Goal: Task Accomplishment & Management: Use online tool/utility

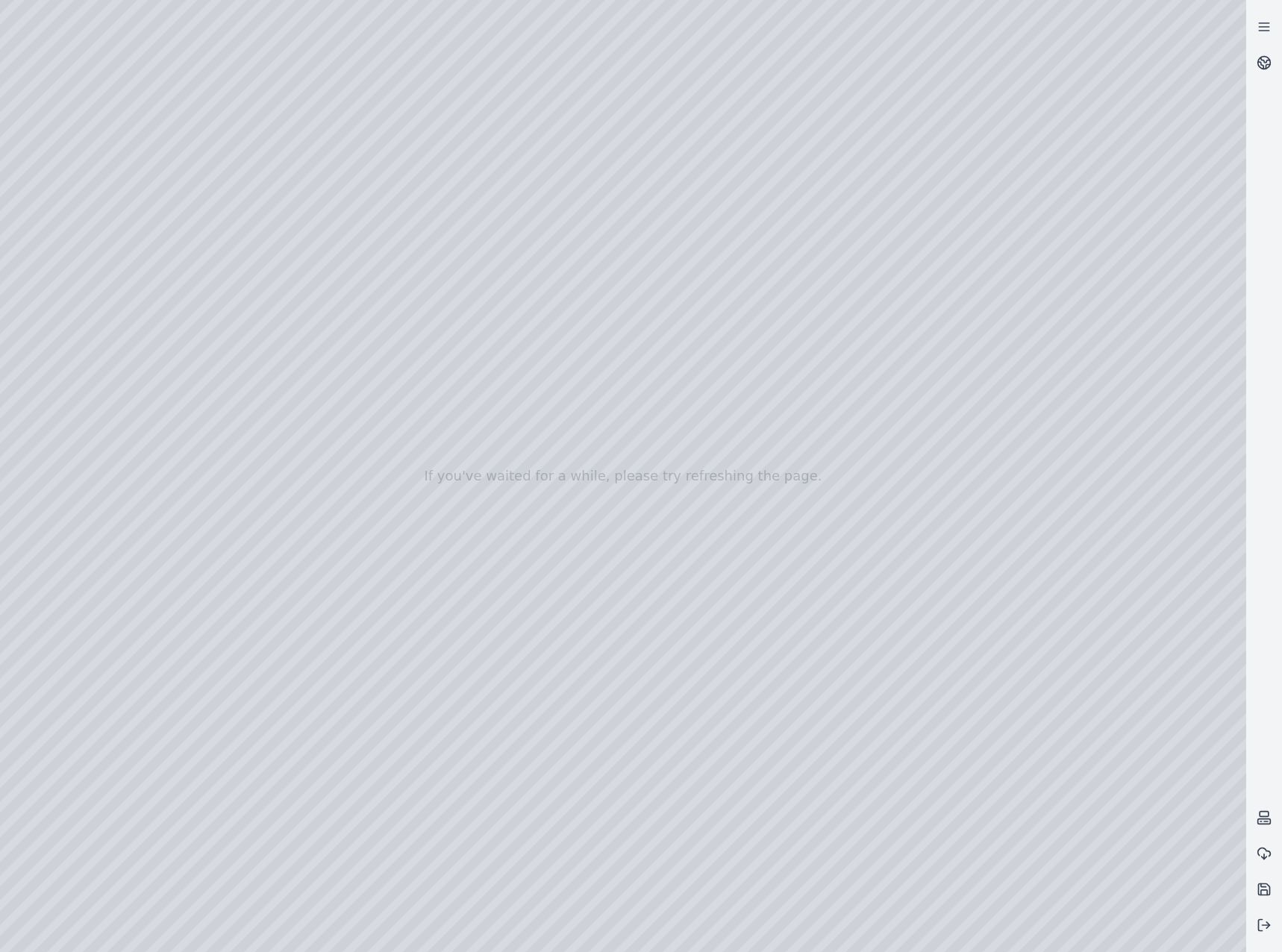
drag, startPoint x: 607, startPoint y: 565, endPoint x: 590, endPoint y: 528, distance: 40.7
drag, startPoint x: 448, startPoint y: 531, endPoint x: 814, endPoint y: 431, distance: 379.4
drag, startPoint x: 782, startPoint y: 572, endPoint x: 472, endPoint y: 504, distance: 317.4
click at [1261, 927] on icon at bounding box center [1263, 924] width 15 height 15
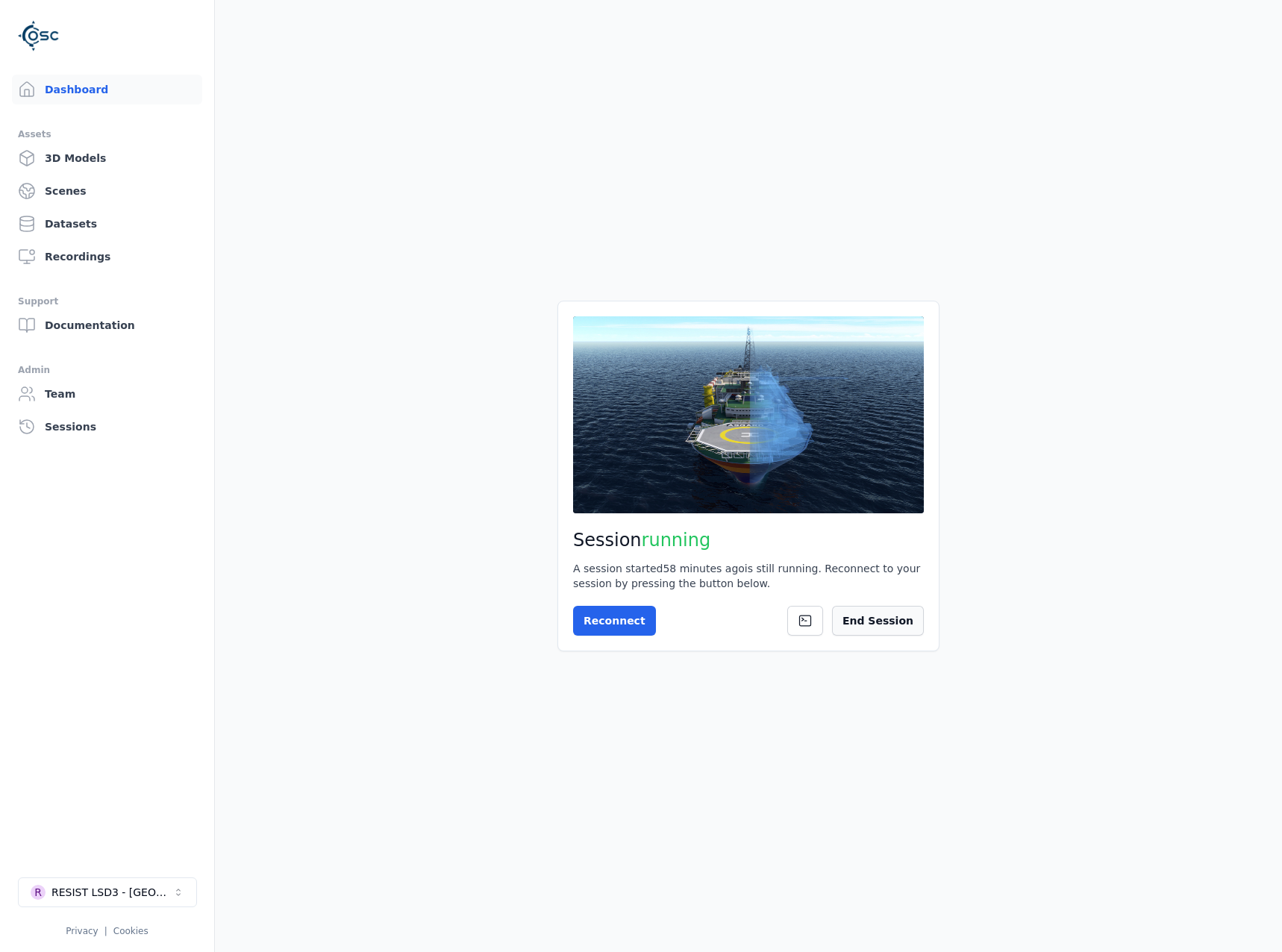
click at [881, 622] on button "End Session" at bounding box center [878, 620] width 91 height 30
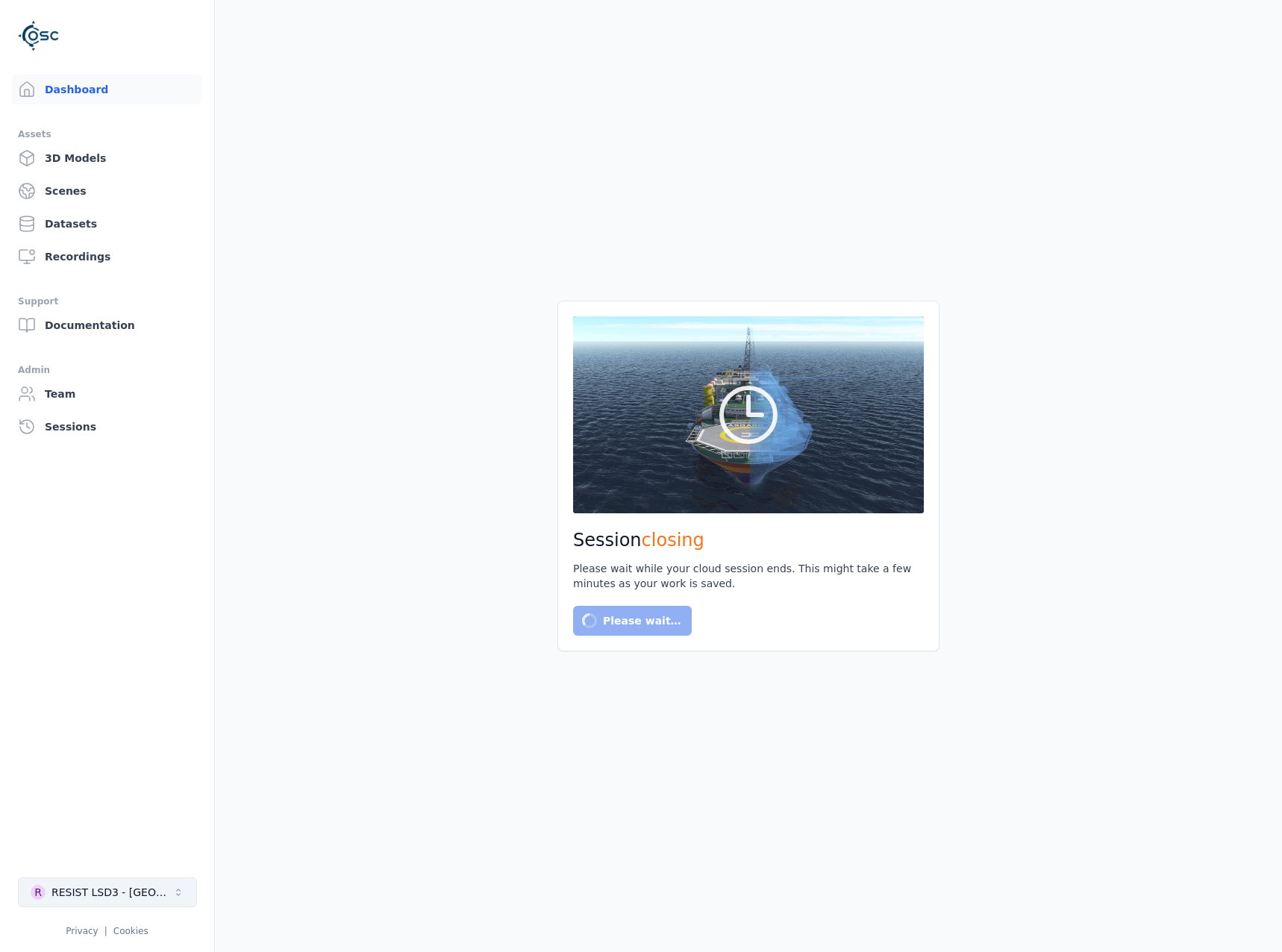
click at [169, 893] on button "R RESIST LSD3 - Catalonia" at bounding box center [107, 892] width 179 height 30
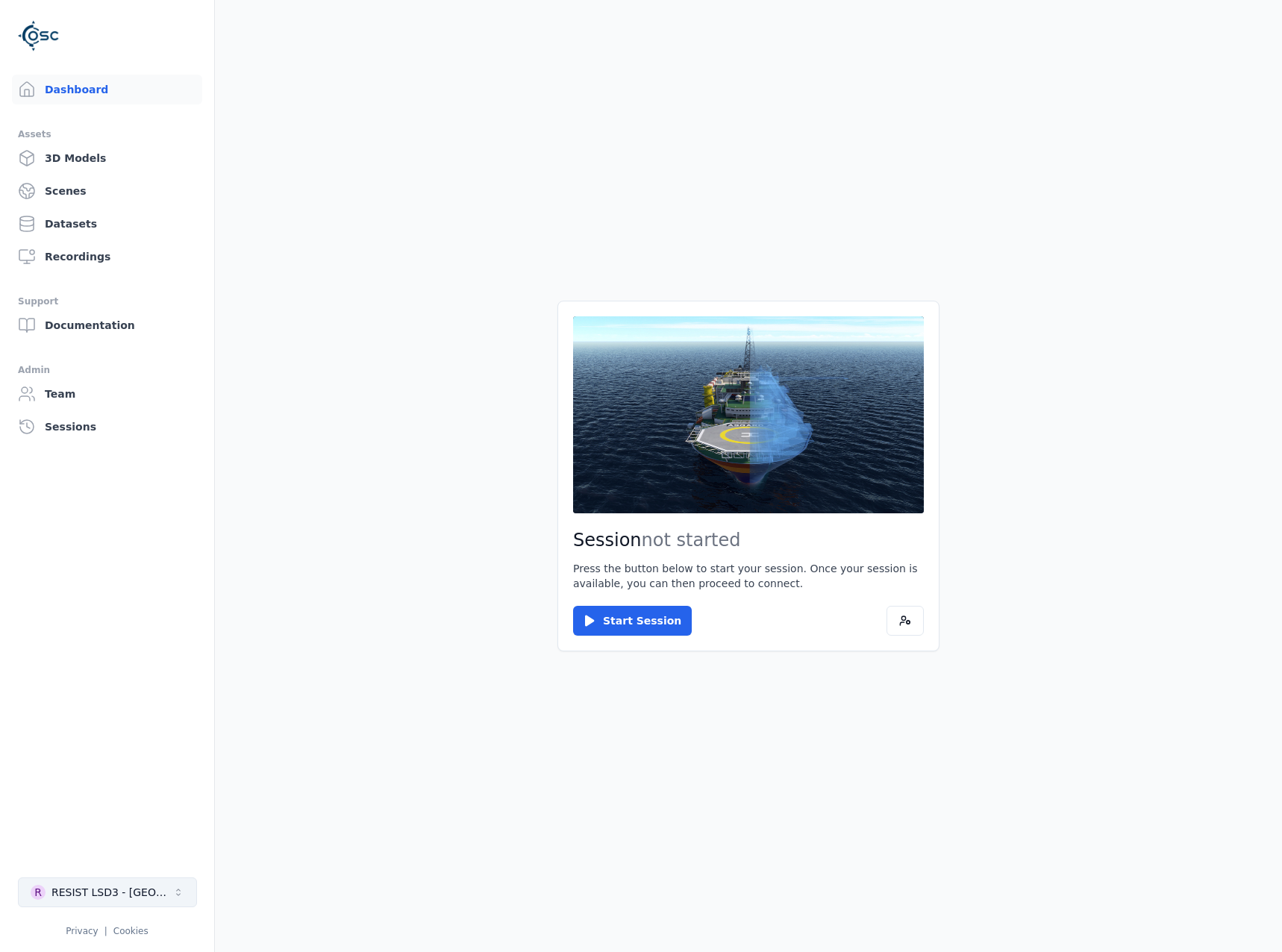
click at [142, 895] on div "RESIST LSD3 - [GEOGRAPHIC_DATA]" at bounding box center [112, 891] width 121 height 15
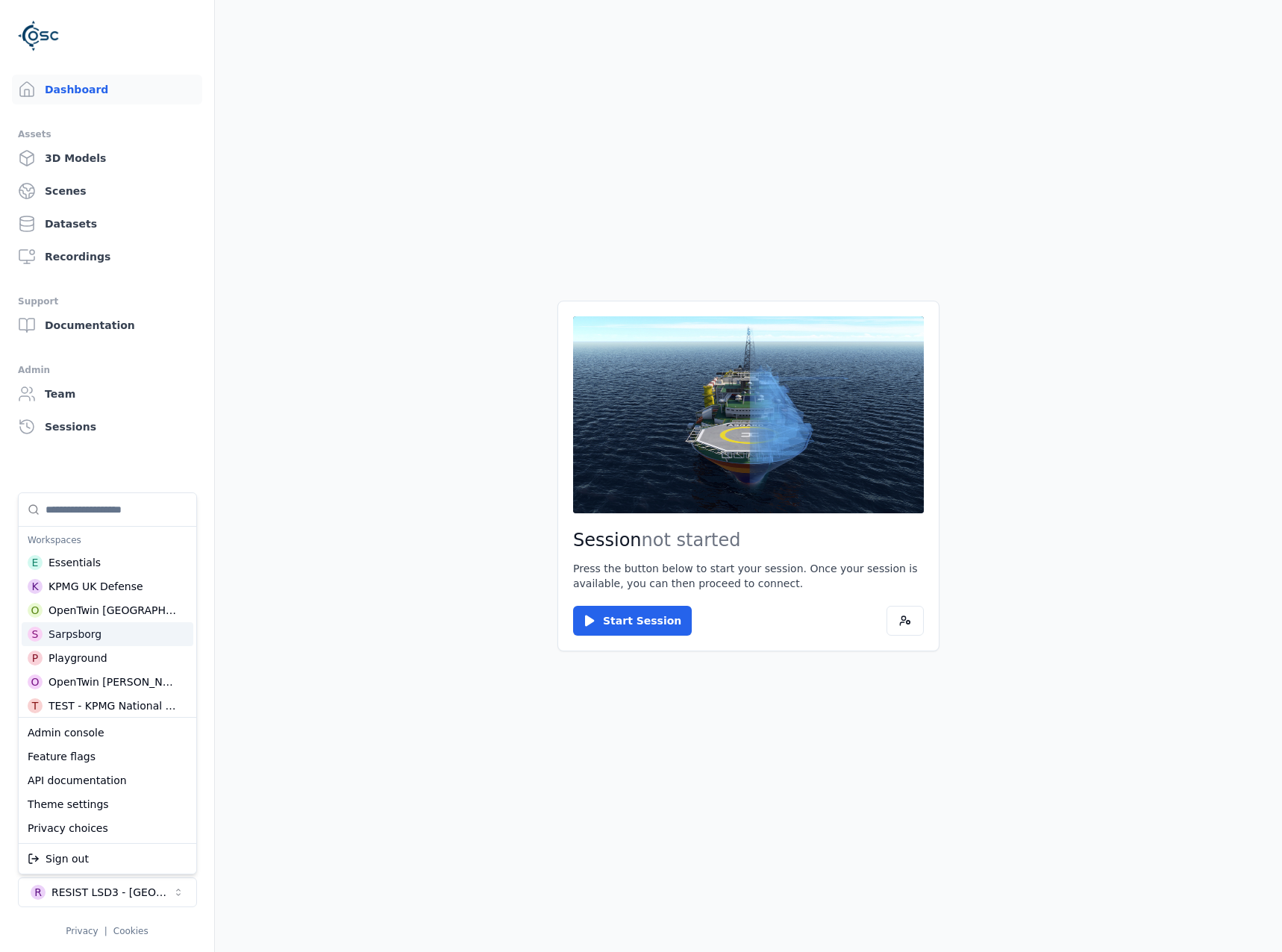
click at [60, 635] on div "Sarpsborg" at bounding box center [75, 633] width 53 height 15
click at [397, 633] on html "Dashboard Assets 3D Models Scenes Datasets Recordings Support Documentation Adm…" at bounding box center [641, 476] width 1282 height 952
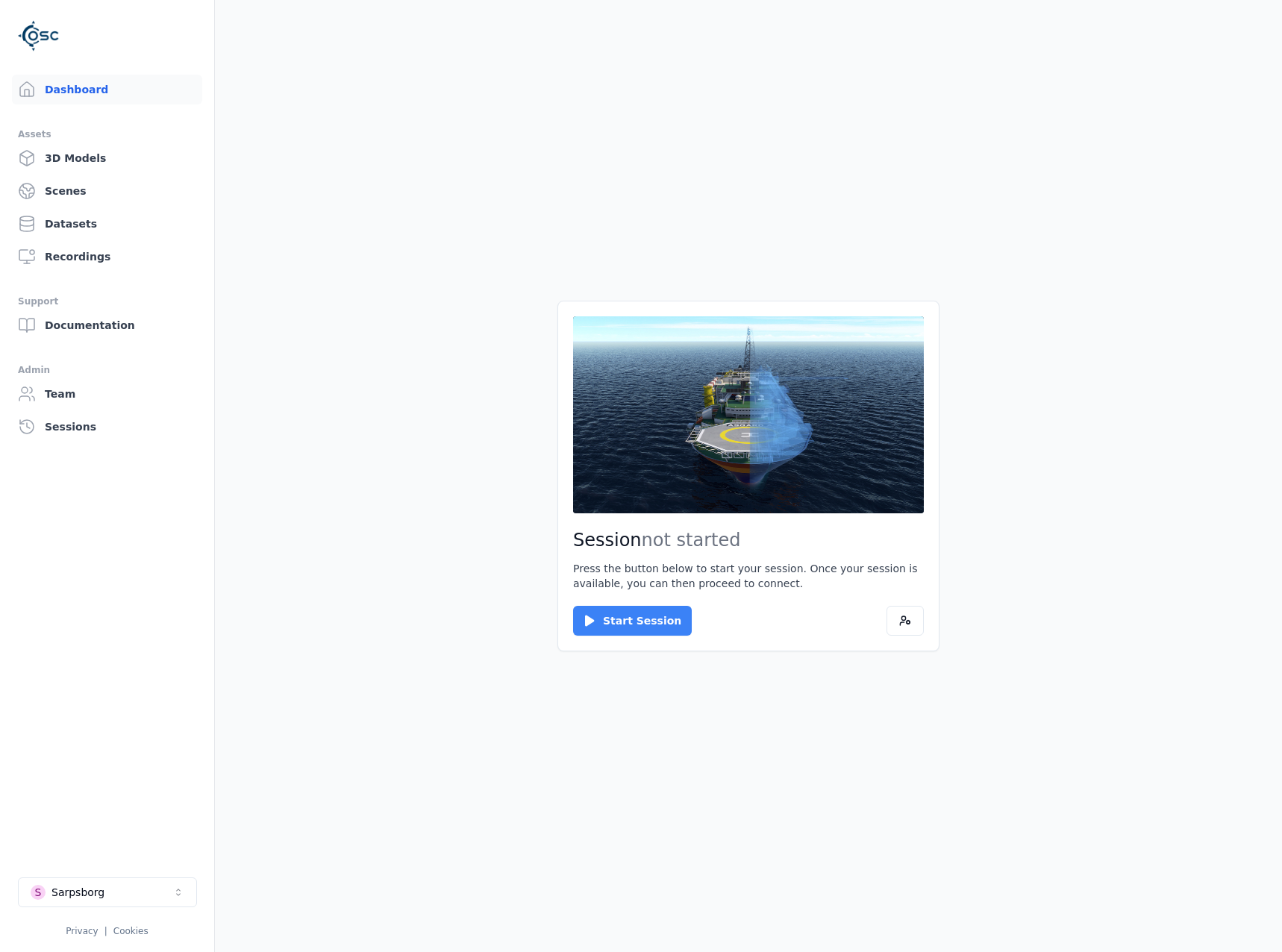
click at [629, 626] on button "Start Session" at bounding box center [631, 620] width 118 height 30
click at [613, 607] on button "Connect" at bounding box center [606, 620] width 69 height 30
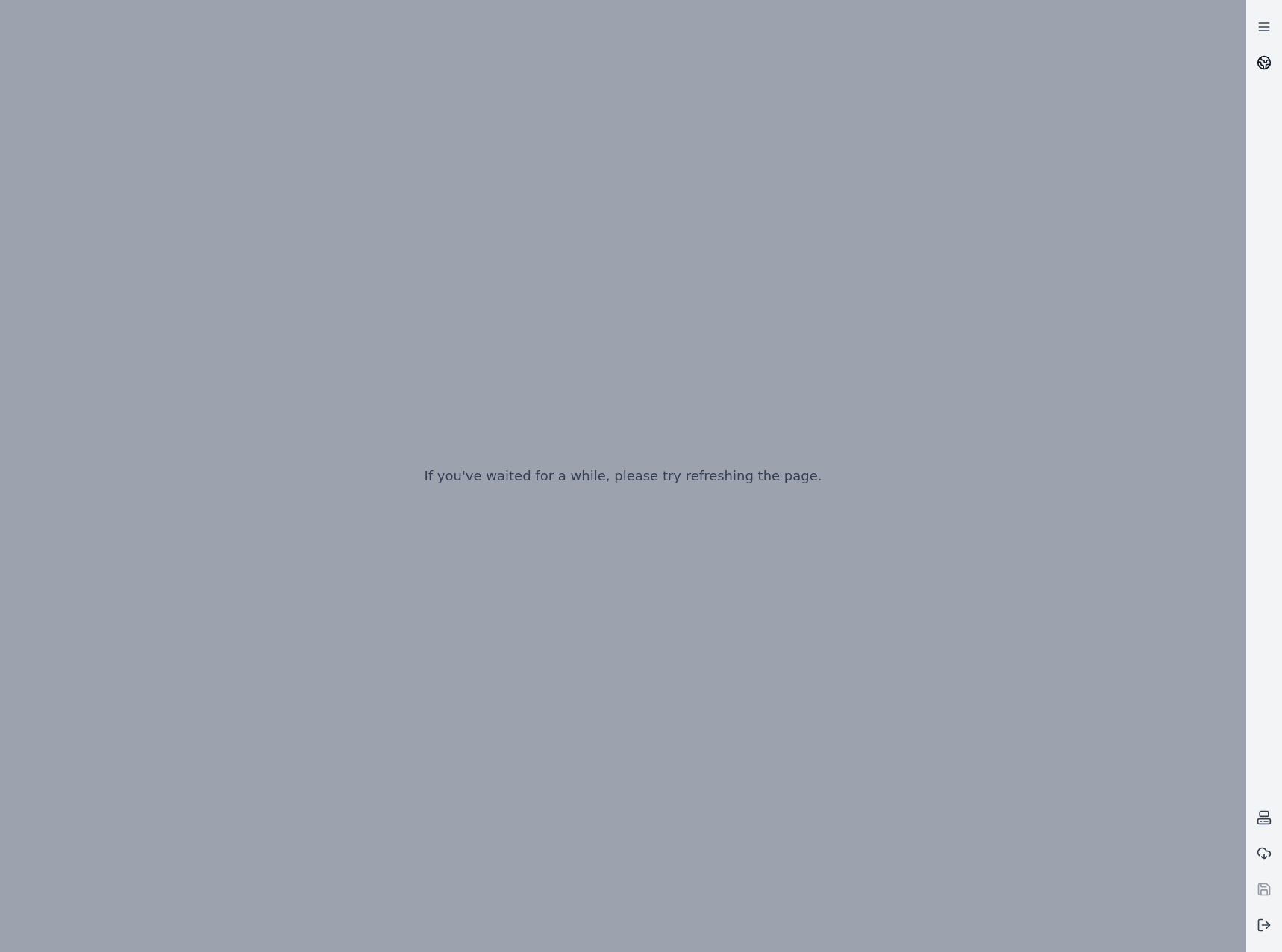
click at [1271, 65] on link at bounding box center [1263, 63] width 36 height 36
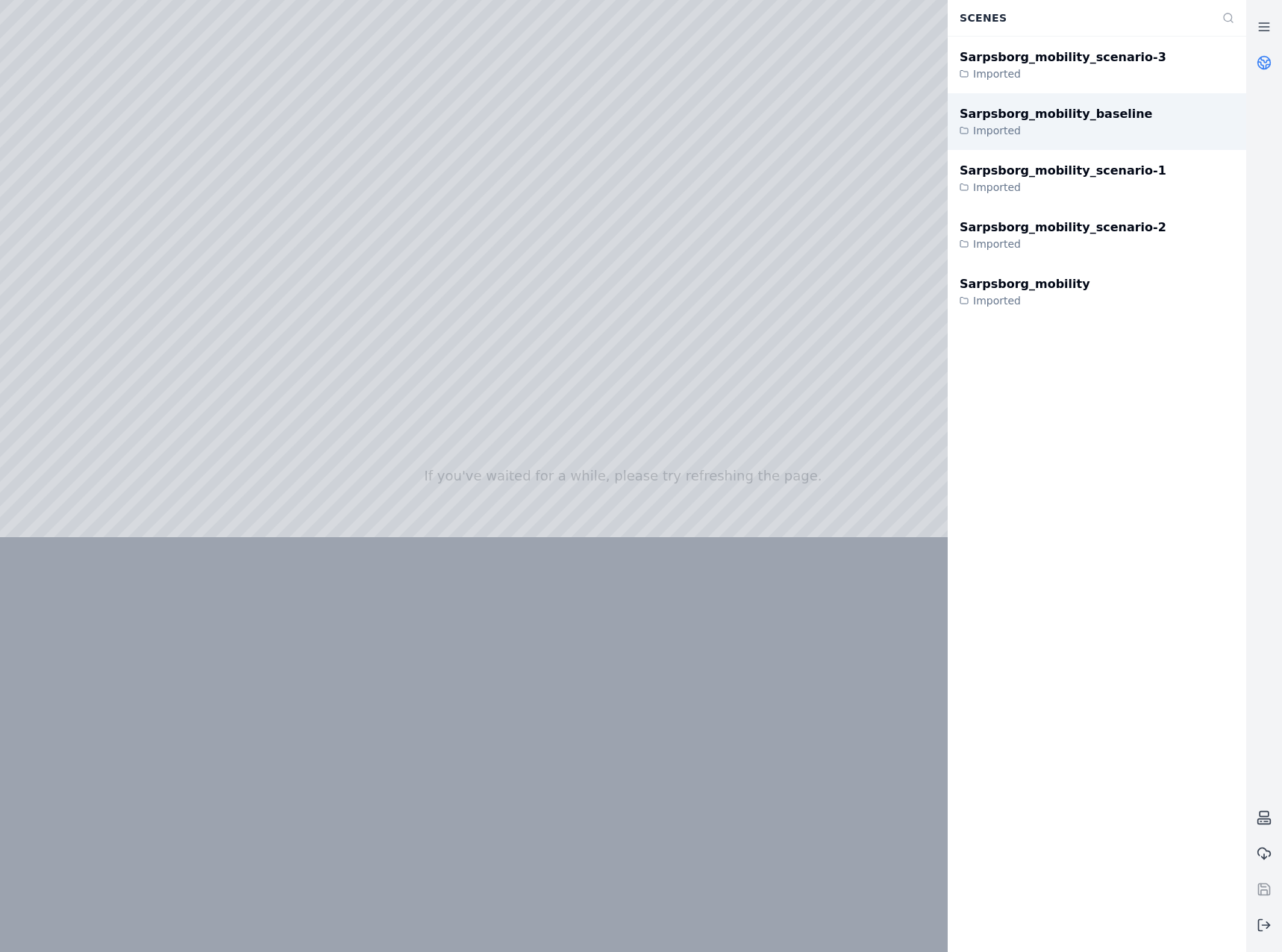
click at [1117, 122] on div "Sarpsborg_mobility_baseline Imported" at bounding box center [1096, 121] width 298 height 57
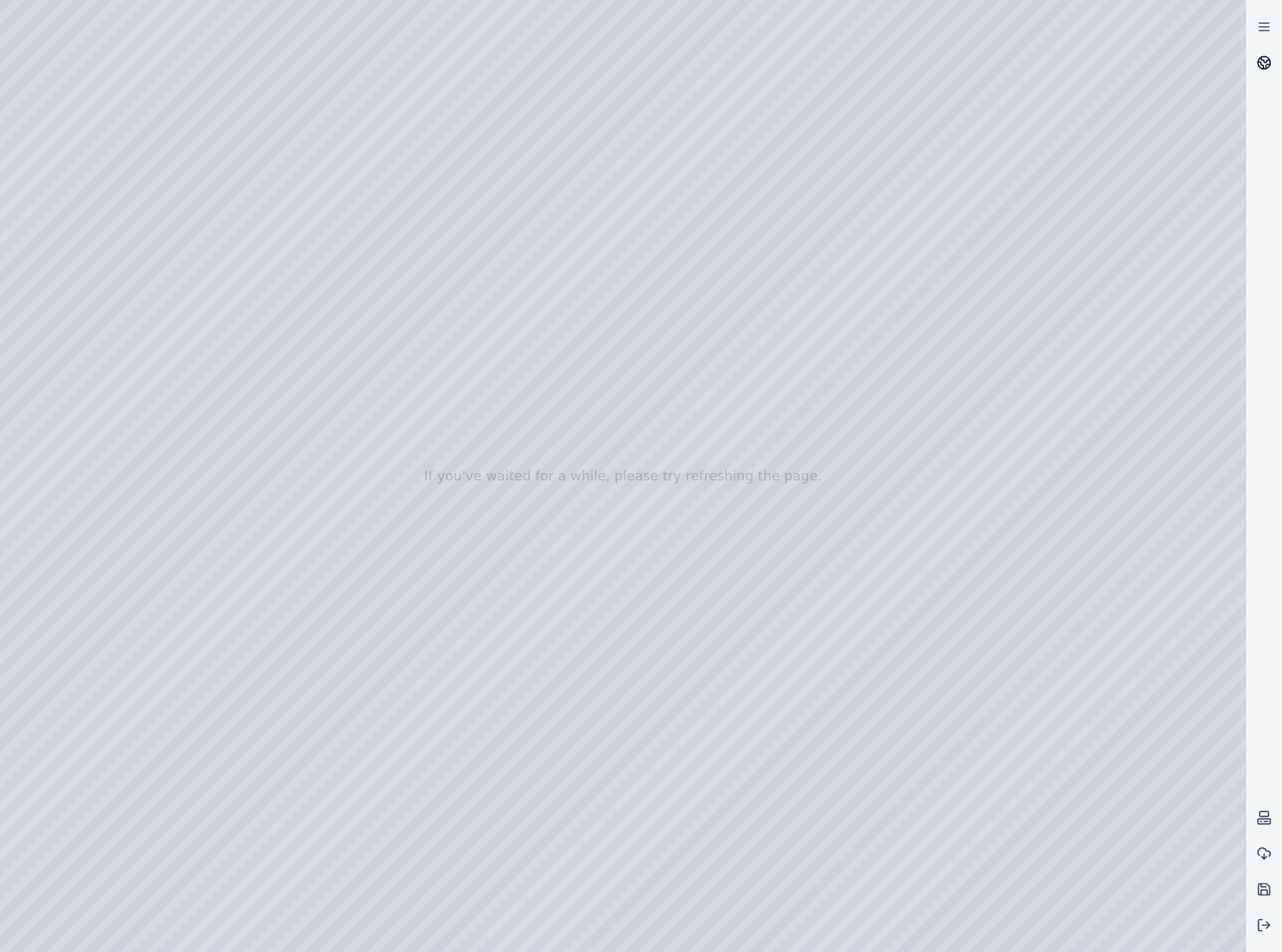
click at [1272, 63] on link at bounding box center [1263, 63] width 36 height 36
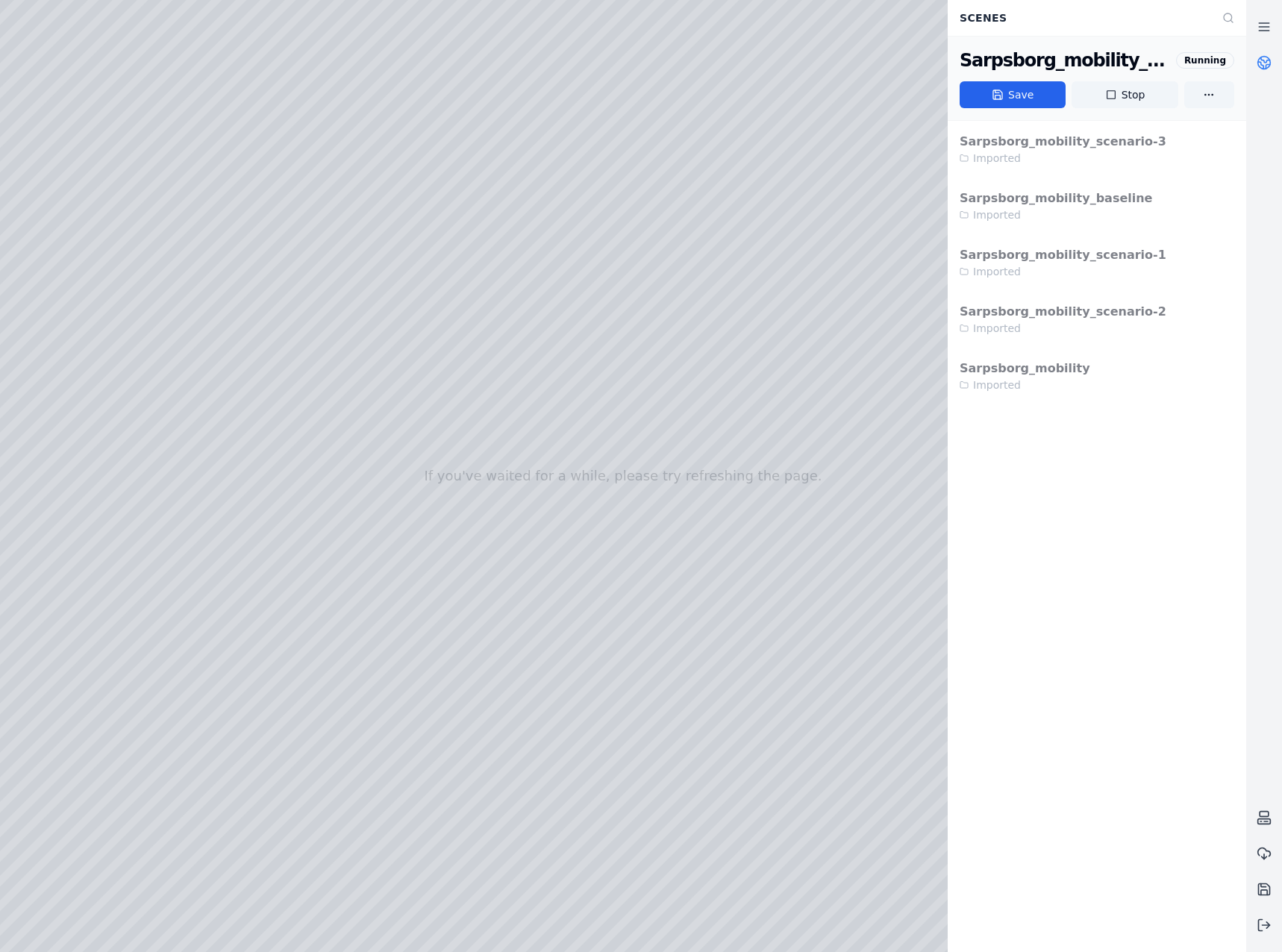
drag, startPoint x: 681, startPoint y: 682, endPoint x: 822, endPoint y: 714, distance: 144.6
drag, startPoint x: 797, startPoint y: 598, endPoint x: 673, endPoint y: 593, distance: 124.1
drag, startPoint x: 720, startPoint y: 587, endPoint x: 351, endPoint y: 502, distance: 378.7
drag, startPoint x: 542, startPoint y: 593, endPoint x: 575, endPoint y: 523, distance: 77.4
drag, startPoint x: 587, startPoint y: 538, endPoint x: 284, endPoint y: 557, distance: 303.6
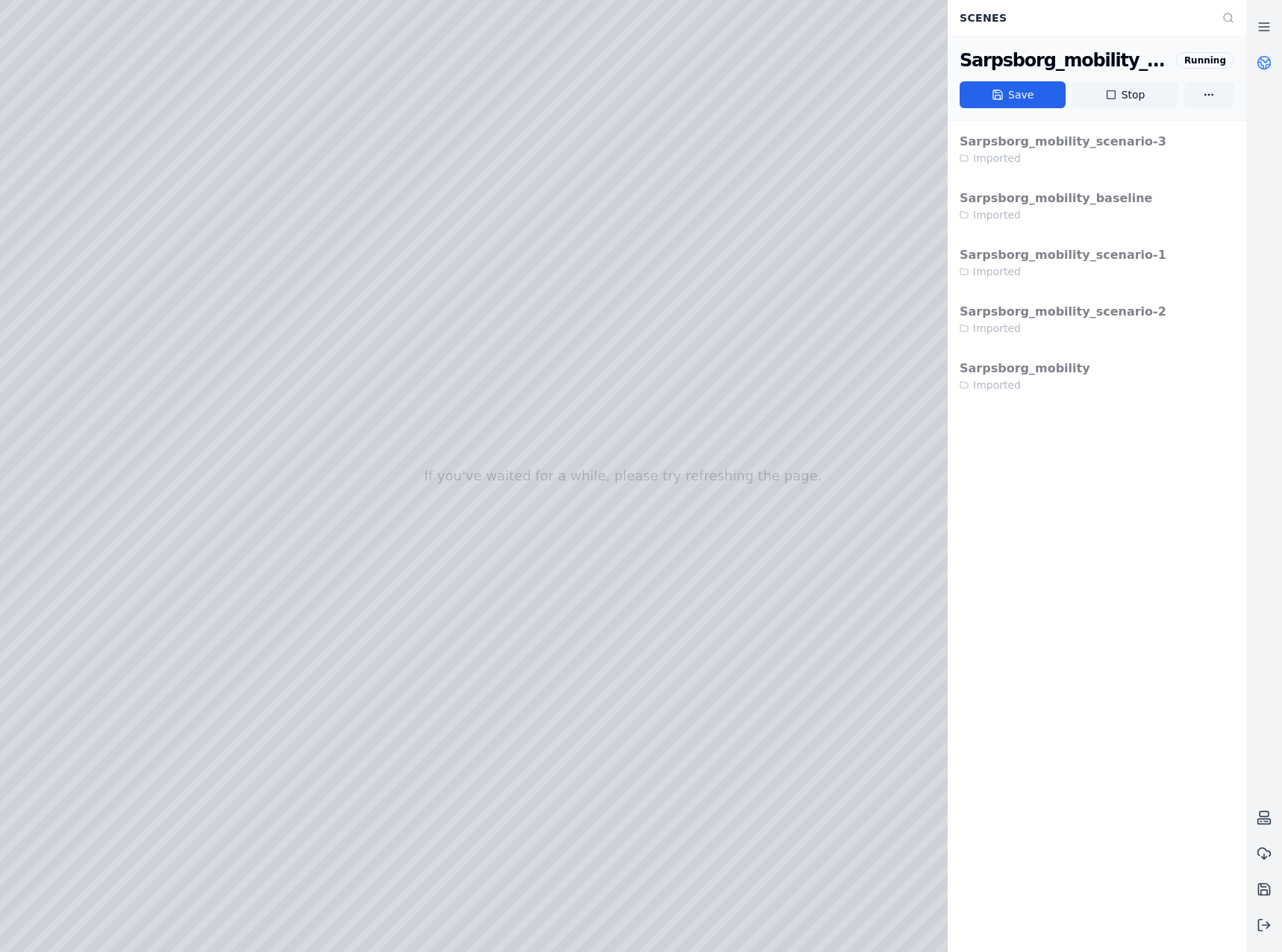
click at [98, 247] on div at bounding box center [622, 476] width 1245 height 952
click at [100, 204] on div at bounding box center [622, 476] width 1245 height 952
click at [109, 275] on div at bounding box center [622, 476] width 1245 height 952
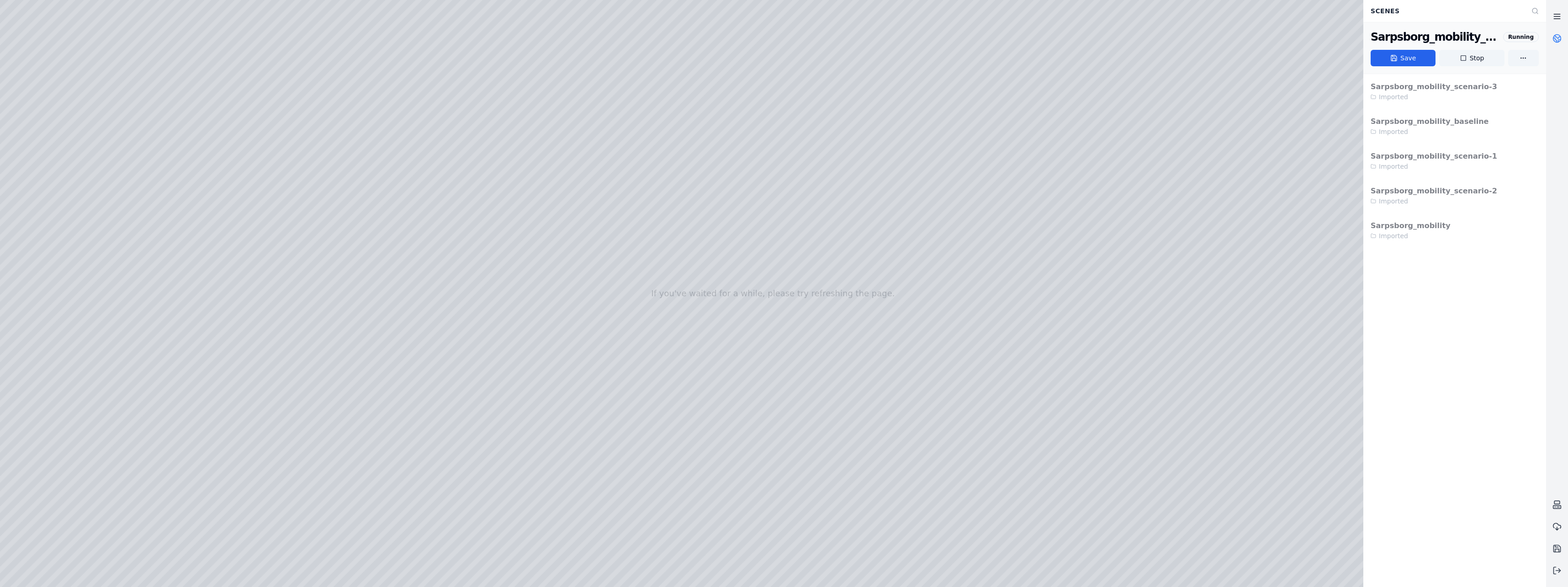
click at [1559, 16] on icon at bounding box center [1556, 16] width 9 height 9
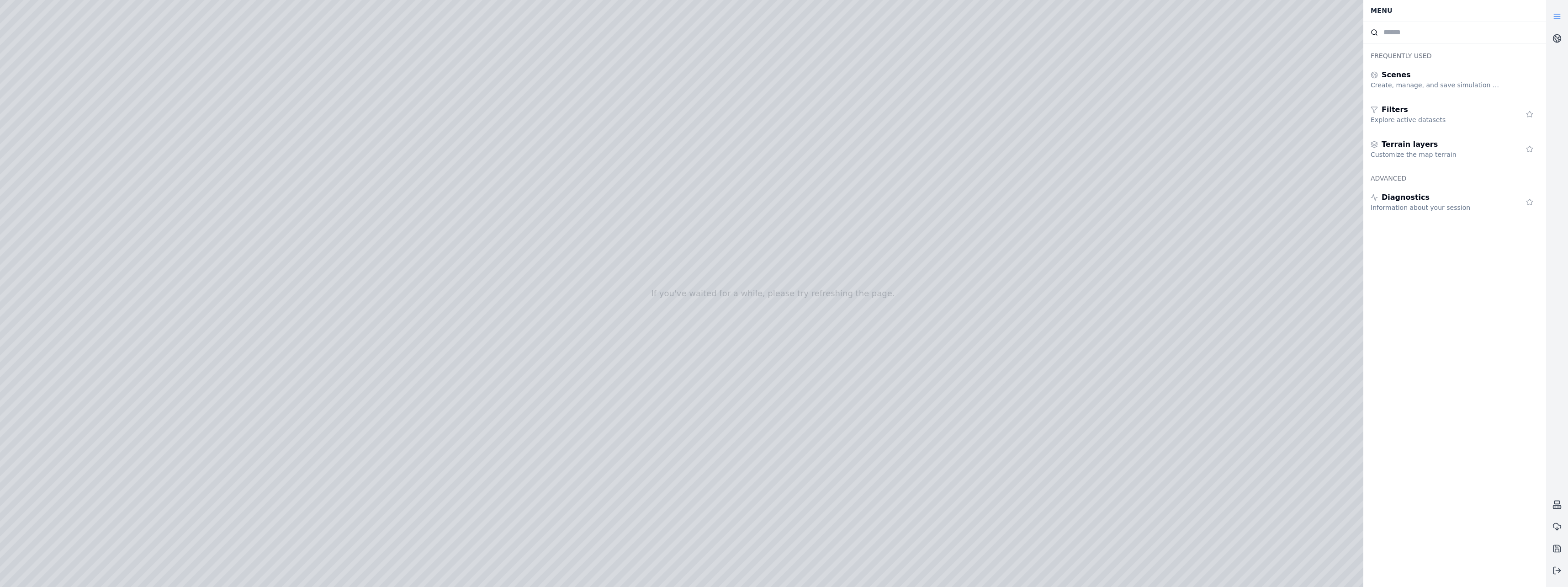
click at [1564, 18] on link at bounding box center [1557, 16] width 22 height 22
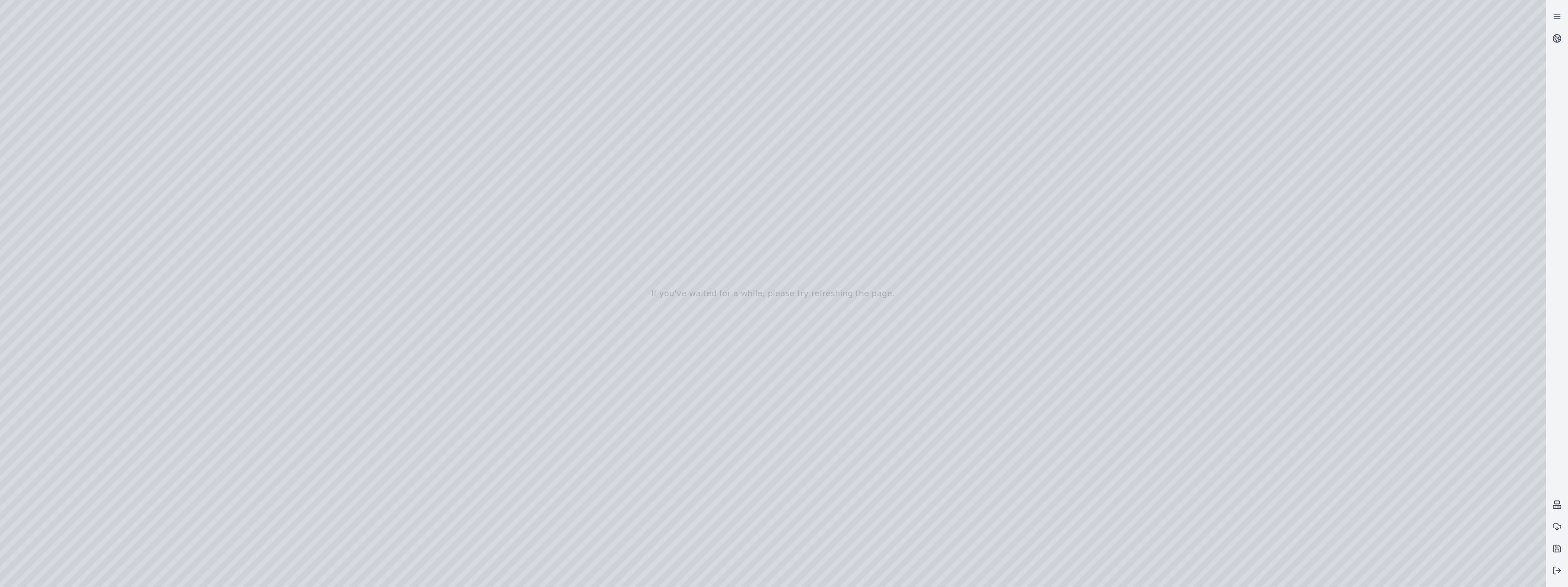
click at [1328, 568] on div at bounding box center [773, 294] width 1546 height 587
drag, startPoint x: 726, startPoint y: 367, endPoint x: 751, endPoint y: 306, distance: 65.9
drag, startPoint x: 764, startPoint y: 353, endPoint x: 726, endPoint y: 360, distance: 38.6
drag, startPoint x: 825, startPoint y: 343, endPoint x: 674, endPoint y: 362, distance: 152.2
click at [269, 237] on div at bounding box center [773, 294] width 1546 height 587
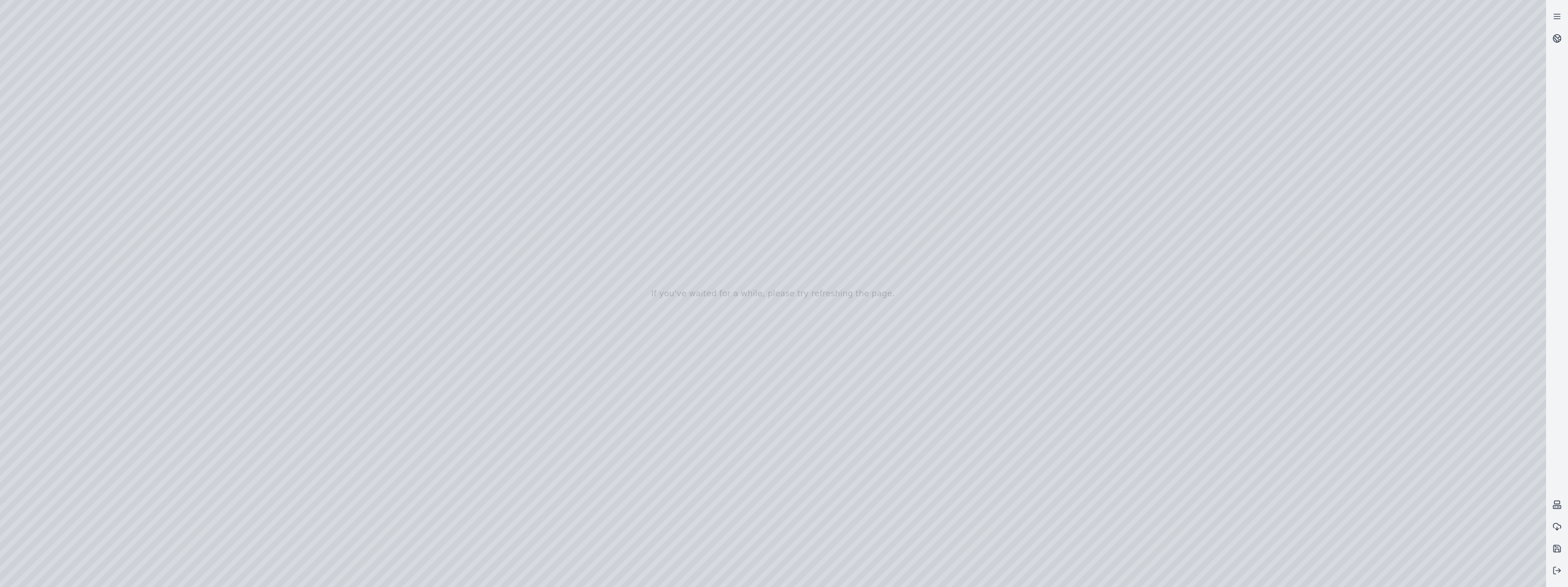
click at [269, 237] on div at bounding box center [773, 294] width 1546 height 587
drag, startPoint x: 908, startPoint y: 452, endPoint x: 911, endPoint y: 382, distance: 70.1
click at [911, 382] on div at bounding box center [773, 294] width 1546 height 587
drag, startPoint x: 595, startPoint y: 448, endPoint x: 993, endPoint y: 446, distance: 398.0
click at [993, 446] on div at bounding box center [773, 294] width 1546 height 587
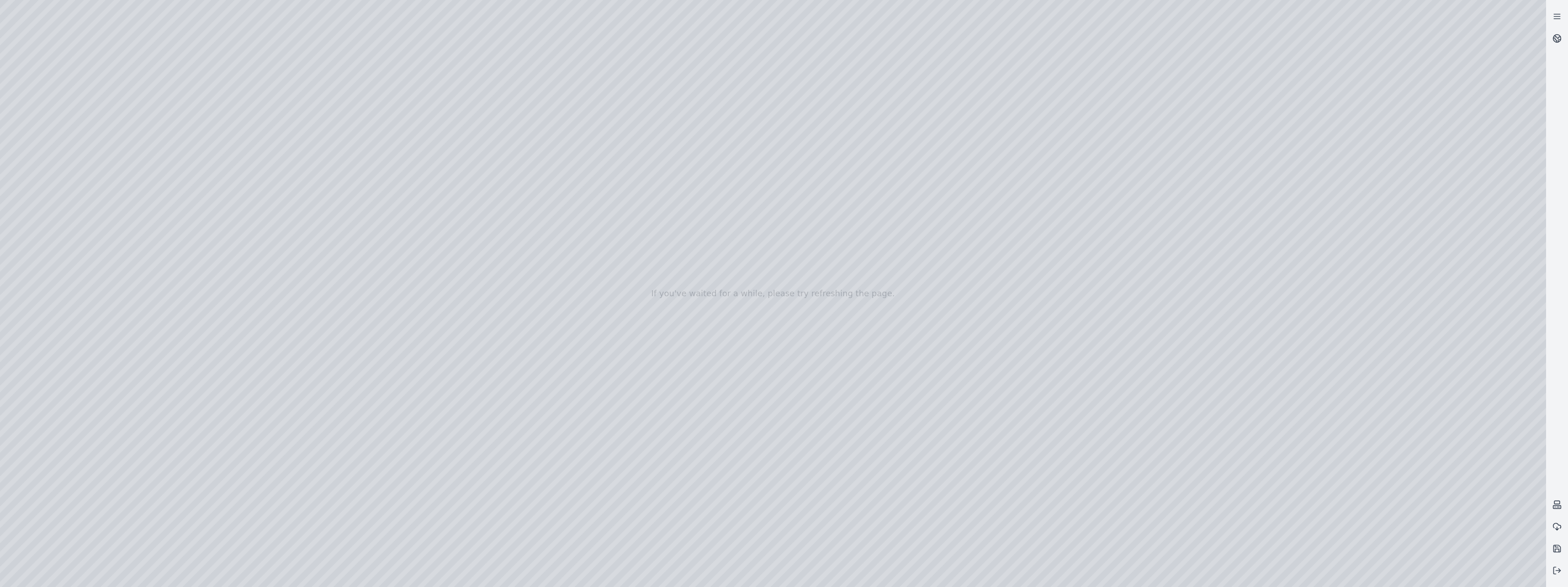
drag, startPoint x: 577, startPoint y: 476, endPoint x: 976, endPoint y: 480, distance: 399.0
click at [976, 480] on div at bounding box center [773, 294] width 1546 height 587
drag, startPoint x: 970, startPoint y: 464, endPoint x: 958, endPoint y: 465, distance: 12.0
click at [958, 465] on div at bounding box center [773, 294] width 1546 height 587
drag, startPoint x: 973, startPoint y: 518, endPoint x: 961, endPoint y: 518, distance: 12.0
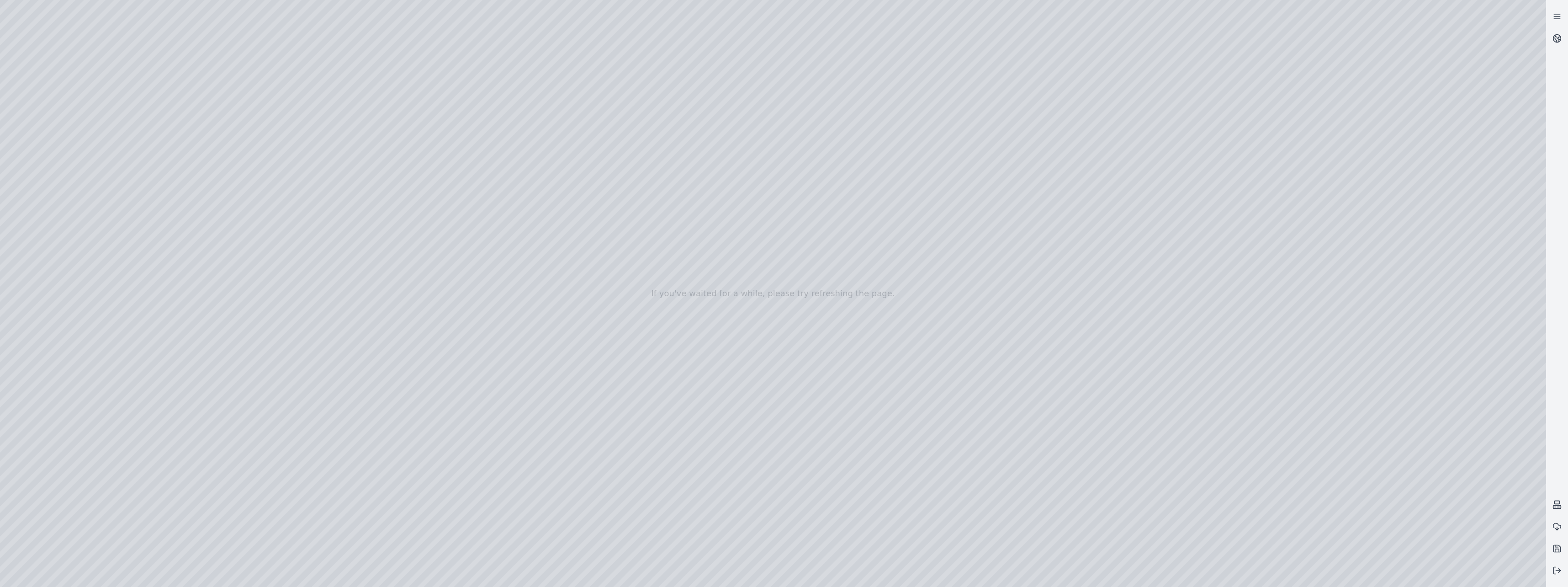
click at [961, 518] on div at bounding box center [773, 294] width 1546 height 587
drag, startPoint x: 953, startPoint y: 489, endPoint x: 818, endPoint y: 486, distance: 135.0
click at [818, 486] on div at bounding box center [773, 294] width 1546 height 587
drag, startPoint x: 460, startPoint y: 540, endPoint x: 842, endPoint y: 534, distance: 382.0
click at [840, 535] on div at bounding box center [773, 294] width 1546 height 587
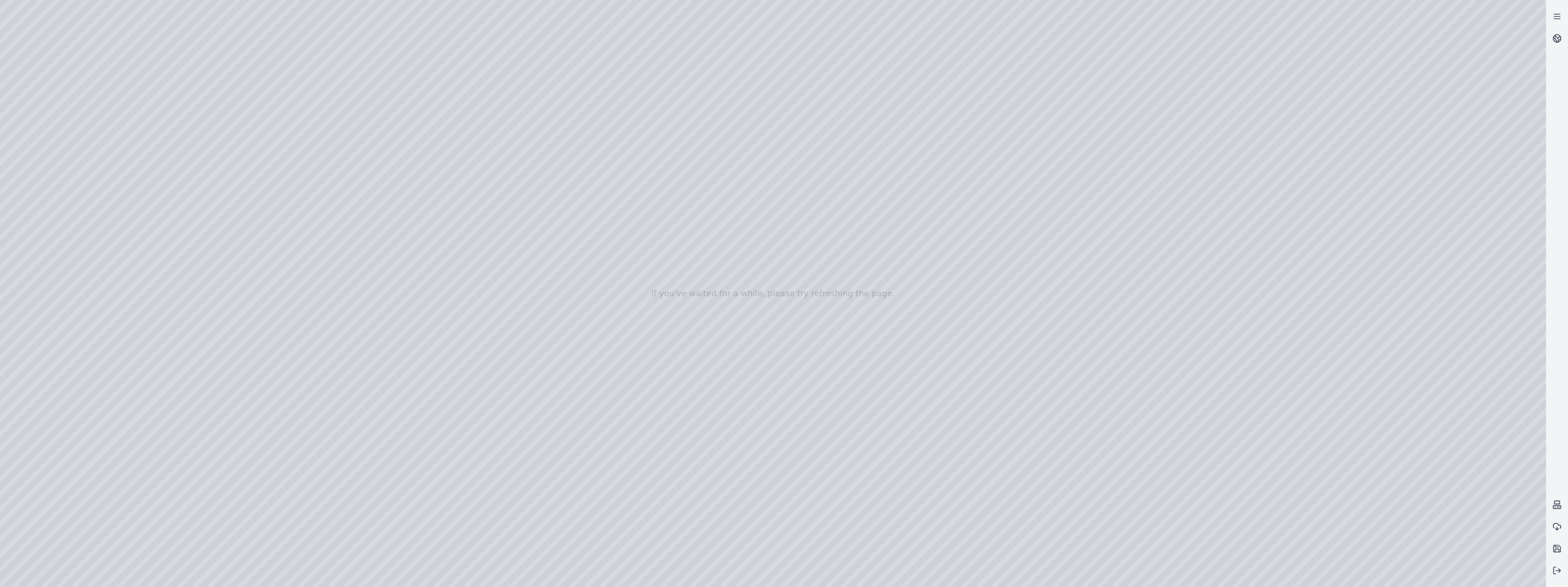
drag, startPoint x: 449, startPoint y: 552, endPoint x: 852, endPoint y: 550, distance: 403.0
click at [852, 550] on div at bounding box center [773, 294] width 1546 height 587
drag, startPoint x: 495, startPoint y: 479, endPoint x: 858, endPoint y: 476, distance: 363.0
click at [858, 476] on div at bounding box center [773, 294] width 1546 height 587
drag, startPoint x: 450, startPoint y: 492, endPoint x: 847, endPoint y: 487, distance: 397.0
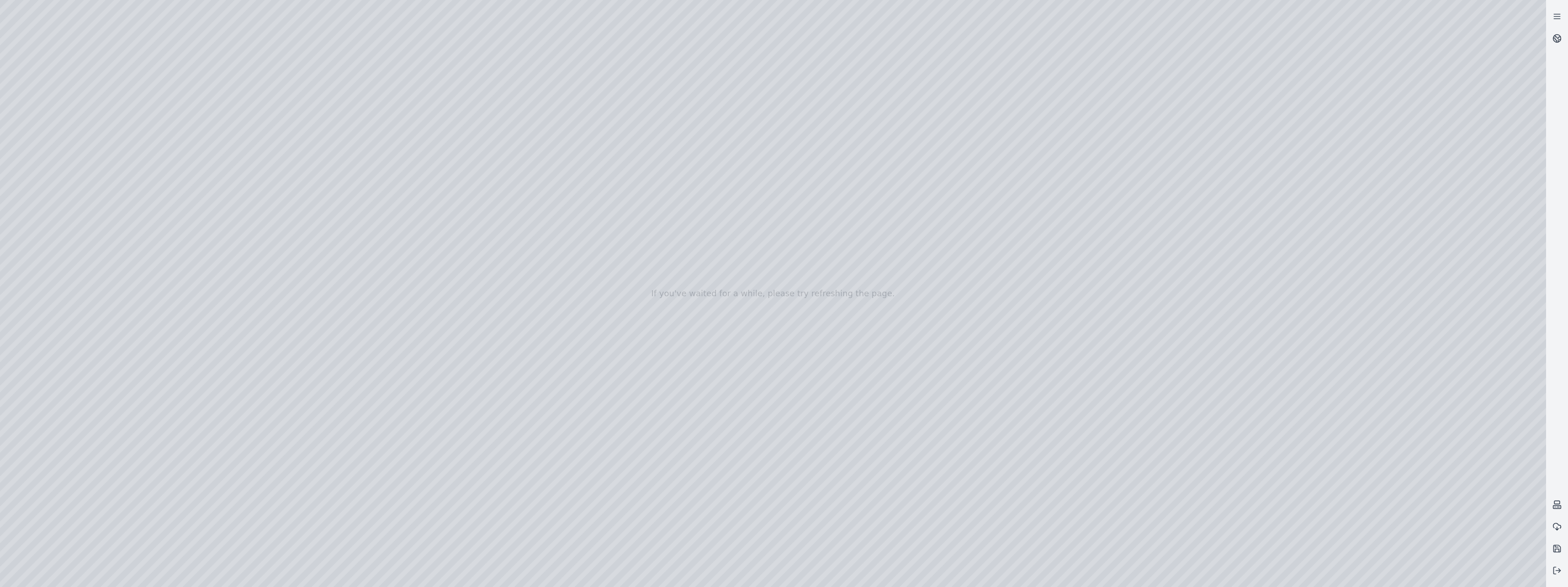
click at [847, 487] on div at bounding box center [773, 294] width 1546 height 587
drag, startPoint x: 457, startPoint y: 516, endPoint x: 854, endPoint y: 497, distance: 397.5
click at [854, 497] on div at bounding box center [773, 294] width 1546 height 587
drag, startPoint x: 909, startPoint y: 545, endPoint x: 827, endPoint y: 546, distance: 82.0
click at [827, 546] on div at bounding box center [773, 294] width 1546 height 587
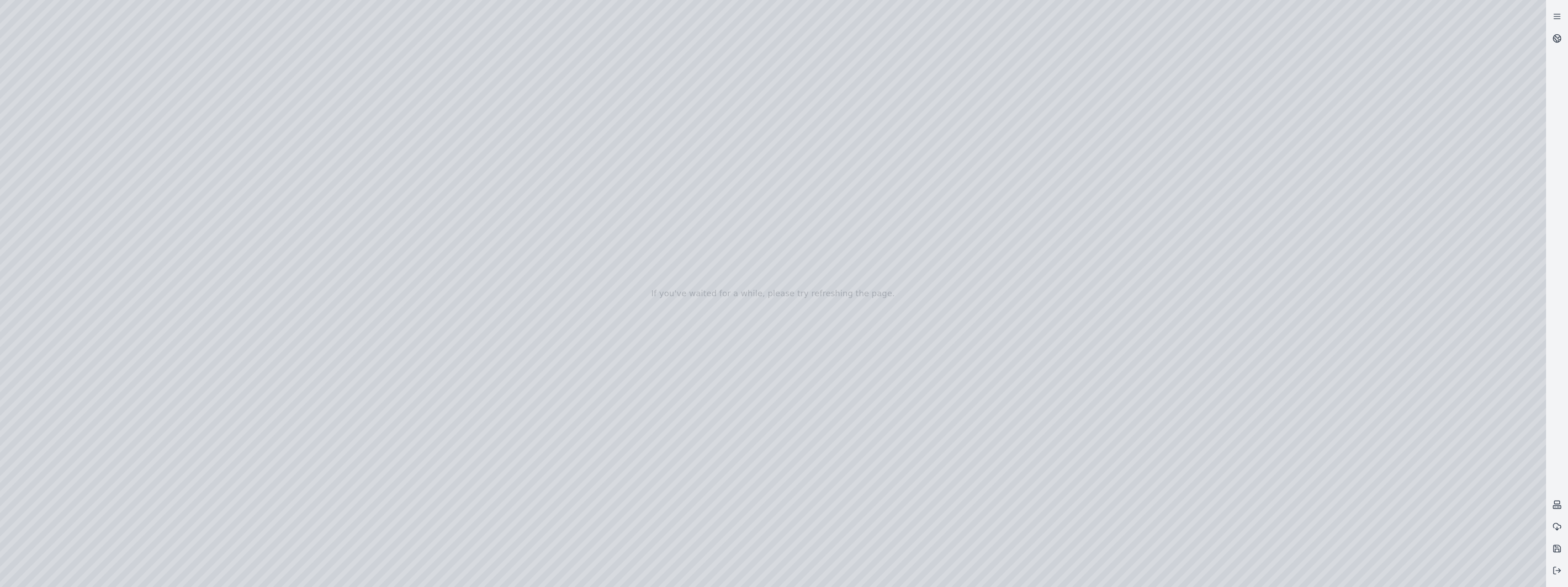
drag, startPoint x: 770, startPoint y: 386, endPoint x: 781, endPoint y: 116, distance: 270.2
click at [781, 116] on div at bounding box center [773, 294] width 1546 height 587
drag, startPoint x: 443, startPoint y: 367, endPoint x: 835, endPoint y: 372, distance: 392.0
click at [836, 372] on div at bounding box center [773, 294] width 1546 height 587
drag, startPoint x: 459, startPoint y: 385, endPoint x: 863, endPoint y: 378, distance: 404.1
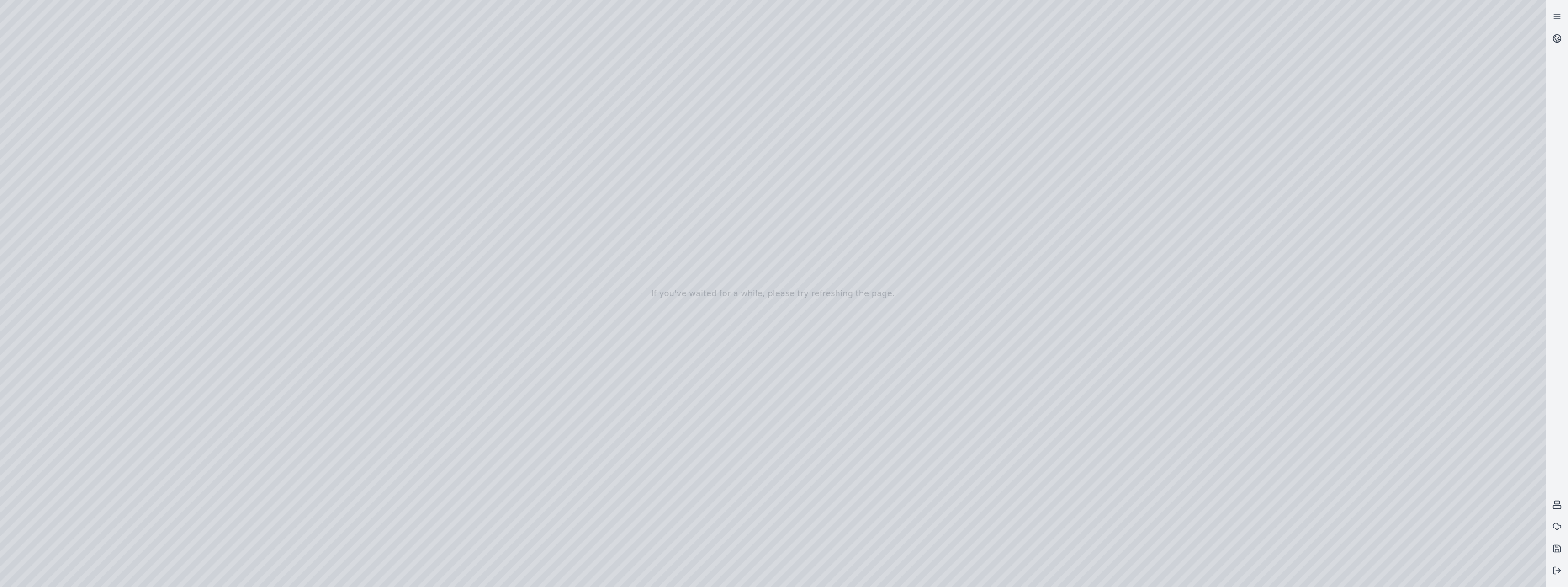
click at [863, 378] on div at bounding box center [773, 294] width 1546 height 587
drag, startPoint x: 447, startPoint y: 397, endPoint x: 849, endPoint y: 389, distance: 402.1
click at [849, 389] on div at bounding box center [773, 294] width 1546 height 587
drag, startPoint x: 438, startPoint y: 438, endPoint x: 860, endPoint y: 428, distance: 422.1
click at [860, 428] on div at bounding box center [773, 294] width 1546 height 587
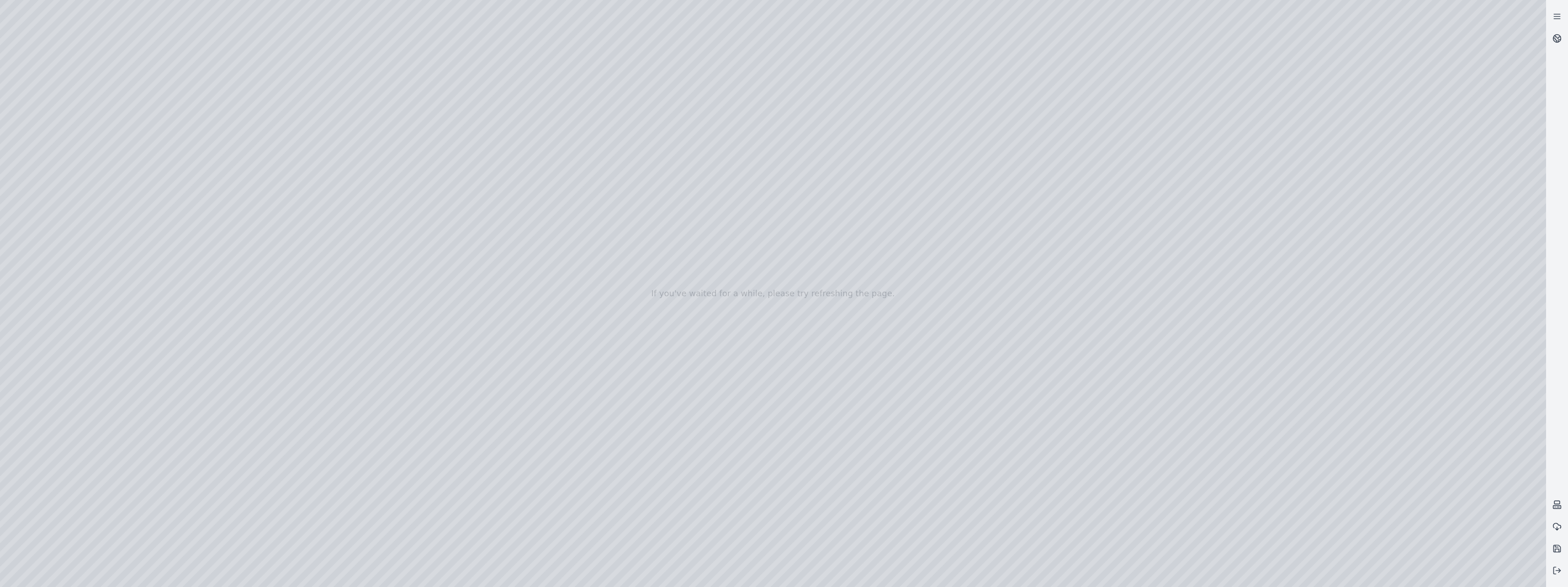
drag, startPoint x: 463, startPoint y: 463, endPoint x: 867, endPoint y: 454, distance: 404.1
click at [867, 454] on div at bounding box center [773, 294] width 1546 height 587
drag, startPoint x: 448, startPoint y: 516, endPoint x: 843, endPoint y: 519, distance: 395.0
click at [843, 519] on div at bounding box center [773, 294] width 1546 height 587
drag, startPoint x: 455, startPoint y: 535, endPoint x: 850, endPoint y: 529, distance: 395.0
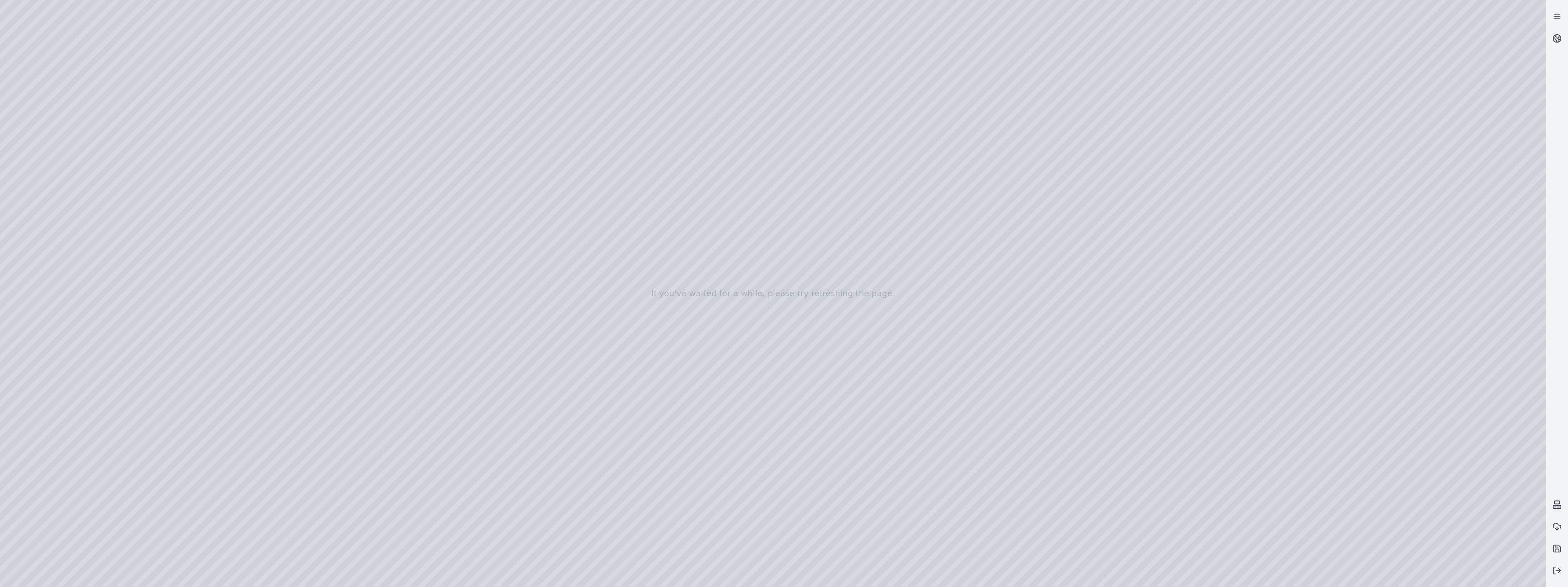
click at [850, 529] on div at bounding box center [773, 294] width 1546 height 587
drag, startPoint x: 439, startPoint y: 545, endPoint x: 842, endPoint y: 543, distance: 403.0
click at [842, 543] on div at bounding box center [773, 294] width 1546 height 587
drag, startPoint x: 842, startPoint y: 543, endPoint x: 831, endPoint y: 545, distance: 11.2
click at [831, 545] on div at bounding box center [773, 294] width 1546 height 587
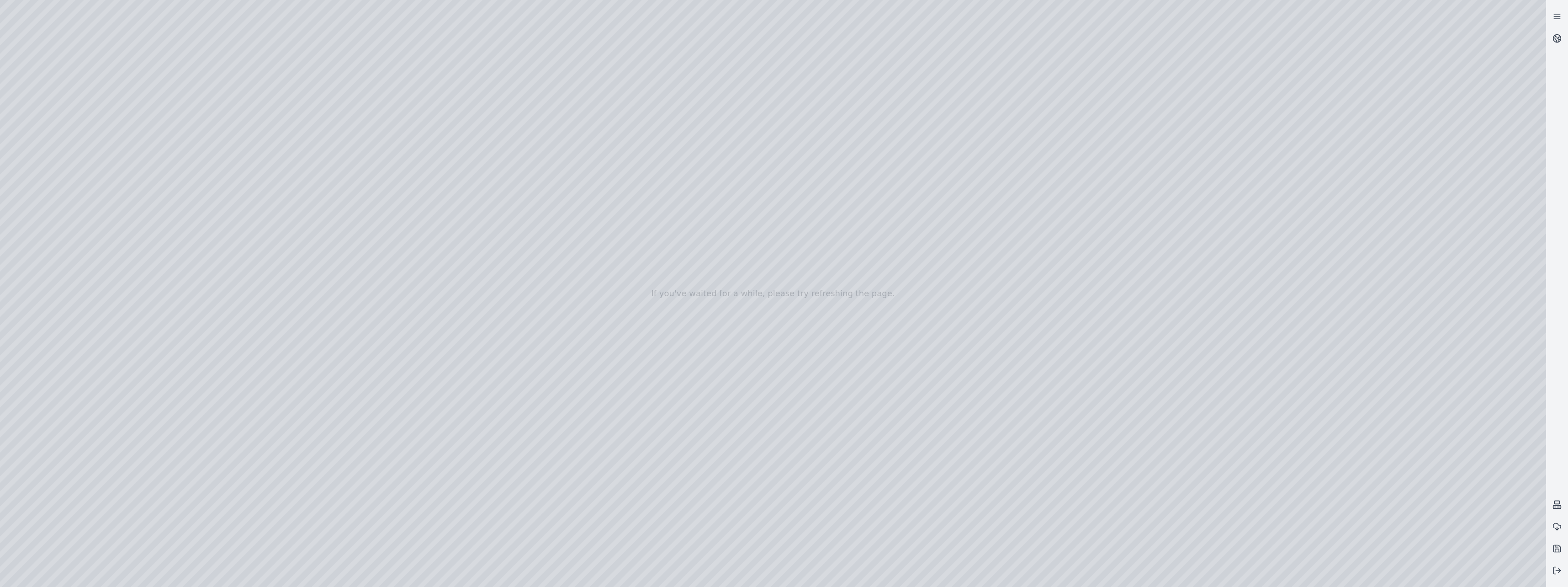
drag, startPoint x: 453, startPoint y: 558, endPoint x: 851, endPoint y: 545, distance: 398.2
click at [851, 545] on div at bounding box center [773, 294] width 1546 height 587
drag, startPoint x: 441, startPoint y: 436, endPoint x: 838, endPoint y: 435, distance: 397.0
click at [838, 435] on div at bounding box center [773, 294] width 1546 height 587
drag, startPoint x: 436, startPoint y: 454, endPoint x: 831, endPoint y: 457, distance: 395.0
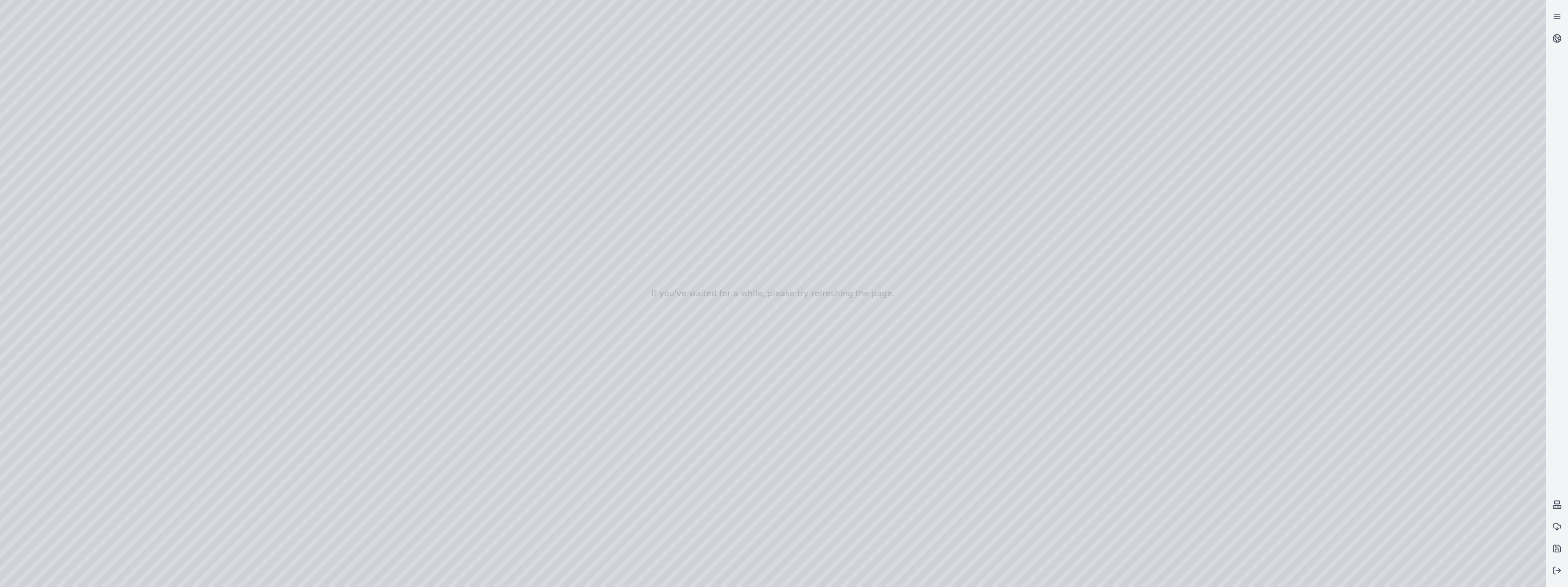
click at [831, 457] on div at bounding box center [773, 294] width 1546 height 587
drag, startPoint x: 452, startPoint y: 466, endPoint x: 847, endPoint y: 460, distance: 395.0
click at [847, 460] on div at bounding box center [773, 294] width 1546 height 587
drag, startPoint x: 454, startPoint y: 474, endPoint x: 850, endPoint y: 471, distance: 396.0
click at [850, 471] on div at bounding box center [773, 294] width 1546 height 587
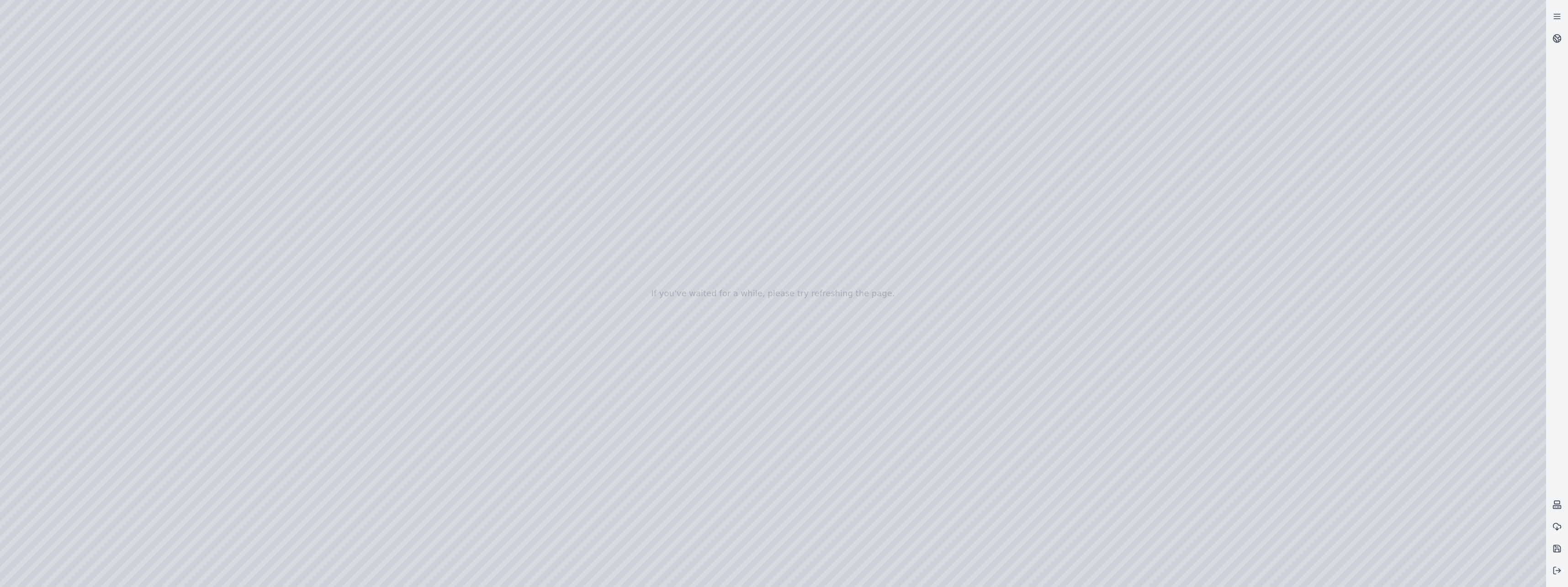
drag, startPoint x: 810, startPoint y: 477, endPoint x: 825, endPoint y: 476, distance: 15.0
click at [825, 476] on div at bounding box center [773, 294] width 1546 height 587
drag, startPoint x: 839, startPoint y: 476, endPoint x: 849, endPoint y: 476, distance: 10.0
click at [849, 476] on div at bounding box center [773, 294] width 1546 height 587
drag, startPoint x: 863, startPoint y: 502, endPoint x: 851, endPoint y: 504, distance: 12.2
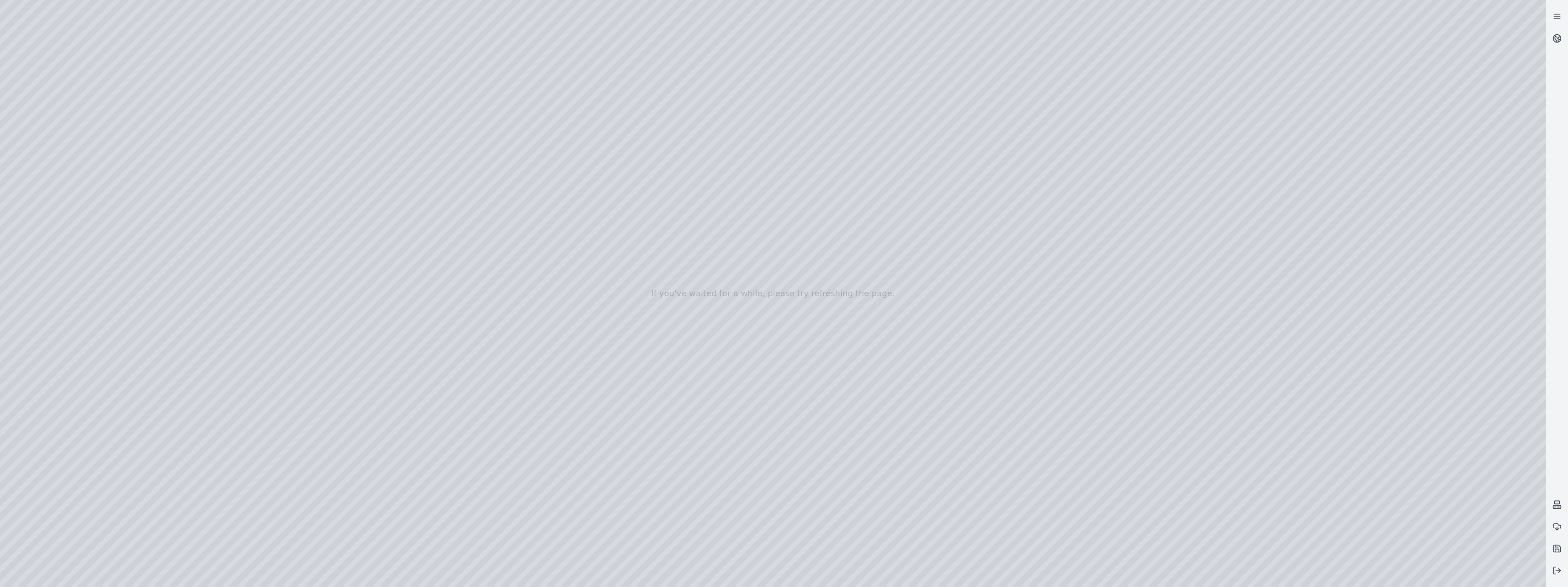
click at [851, 504] on div at bounding box center [773, 294] width 1546 height 587
drag, startPoint x: 920, startPoint y: 516, endPoint x: 845, endPoint y: 518, distance: 75.0
click at [845, 518] on div at bounding box center [773, 294] width 1546 height 587
drag, startPoint x: 452, startPoint y: 527, endPoint x: 849, endPoint y: 532, distance: 397.0
click at [849, 532] on div at bounding box center [773, 294] width 1546 height 587
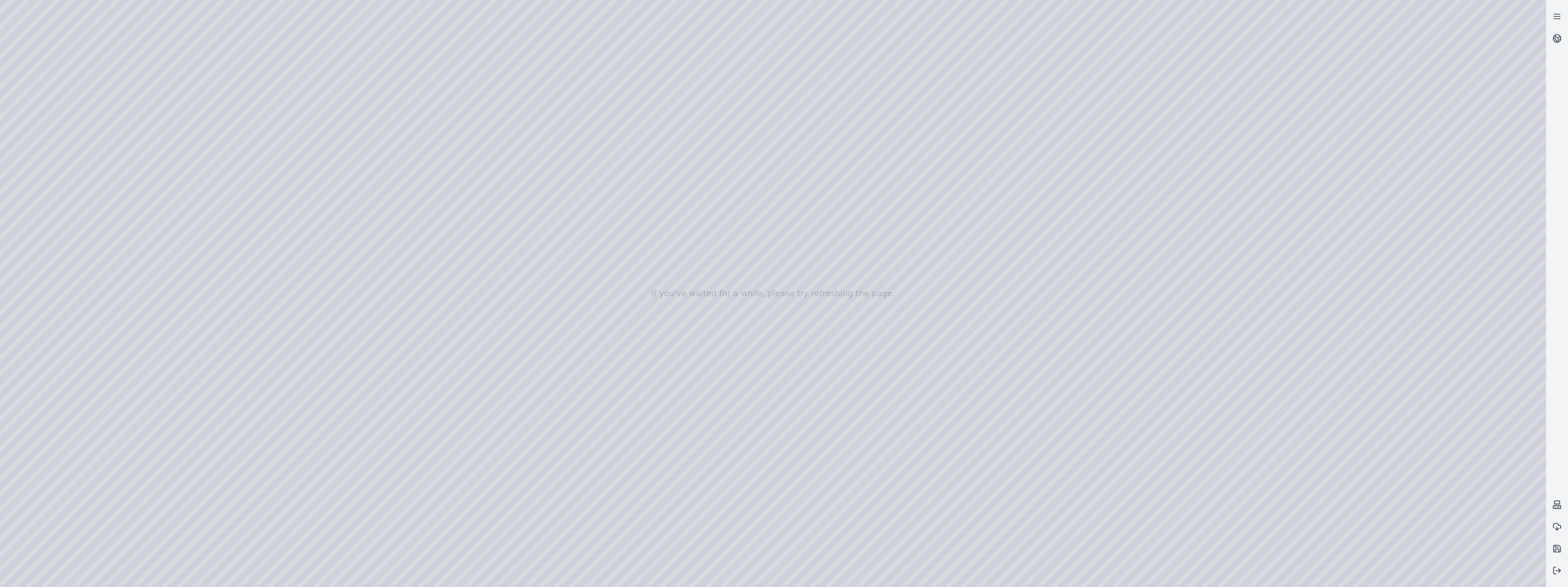
drag, startPoint x: 470, startPoint y: 545, endPoint x: 861, endPoint y: 543, distance: 391.0
click at [861, 543] on div at bounding box center [773, 294] width 1546 height 587
drag, startPoint x: 482, startPoint y: 464, endPoint x: 886, endPoint y: 476, distance: 404.2
click at [884, 477] on div at bounding box center [773, 294] width 1546 height 587
drag, startPoint x: 933, startPoint y: 427, endPoint x: 856, endPoint y: 431, distance: 77.1
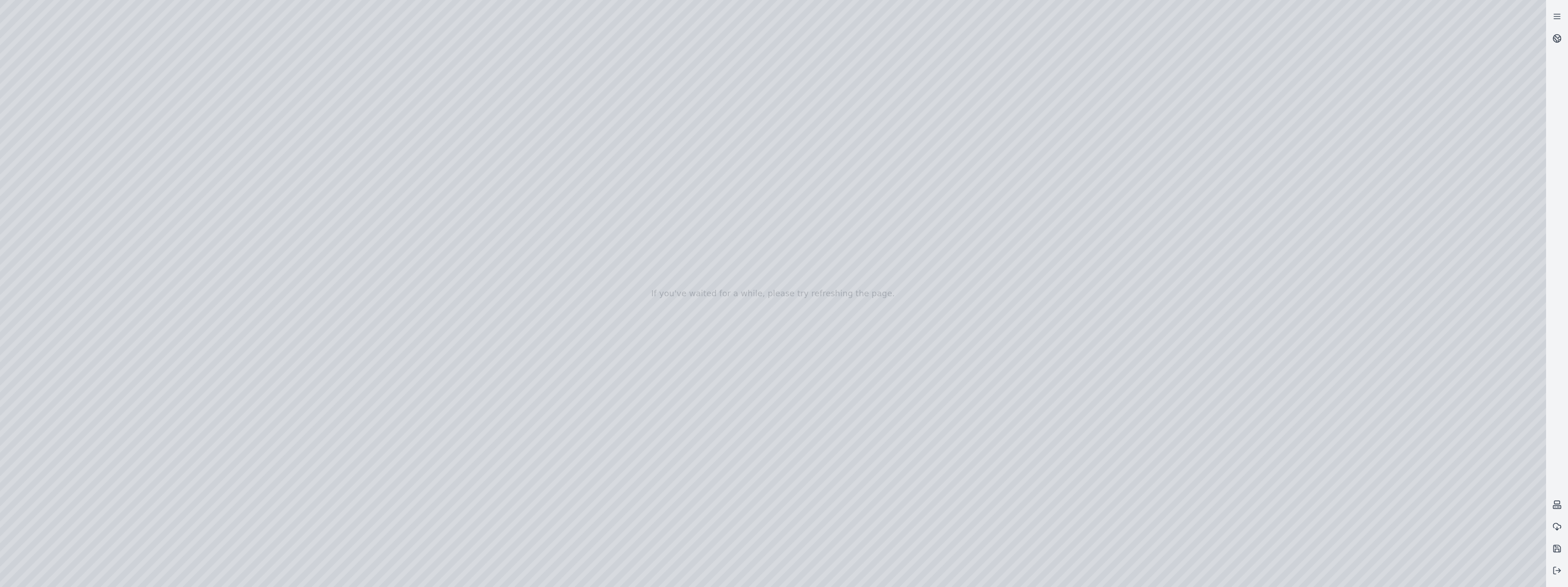
click at [856, 431] on div at bounding box center [773, 294] width 1546 height 587
drag, startPoint x: 910, startPoint y: 437, endPoint x: 838, endPoint y: 441, distance: 72.1
click at [838, 441] on div at bounding box center [773, 294] width 1546 height 587
drag, startPoint x: 462, startPoint y: 476, endPoint x: 859, endPoint y: 476, distance: 397.0
click at [859, 476] on div at bounding box center [773, 294] width 1546 height 587
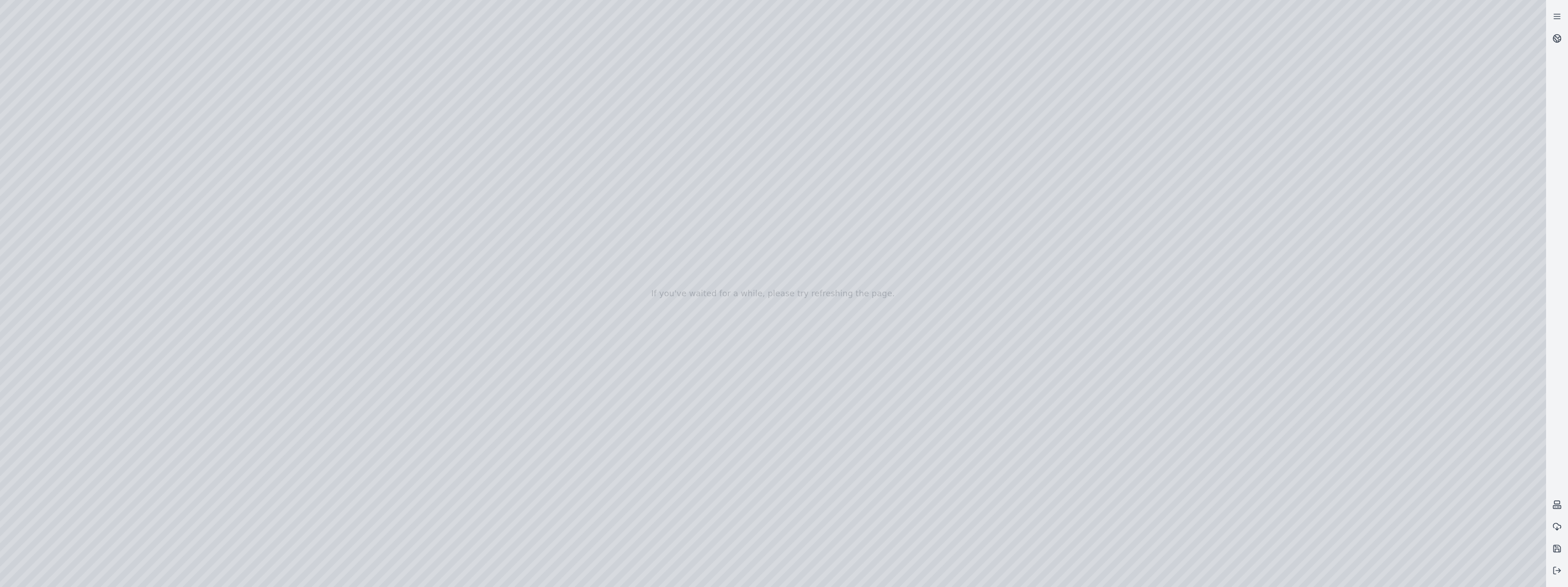
drag, startPoint x: 449, startPoint y: 532, endPoint x: 849, endPoint y: 532, distance: 400.0
click at [849, 532] on div at bounding box center [773, 294] width 1546 height 587
click at [290, 207] on div at bounding box center [773, 294] width 1546 height 587
click at [254, 207] on div at bounding box center [773, 294] width 1546 height 587
drag, startPoint x: 410, startPoint y: 354, endPoint x: 754, endPoint y: 368, distance: 344.3
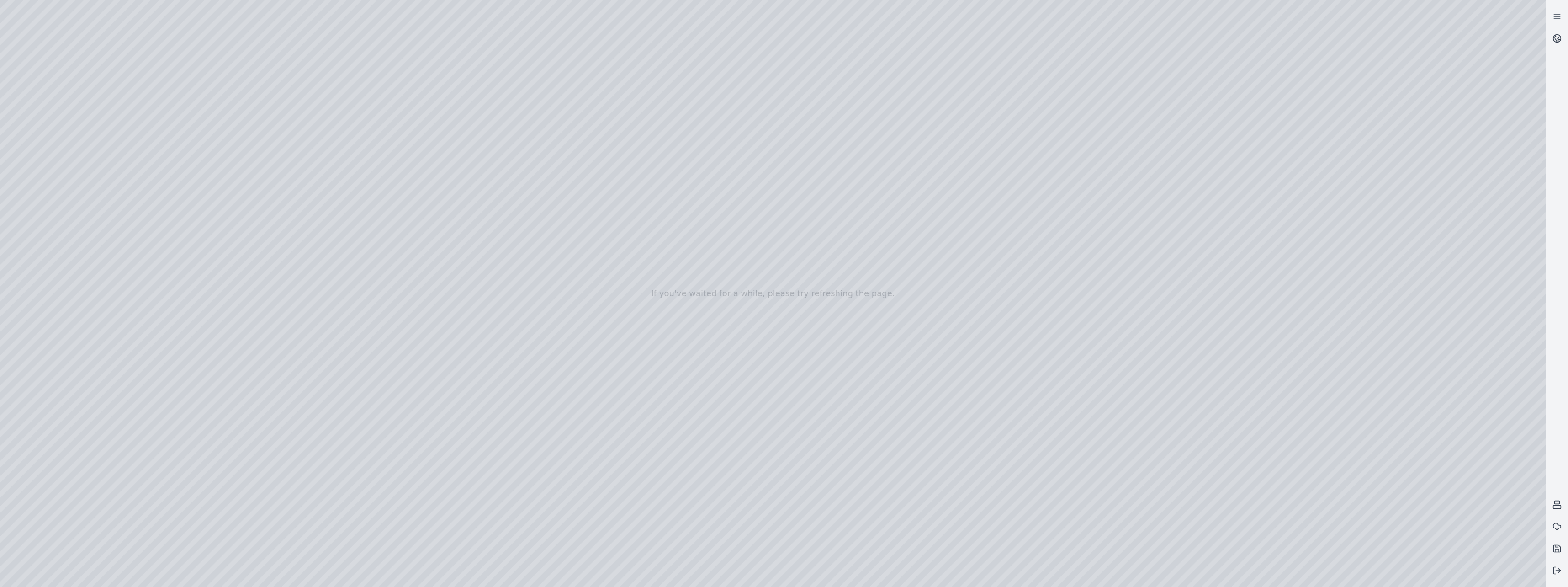
click at [754, 368] on div at bounding box center [773, 294] width 1546 height 587
click at [226, 206] on div at bounding box center [773, 294] width 1546 height 587
click at [223, 206] on div at bounding box center [773, 294] width 1546 height 587
drag, startPoint x: 387, startPoint y: 348, endPoint x: 1567, endPoint y: 336, distance: 1180.1
click at [1567, 336] on html "If you've waited for a while, please try refreshing the page." at bounding box center [784, 294] width 1568 height 587
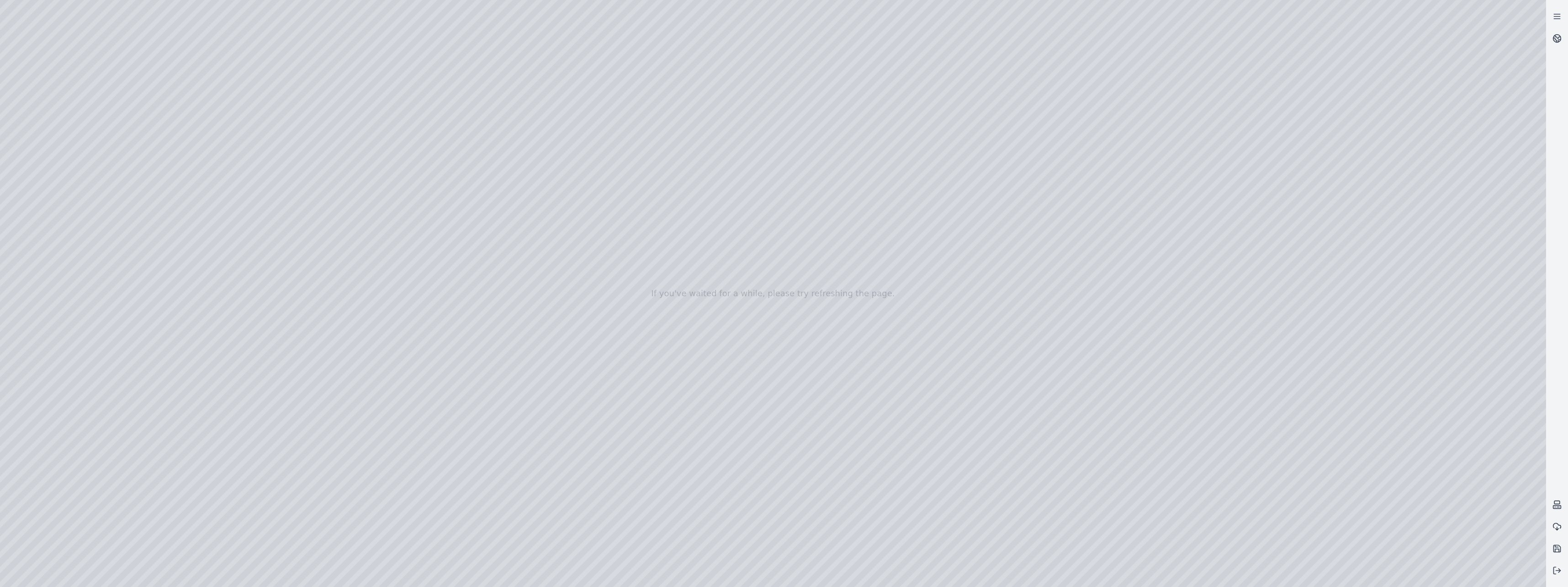
drag, startPoint x: 1405, startPoint y: 315, endPoint x: 1524, endPoint y: 314, distance: 119.0
click at [1524, 314] on div at bounding box center [773, 294] width 1546 height 587
drag, startPoint x: 595, startPoint y: 358, endPoint x: 992, endPoint y: 356, distance: 397.0
click at [992, 356] on div at bounding box center [773, 294] width 1546 height 587
drag, startPoint x: 368, startPoint y: 258, endPoint x: 387, endPoint y: 257, distance: 19.0
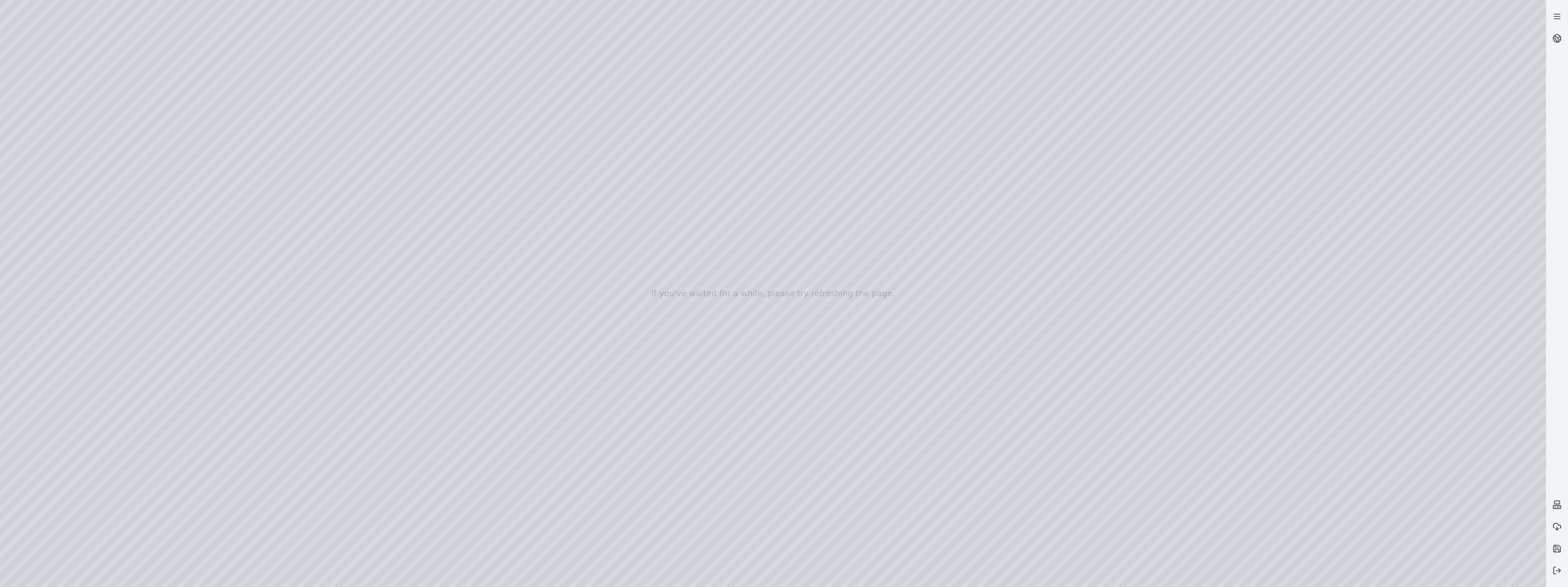
click at [387, 257] on div at bounding box center [773, 294] width 1546 height 587
drag, startPoint x: 348, startPoint y: 272, endPoint x: 332, endPoint y: 269, distance: 16.3
click at [332, 269] on div at bounding box center [773, 294] width 1546 height 587
drag, startPoint x: 334, startPoint y: 285, endPoint x: 349, endPoint y: 285, distance: 15.0
click at [349, 285] on div at bounding box center [773, 294] width 1546 height 587
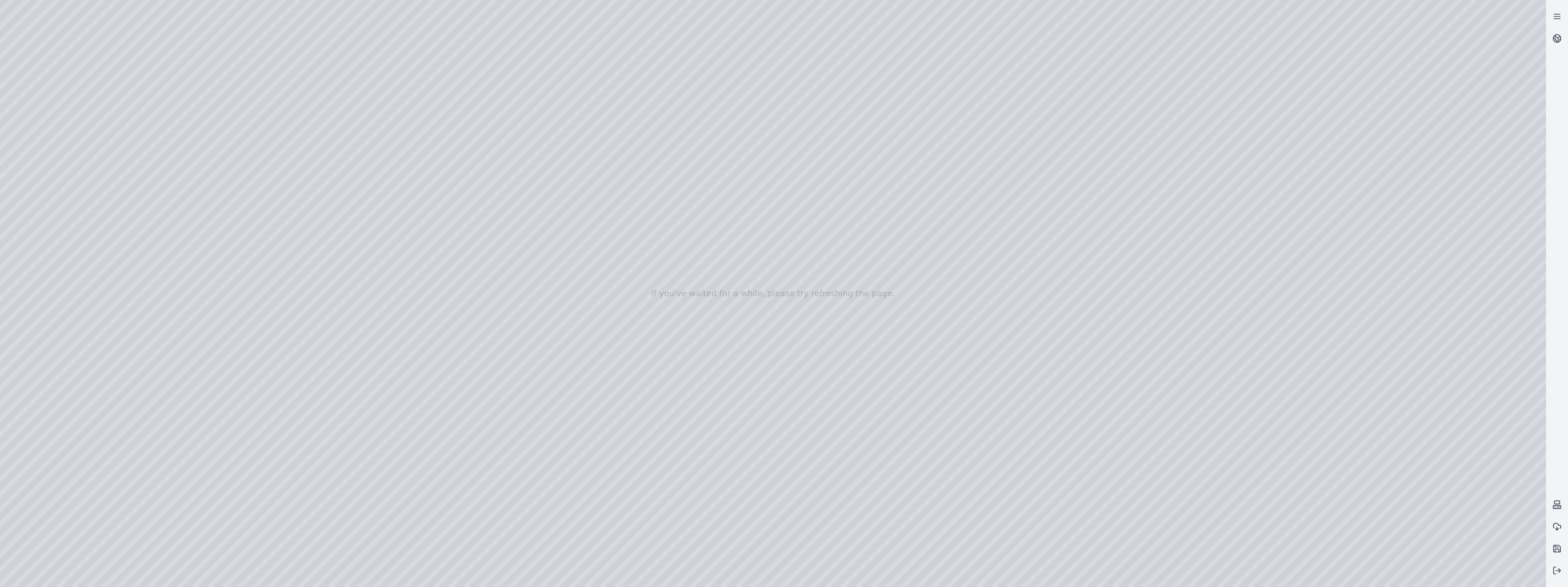
drag, startPoint x: 225, startPoint y: 353, endPoint x: 721, endPoint y: 361, distance: 496.1
click at [721, 361] on div at bounding box center [773, 294] width 1546 height 587
click at [309, 340] on div at bounding box center [773, 294] width 1546 height 587
drag, startPoint x: 338, startPoint y: 356, endPoint x: 295, endPoint y: 354, distance: 43.0
click at [295, 354] on div at bounding box center [773, 294] width 1546 height 587
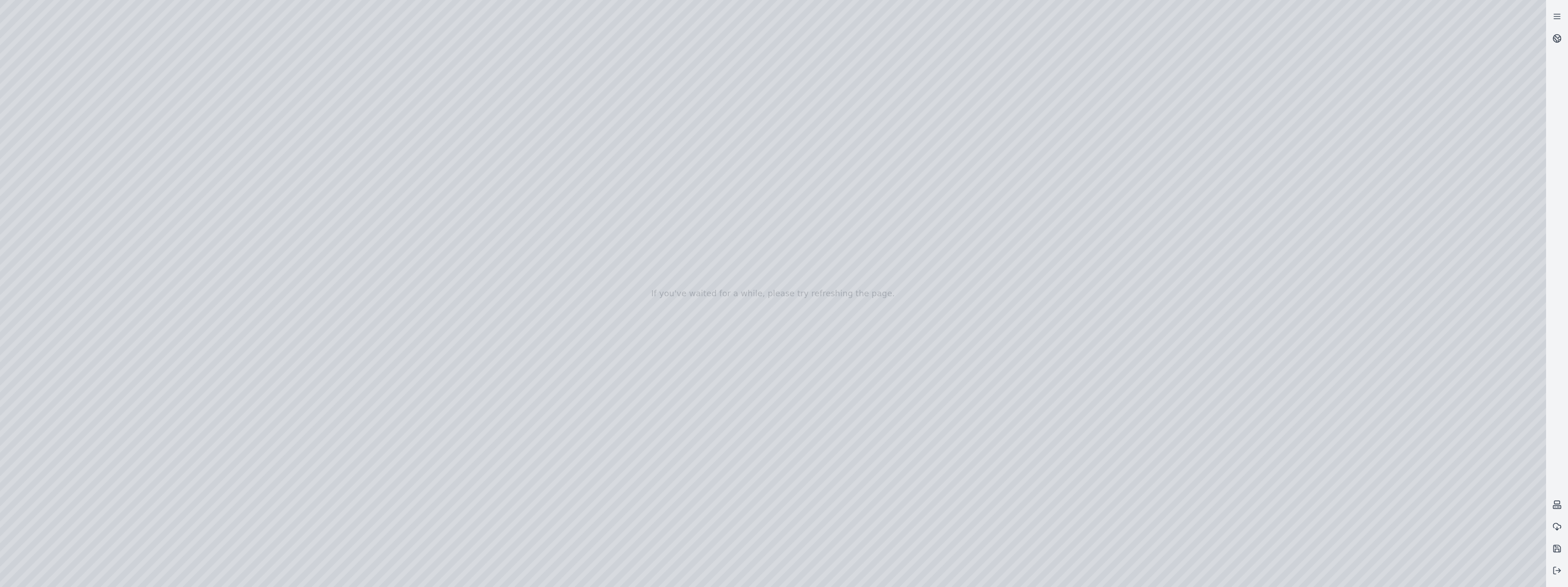
drag, startPoint x: 310, startPoint y: 354, endPoint x: 292, endPoint y: 354, distance: 18.0
click at [307, 354] on div at bounding box center [773, 294] width 1546 height 587
drag, startPoint x: 312, startPoint y: 353, endPoint x: 280, endPoint y: 355, distance: 32.1
click at [280, 355] on div at bounding box center [773, 294] width 1546 height 587
drag, startPoint x: 278, startPoint y: 354, endPoint x: 267, endPoint y: 349, distance: 12.1
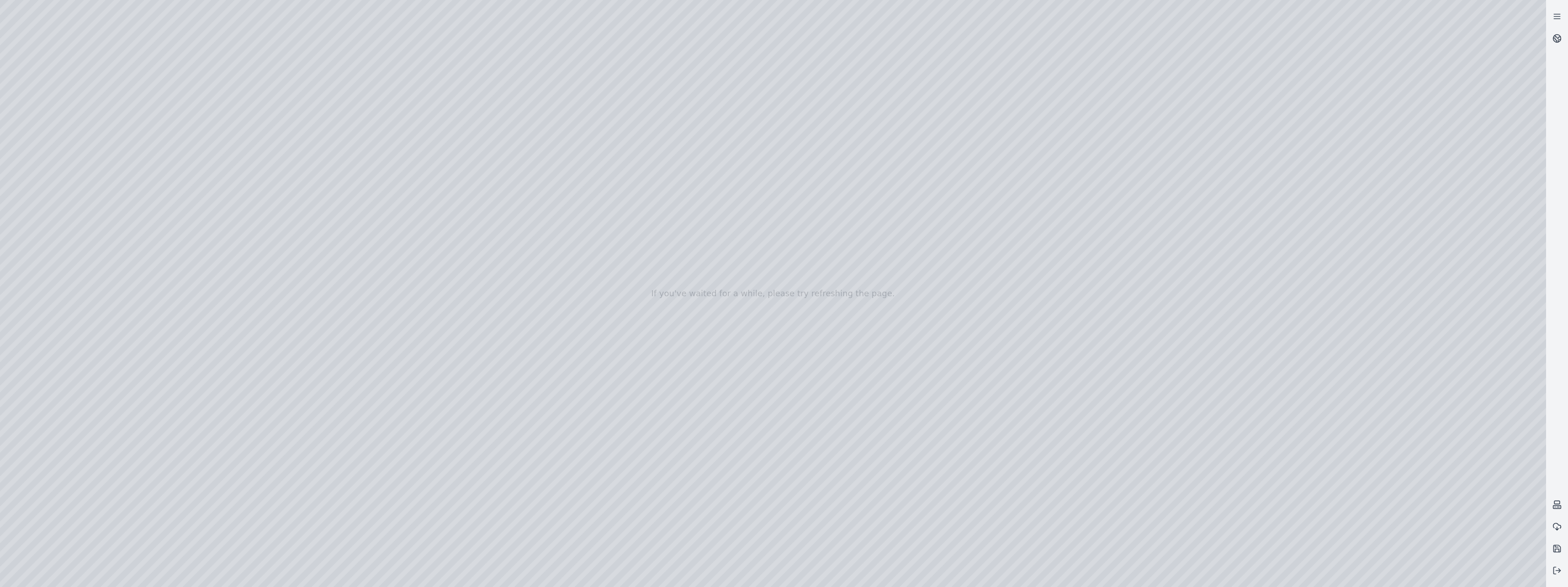
click at [267, 349] on div at bounding box center [773, 294] width 1546 height 587
click at [265, 353] on div at bounding box center [773, 294] width 1546 height 587
drag, startPoint x: 276, startPoint y: 354, endPoint x: 267, endPoint y: 353, distance: 9.1
click at [267, 353] on div at bounding box center [773, 294] width 1546 height 587
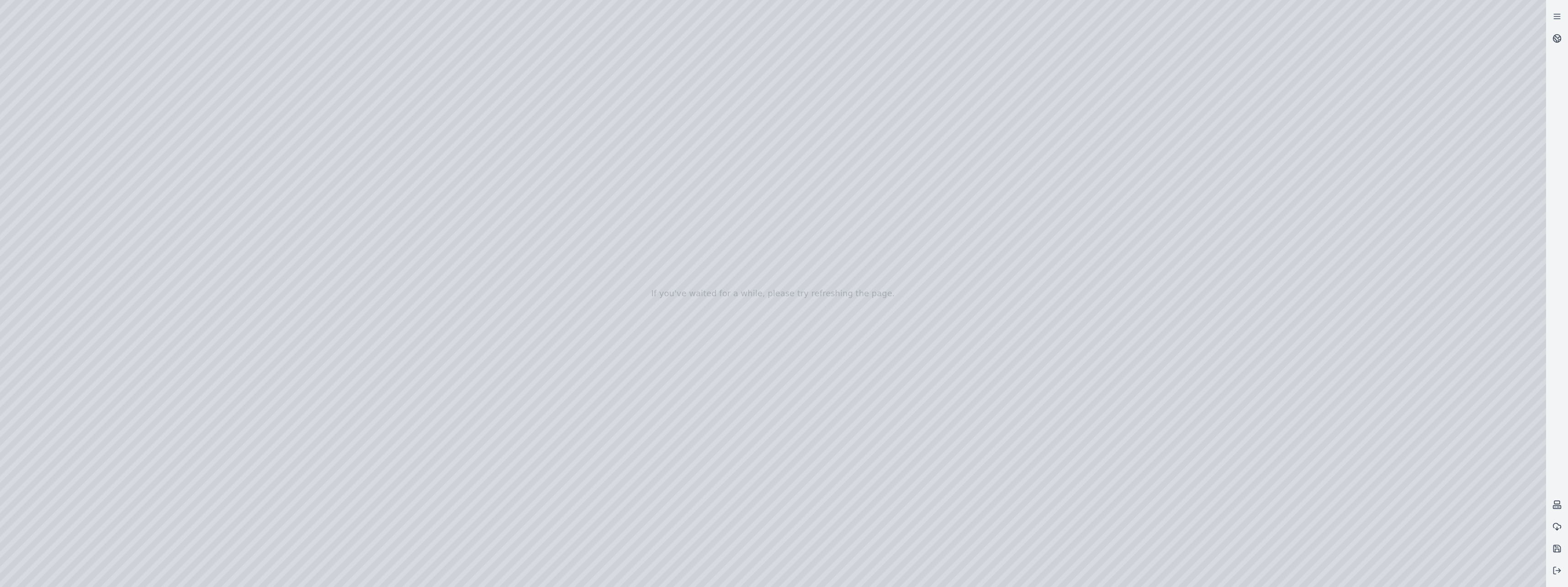
drag, startPoint x: 329, startPoint y: 324, endPoint x: 303, endPoint y: 327, distance: 26.2
click at [303, 327] on div at bounding box center [773, 294] width 1546 height 587
drag, startPoint x: 379, startPoint y: 314, endPoint x: 304, endPoint y: 314, distance: 75.0
click at [304, 314] on div at bounding box center [773, 294] width 1546 height 587
drag, startPoint x: 376, startPoint y: 299, endPoint x: 301, endPoint y: 301, distance: 75.0
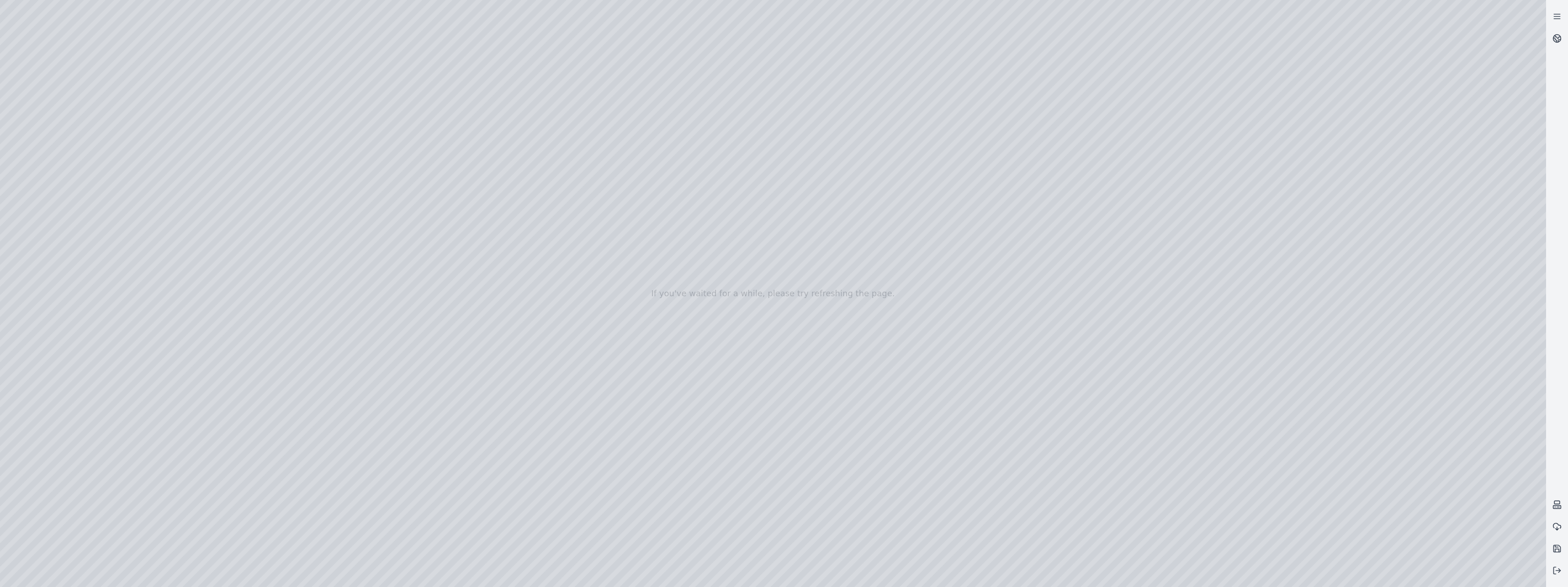
click at [301, 301] on div at bounding box center [773, 294] width 1546 height 587
drag, startPoint x: 323, startPoint y: 285, endPoint x: 294, endPoint y: 285, distance: 29.0
click at [294, 285] on div at bounding box center [773, 294] width 1546 height 587
drag, startPoint x: 319, startPoint y: 272, endPoint x: 281, endPoint y: 271, distance: 38.0
click at [281, 271] on div at bounding box center [773, 294] width 1546 height 587
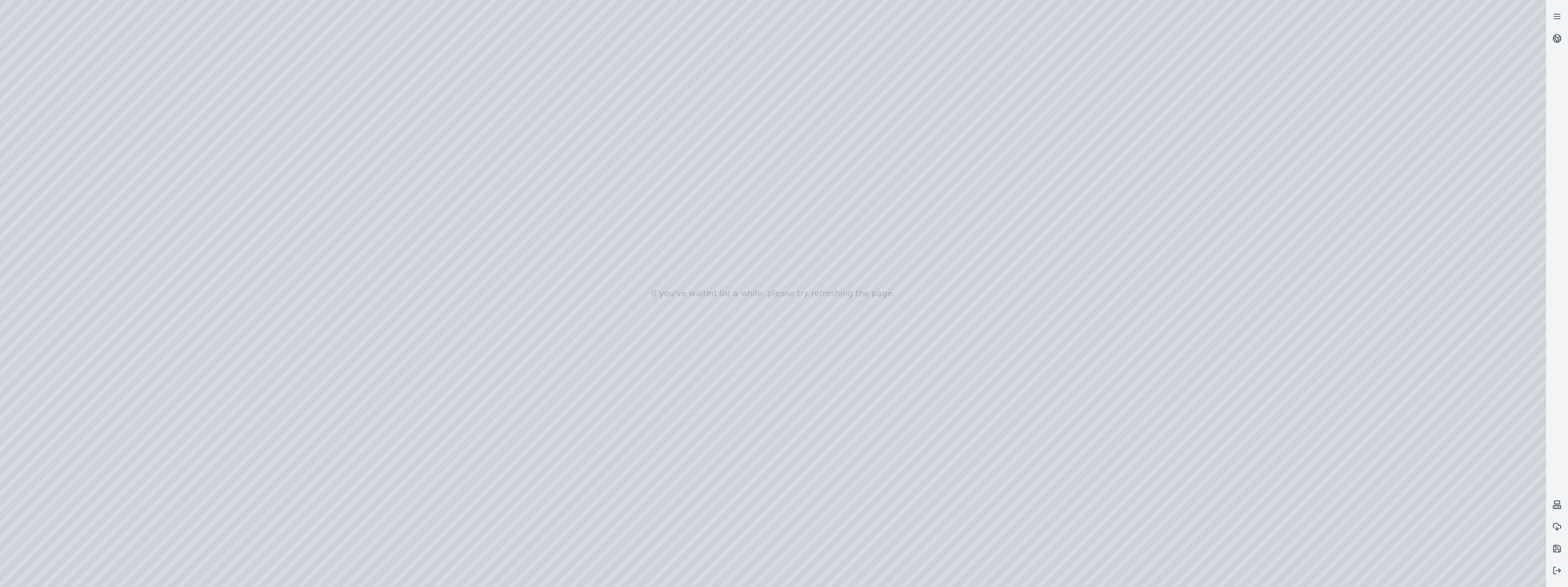
drag, startPoint x: 328, startPoint y: 261, endPoint x: 285, endPoint y: 258, distance: 43.1
click at [285, 258] on div at bounding box center [773, 294] width 1546 height 587
drag, startPoint x: 399, startPoint y: 366, endPoint x: 268, endPoint y: 365, distance: 131.0
click at [268, 365] on div at bounding box center [773, 294] width 1546 height 587
drag, startPoint x: 534, startPoint y: 382, endPoint x: 285, endPoint y: 376, distance: 249.1
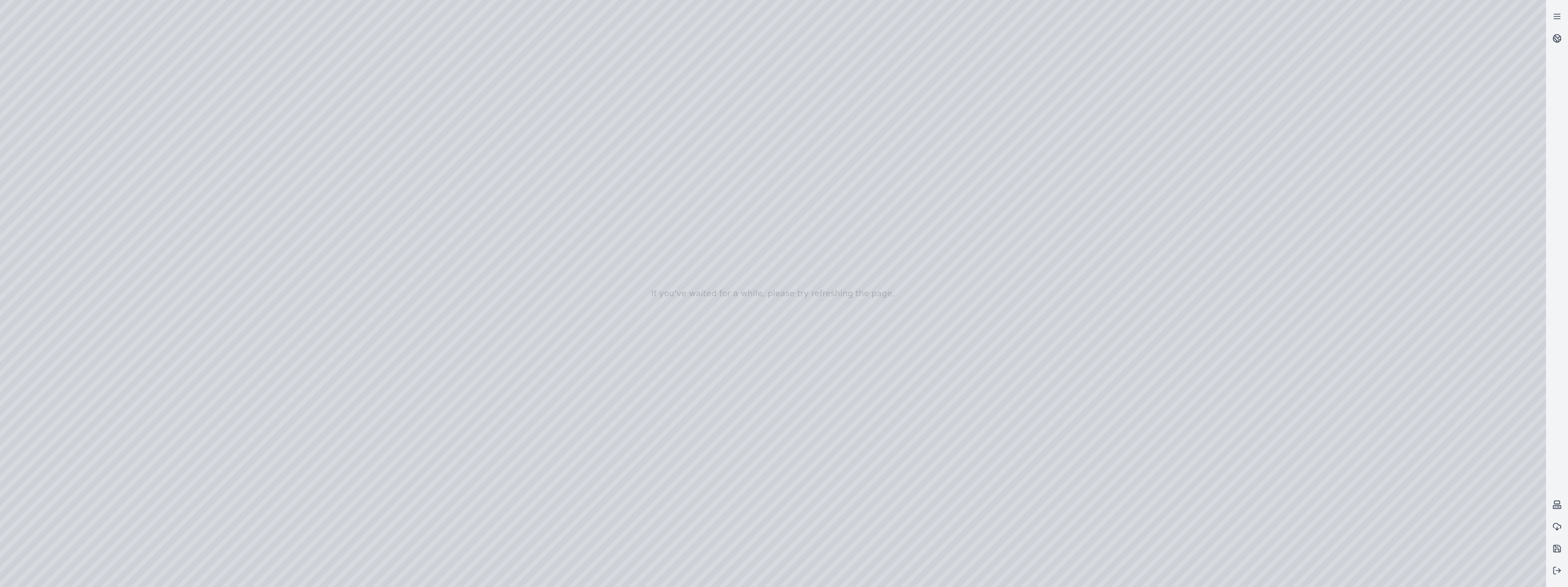
click at [285, 376] on div at bounding box center [773, 294] width 1546 height 587
drag, startPoint x: 539, startPoint y: 393, endPoint x: 277, endPoint y: 388, distance: 262.0
click at [277, 388] on div at bounding box center [773, 294] width 1546 height 587
drag, startPoint x: 448, startPoint y: 393, endPoint x: 479, endPoint y: 395, distance: 31.1
click at [479, 395] on div at bounding box center [773, 294] width 1546 height 587
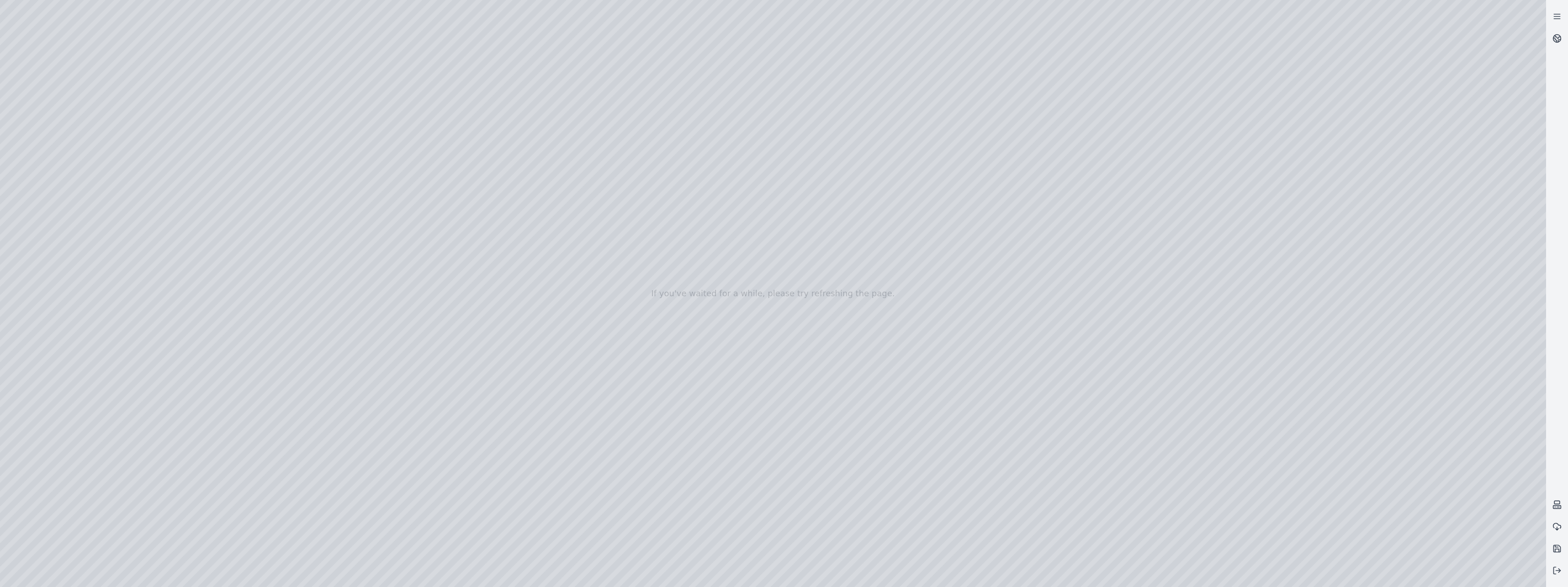
drag, startPoint x: 450, startPoint y: 410, endPoint x: 276, endPoint y: 402, distance: 174.2
click at [276, 402] on div at bounding box center [773, 294] width 1546 height 587
drag, startPoint x: 219, startPoint y: 423, endPoint x: 345, endPoint y: 421, distance: 126.0
click at [345, 421] on div at bounding box center [773, 294] width 1546 height 587
drag, startPoint x: 318, startPoint y: 273, endPoint x: 282, endPoint y: 273, distance: 36.0
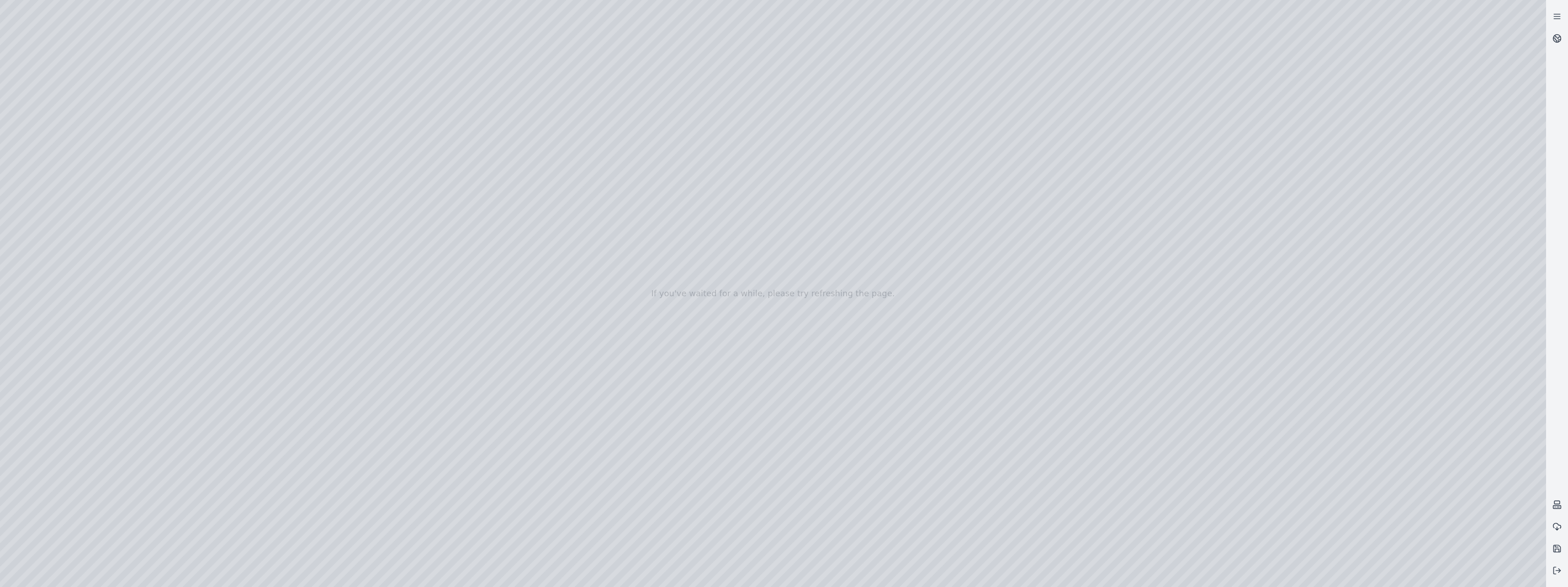
click at [282, 273] on div at bounding box center [773, 294] width 1546 height 587
drag, startPoint x: 492, startPoint y: 287, endPoint x: 256, endPoint y: 287, distance: 236.0
click at [256, 287] on div at bounding box center [773, 294] width 1546 height 587
drag, startPoint x: 354, startPoint y: 298, endPoint x: 265, endPoint y: 290, distance: 89.4
click at [265, 290] on div at bounding box center [773, 294] width 1546 height 587
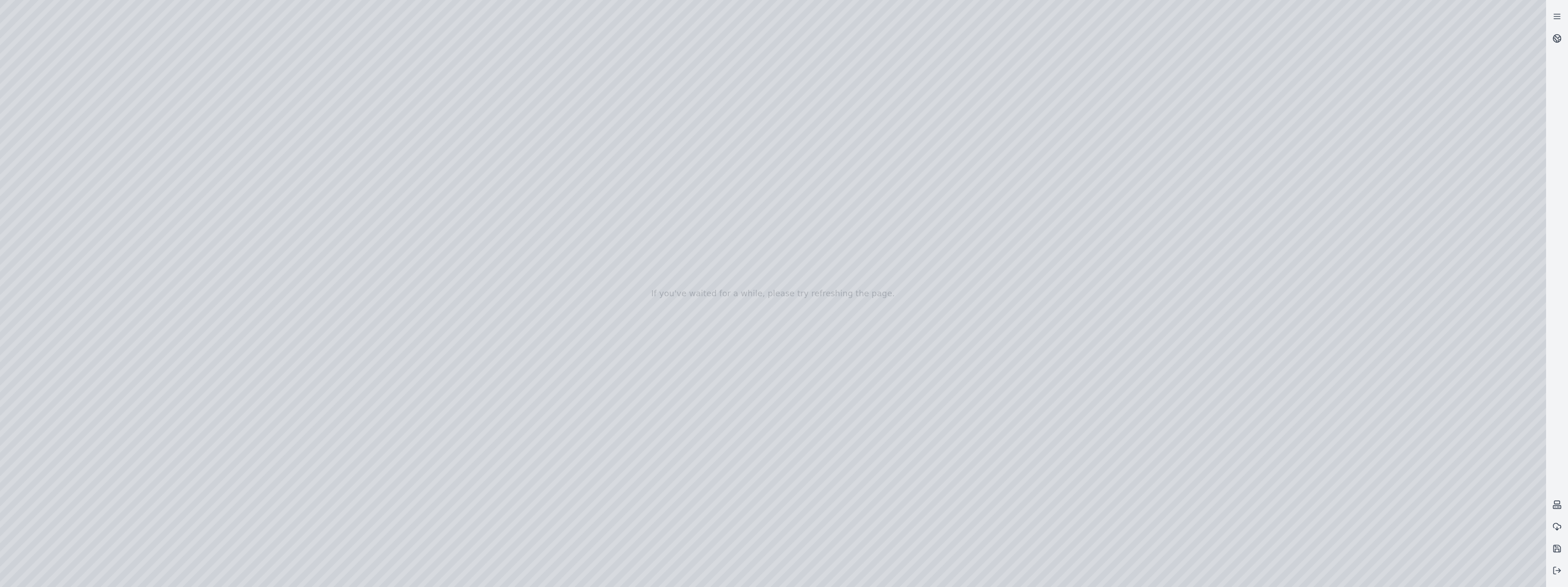
drag, startPoint x: 360, startPoint y: 311, endPoint x: 284, endPoint y: 311, distance: 76.0
click at [284, 311] on div at bounding box center [773, 294] width 1546 height 587
drag, startPoint x: 537, startPoint y: 324, endPoint x: 283, endPoint y: 317, distance: 254.1
click at [283, 317] on div at bounding box center [773, 294] width 1546 height 587
drag, startPoint x: 519, startPoint y: 325, endPoint x: 537, endPoint y: 327, distance: 18.1
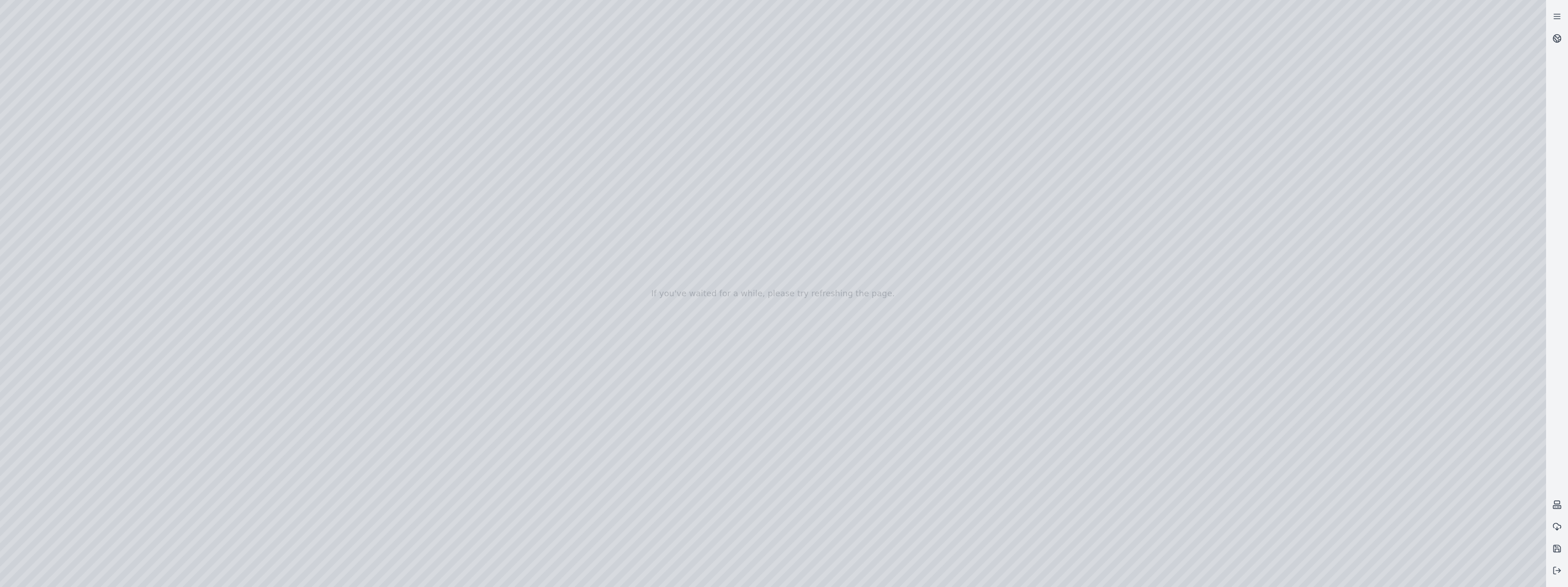
click at [537, 327] on div at bounding box center [773, 294] width 1546 height 587
drag, startPoint x: 567, startPoint y: 343, endPoint x: 323, endPoint y: 341, distance: 244.0
click at [323, 341] on div at bounding box center [773, 294] width 1546 height 587
drag, startPoint x: 337, startPoint y: 354, endPoint x: 273, endPoint y: 353, distance: 64.0
click at [273, 353] on div at bounding box center [773, 294] width 1546 height 587
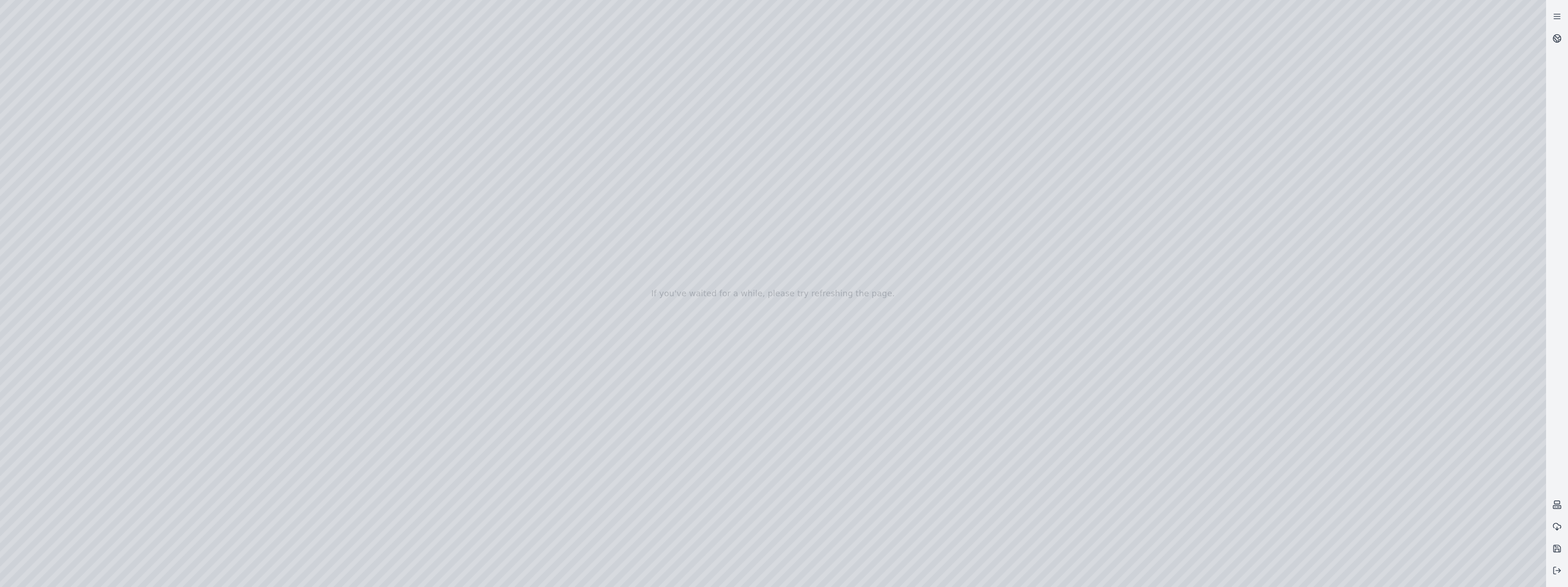
drag, startPoint x: 312, startPoint y: 367, endPoint x: 287, endPoint y: 367, distance: 25.0
click at [287, 367] on div at bounding box center [773, 294] width 1546 height 587
drag, startPoint x: 525, startPoint y: 393, endPoint x: 278, endPoint y: 388, distance: 247.1
click at [278, 388] on div at bounding box center [773, 294] width 1546 height 587
drag, startPoint x: 539, startPoint y: 406, endPoint x: 296, endPoint y: 410, distance: 243.0
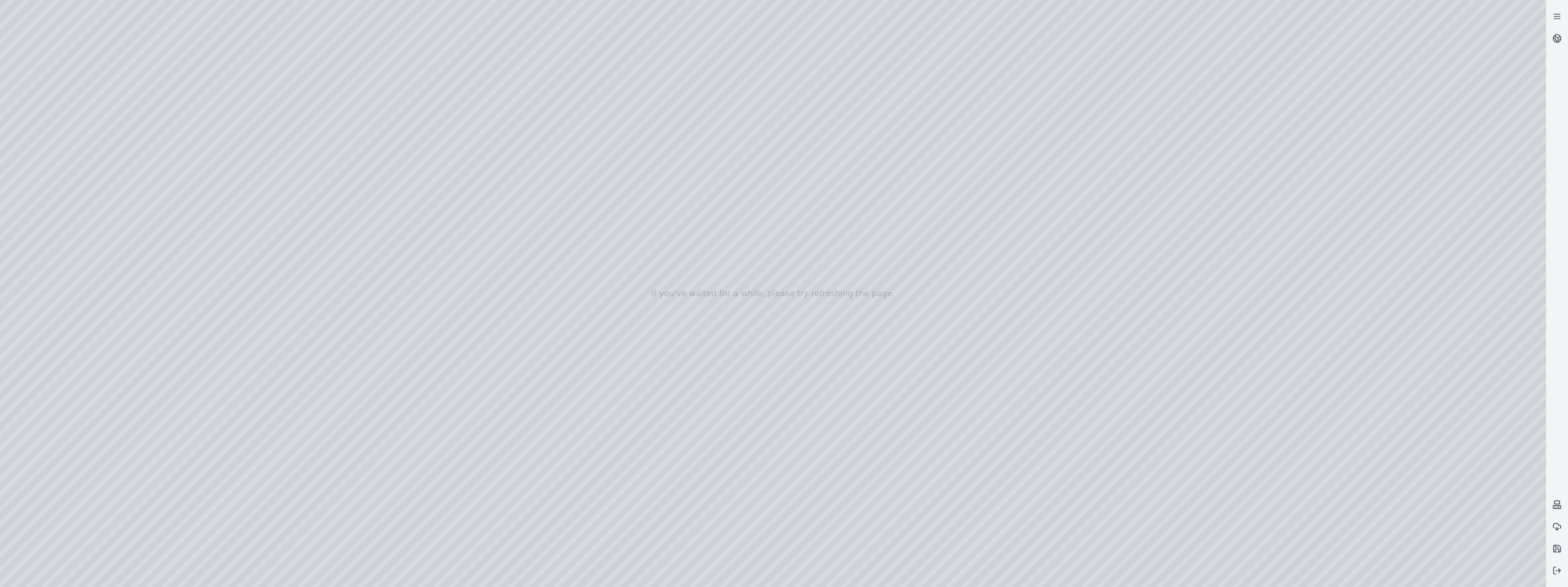
click at [296, 410] on div at bounding box center [773, 294] width 1546 height 587
drag, startPoint x: 336, startPoint y: 420, endPoint x: 290, endPoint y: 424, distance: 46.2
click at [290, 424] on div at bounding box center [773, 294] width 1546 height 587
drag, startPoint x: 292, startPoint y: 435, endPoint x: 449, endPoint y: 440, distance: 157.1
click at [449, 440] on div at bounding box center [773, 294] width 1546 height 587
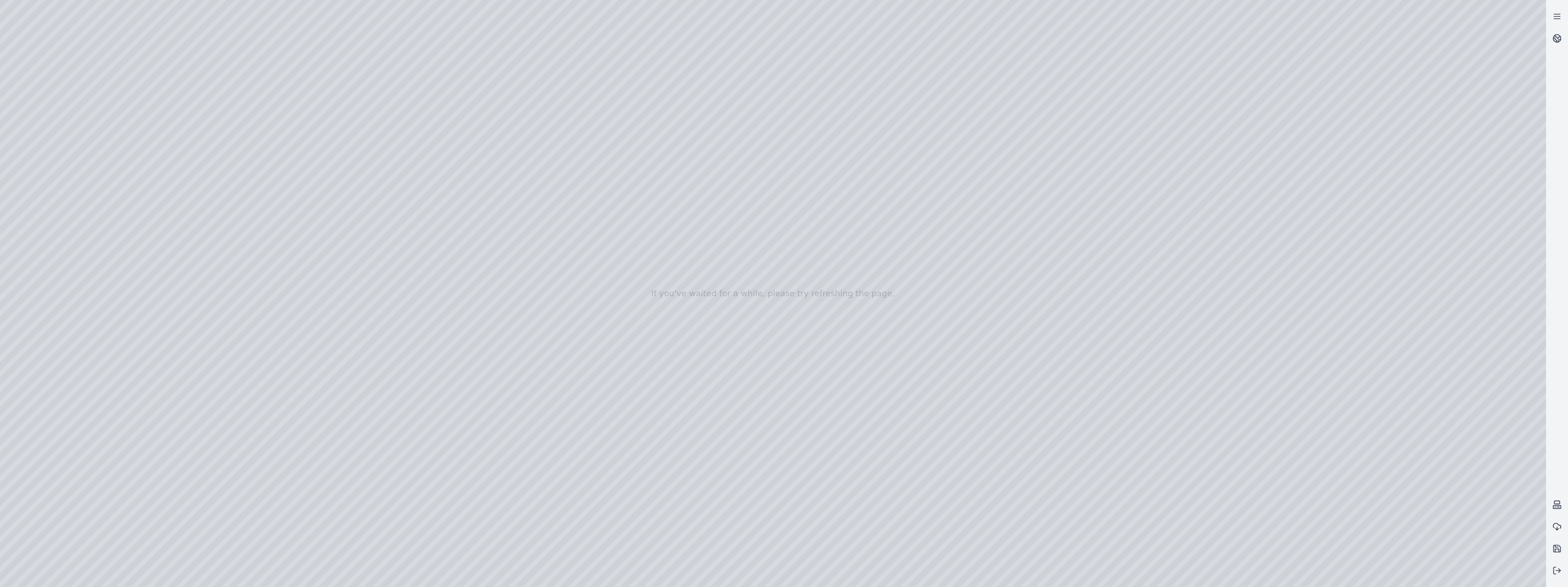
drag, startPoint x: 214, startPoint y: 438, endPoint x: 411, endPoint y: 437, distance: 197.0
click at [411, 437] on div at bounding box center [773, 294] width 1546 height 587
drag, startPoint x: 514, startPoint y: 448, endPoint x: 287, endPoint y: 451, distance: 227.0
click at [287, 451] on div at bounding box center [773, 294] width 1546 height 587
drag, startPoint x: 391, startPoint y: 462, endPoint x: 283, endPoint y: 459, distance: 108.0
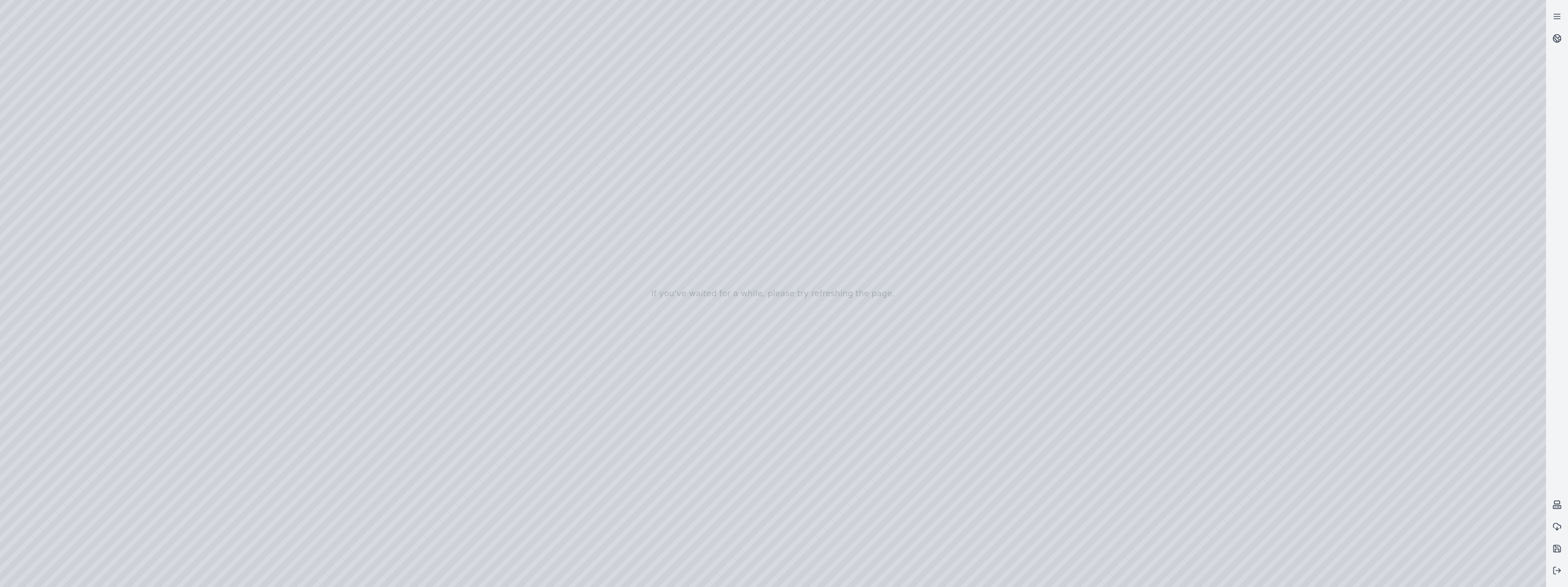
click at [283, 459] on div at bounding box center [773, 294] width 1546 height 587
drag, startPoint x: 212, startPoint y: 490, endPoint x: 422, endPoint y: 490, distance: 210.0
click at [422, 490] on div at bounding box center [773, 294] width 1546 height 587
drag, startPoint x: 250, startPoint y: 502, endPoint x: 293, endPoint y: 499, distance: 43.1
click at [293, 499] on div at bounding box center [773, 294] width 1546 height 587
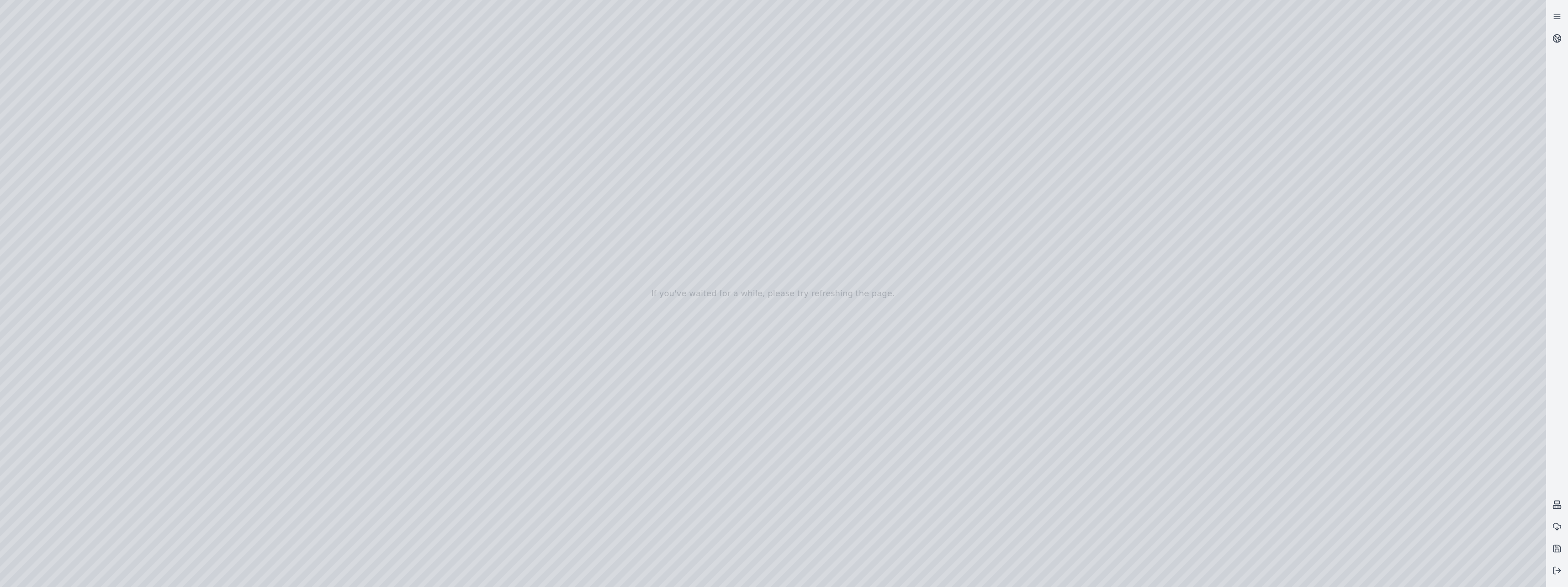
drag, startPoint x: 259, startPoint y: 516, endPoint x: 281, endPoint y: 516, distance: 22.0
click at [281, 516] on div at bounding box center [773, 294] width 1546 height 587
drag, startPoint x: 182, startPoint y: 530, endPoint x: 326, endPoint y: 529, distance: 144.0
click at [326, 529] on div at bounding box center [773, 294] width 1546 height 587
drag, startPoint x: 335, startPoint y: 437, endPoint x: 279, endPoint y: 437, distance: 56.0
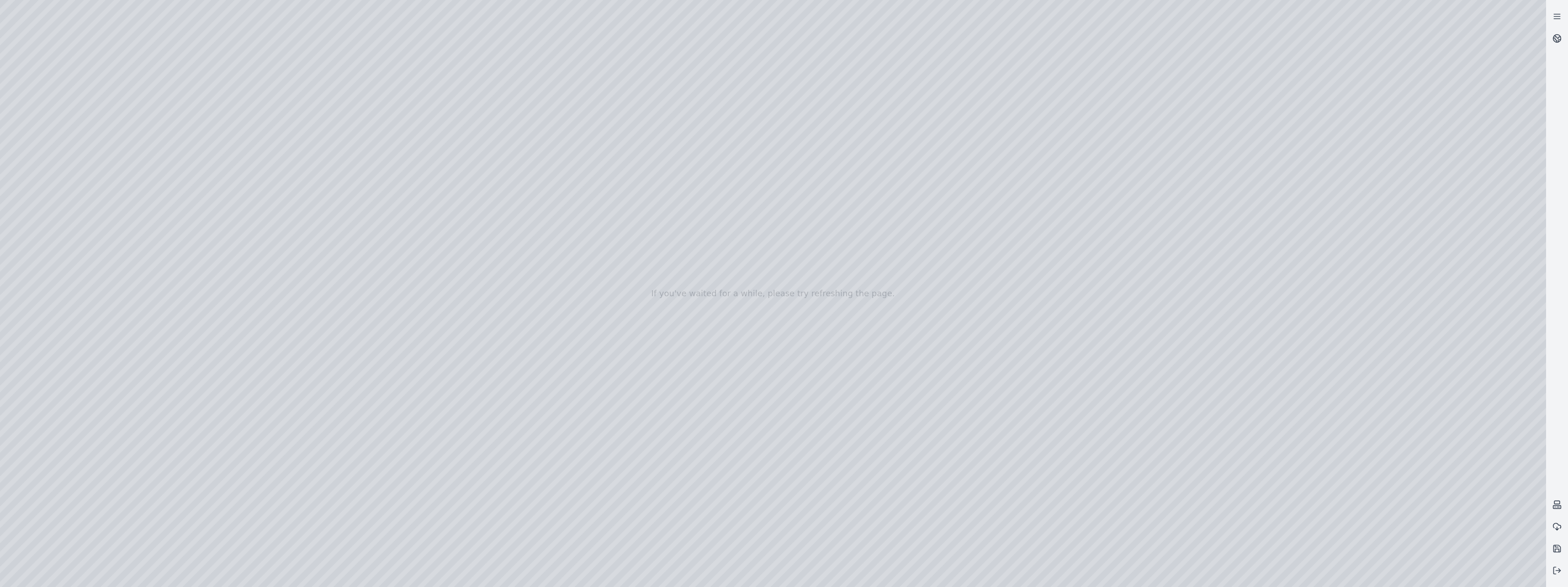
click at [279, 437] on div at bounding box center [773, 294] width 1546 height 587
drag, startPoint x: 341, startPoint y: 452, endPoint x: 292, endPoint y: 459, distance: 49.5
click at [282, 455] on div at bounding box center [773, 294] width 1546 height 587
drag, startPoint x: 383, startPoint y: 462, endPoint x: 294, endPoint y: 459, distance: 89.1
click at [294, 459] on div at bounding box center [773, 294] width 1546 height 587
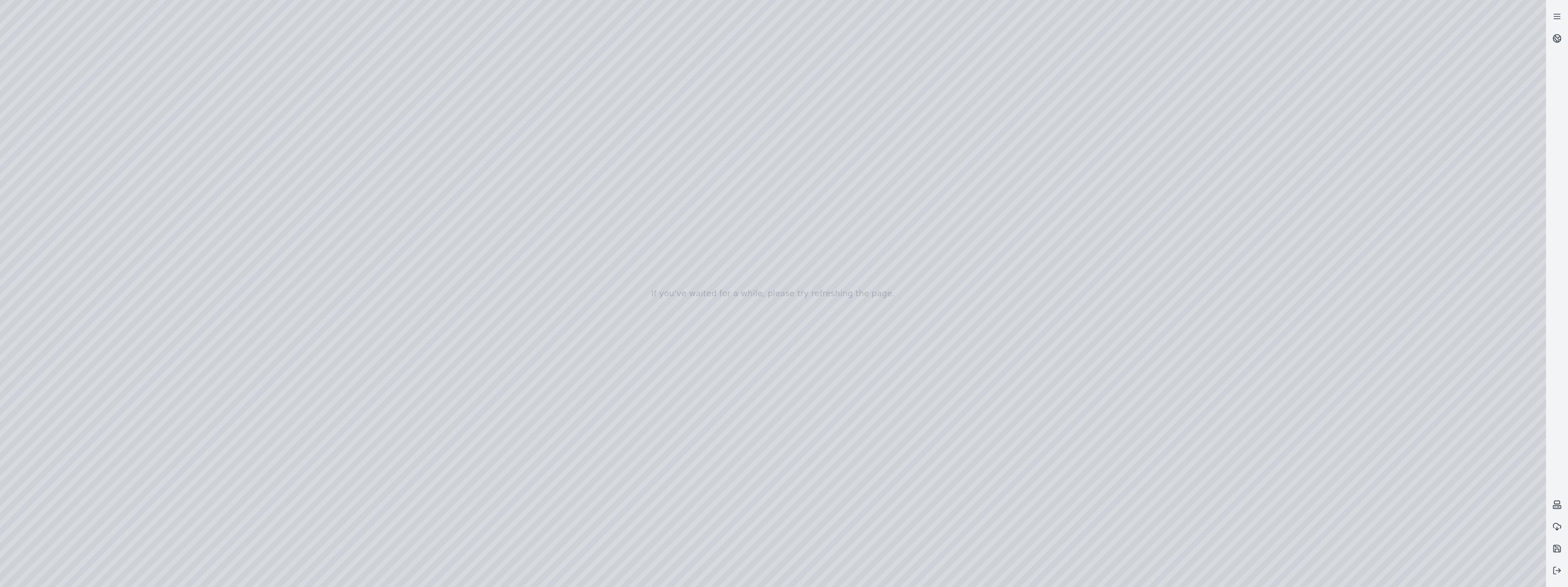
drag, startPoint x: 493, startPoint y: 488, endPoint x: 266, endPoint y: 484, distance: 227.0
click at [266, 484] on div at bounding box center [773, 294] width 1546 height 587
drag, startPoint x: 539, startPoint y: 515, endPoint x: 289, endPoint y: 505, distance: 250.2
click at [287, 505] on div at bounding box center [773, 294] width 1546 height 587
drag, startPoint x: 355, startPoint y: 499, endPoint x: 296, endPoint y: 498, distance: 59.0
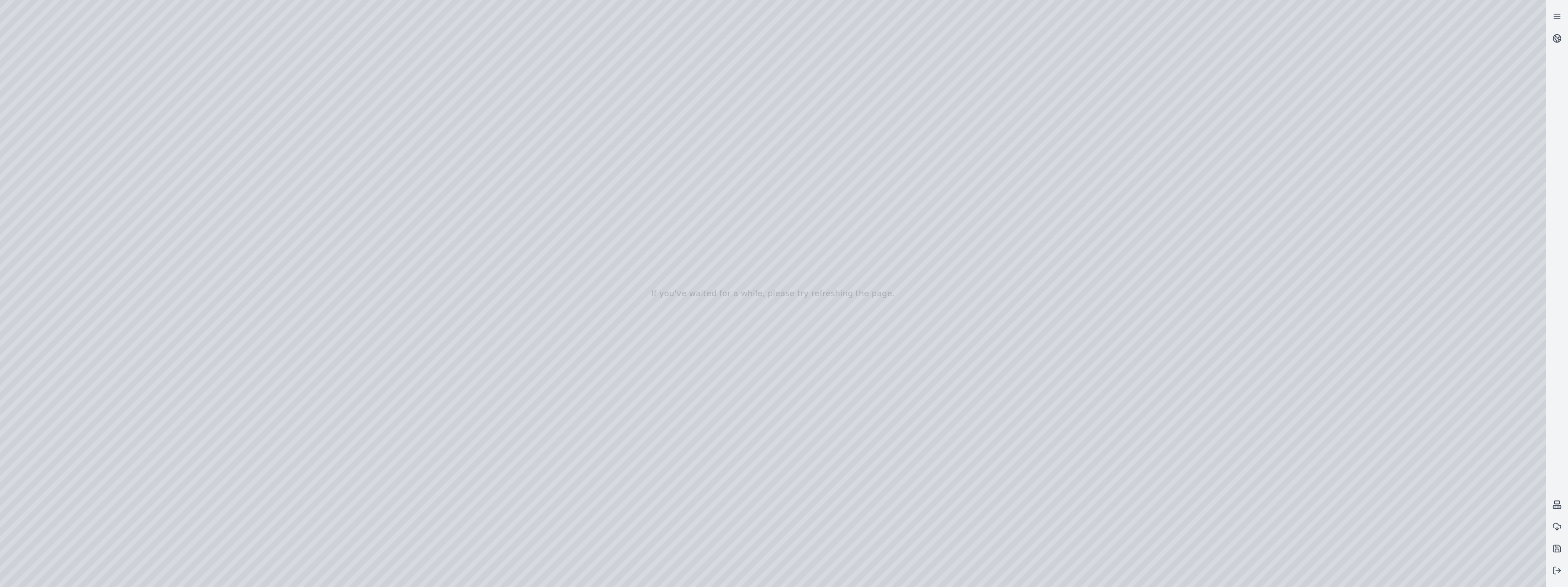
click at [296, 498] on div at bounding box center [773, 294] width 1546 height 587
drag, startPoint x: 320, startPoint y: 398, endPoint x: 276, endPoint y: 402, distance: 44.2
click at [276, 402] on div at bounding box center [773, 294] width 1546 height 587
drag, startPoint x: 334, startPoint y: 417, endPoint x: 303, endPoint y: 417, distance: 31.0
click at [303, 417] on div at bounding box center [773, 294] width 1546 height 587
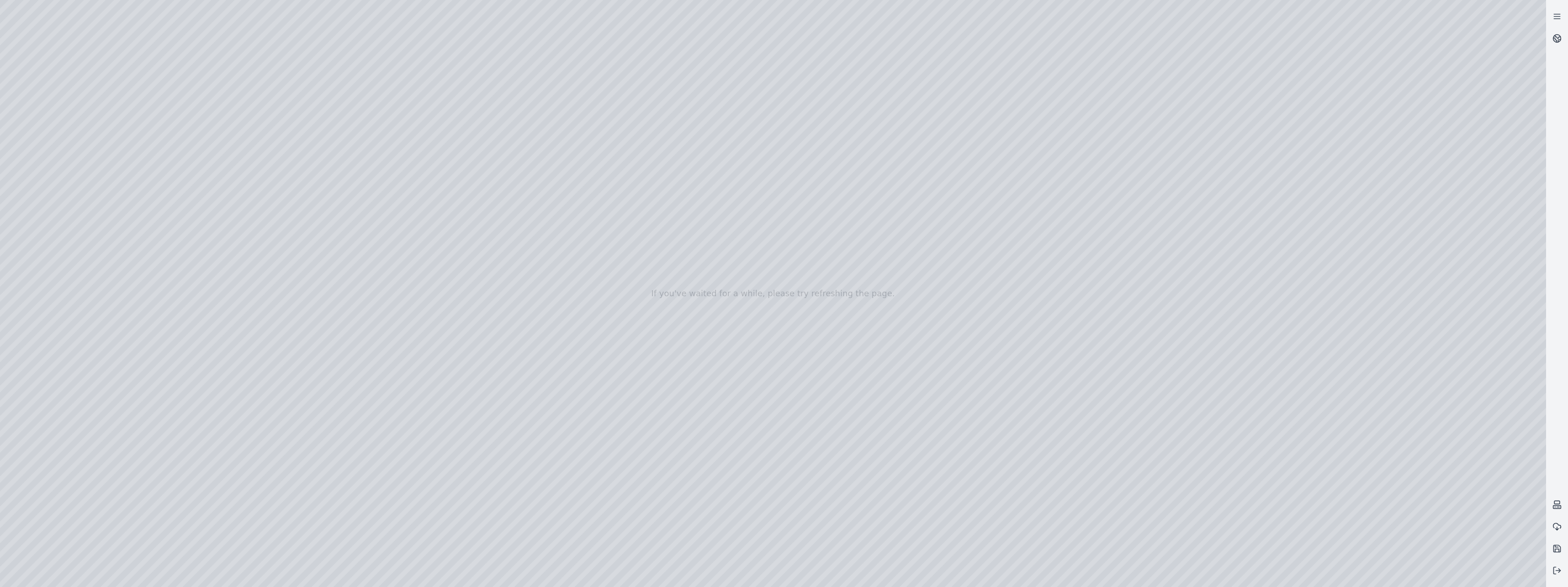
drag, startPoint x: 321, startPoint y: 409, endPoint x: 295, endPoint y: 408, distance: 26.0
click at [295, 408] on div at bounding box center [773, 294] width 1546 height 587
drag, startPoint x: 328, startPoint y: 436, endPoint x: 296, endPoint y: 435, distance: 32.0
click at [296, 435] on div at bounding box center [773, 294] width 1546 height 587
drag, startPoint x: 316, startPoint y: 446, endPoint x: 289, endPoint y: 448, distance: 27.1
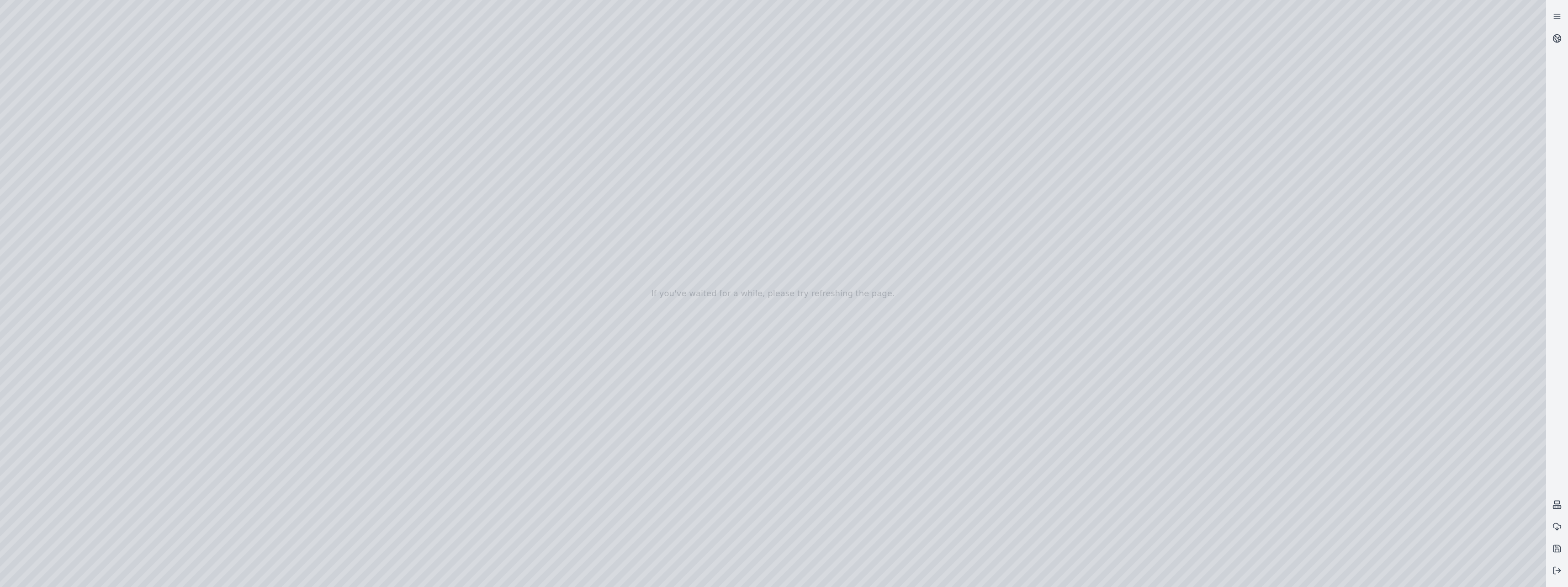
click at [289, 448] on div at bounding box center [773, 294] width 1546 height 587
drag, startPoint x: 352, startPoint y: 489, endPoint x: 289, endPoint y: 487, distance: 63.0
click at [289, 487] on div at bounding box center [773, 294] width 1546 height 587
drag, startPoint x: 301, startPoint y: 500, endPoint x: 284, endPoint y: 500, distance: 17.0
click at [284, 500] on div at bounding box center [773, 294] width 1546 height 587
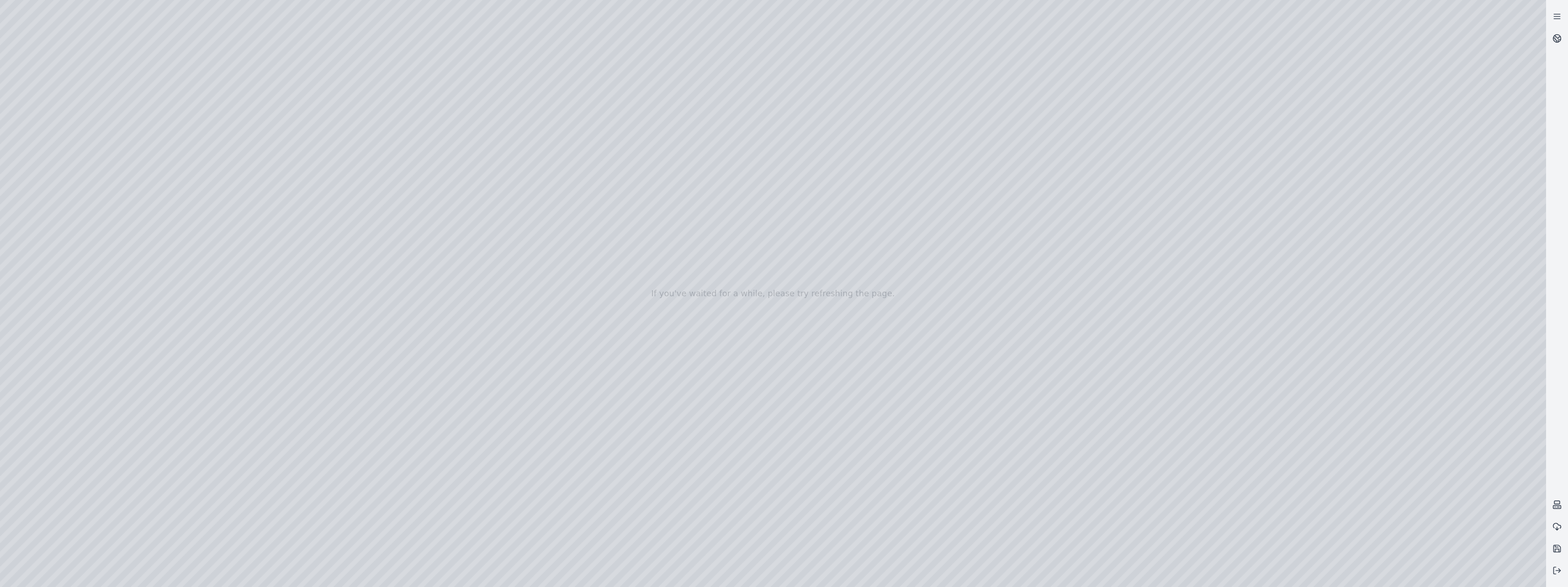
drag, startPoint x: 234, startPoint y: 531, endPoint x: 285, endPoint y: 529, distance: 51.0
click at [285, 529] on div at bounding box center [773, 294] width 1546 height 587
drag, startPoint x: 216, startPoint y: 547, endPoint x: 301, endPoint y: 545, distance: 85.0
click at [301, 545] on div at bounding box center [773, 294] width 1546 height 587
drag, startPoint x: 424, startPoint y: 571, endPoint x: 360, endPoint y: 569, distance: 64.0
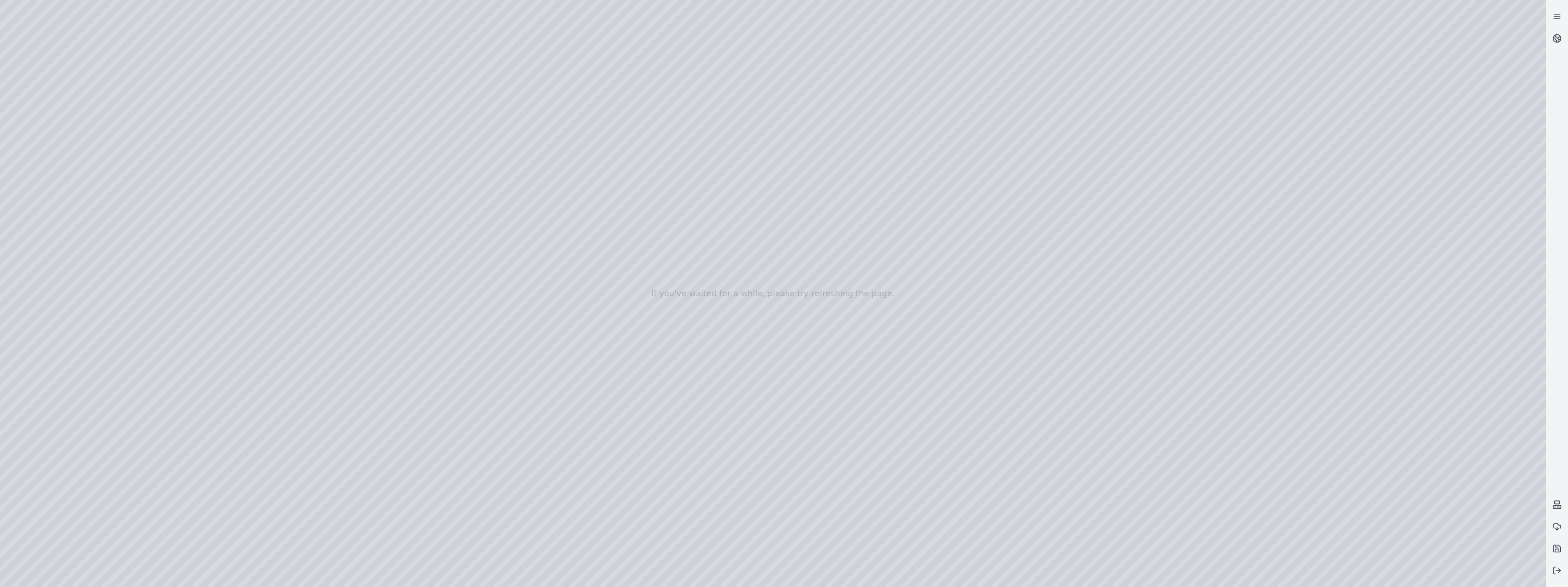
click at [360, 569] on div at bounding box center [773, 294] width 1546 height 587
drag, startPoint x: 772, startPoint y: 197, endPoint x: 774, endPoint y: 478, distance: 281.0
click at [774, 478] on div at bounding box center [773, 294] width 1546 height 587
click at [259, 487] on div at bounding box center [773, 294] width 1546 height 587
drag, startPoint x: 450, startPoint y: 544, endPoint x: 434, endPoint y: 540, distance: 16.5
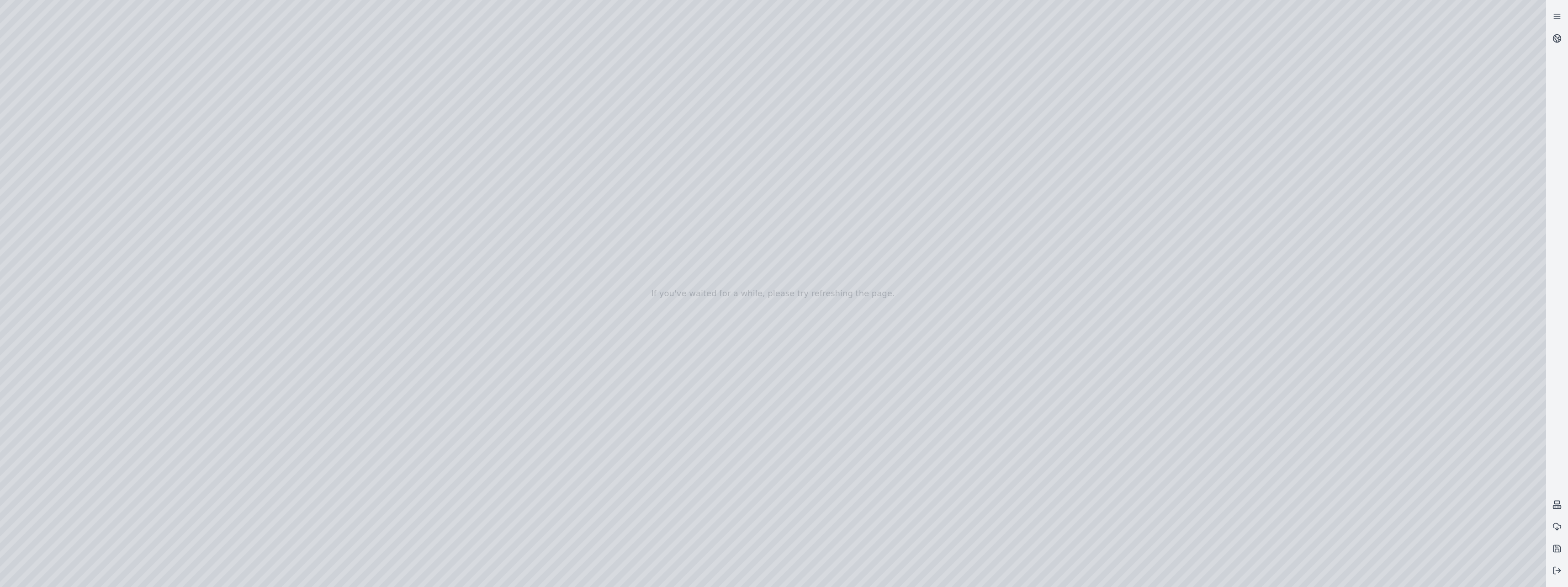
click at [434, 540] on div at bounding box center [773, 294] width 1546 height 587
drag, startPoint x: 404, startPoint y: 543, endPoint x: 142, endPoint y: 526, distance: 262.6
click at [135, 529] on div at bounding box center [773, 294] width 1546 height 587
drag, startPoint x: 1109, startPoint y: 556, endPoint x: 283, endPoint y: 541, distance: 826.1
click at [283, 541] on div at bounding box center [773, 294] width 1546 height 587
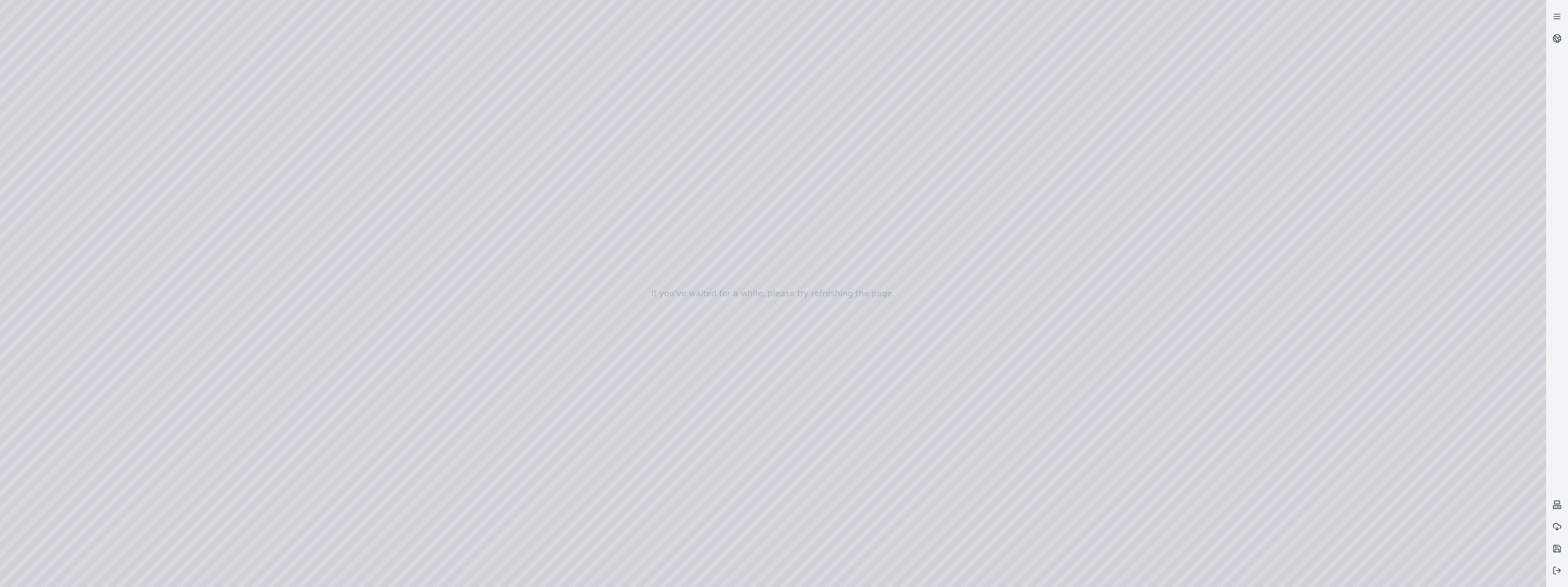
drag, startPoint x: 761, startPoint y: 479, endPoint x: 786, endPoint y: 172, distance: 308.0
click at [786, 172] on div at bounding box center [773, 294] width 1546 height 587
drag, startPoint x: 659, startPoint y: 237, endPoint x: 473, endPoint y: 248, distance: 186.3
click at [474, 248] on div at bounding box center [773, 294] width 1546 height 587
click at [536, 321] on div at bounding box center [773, 294] width 1546 height 587
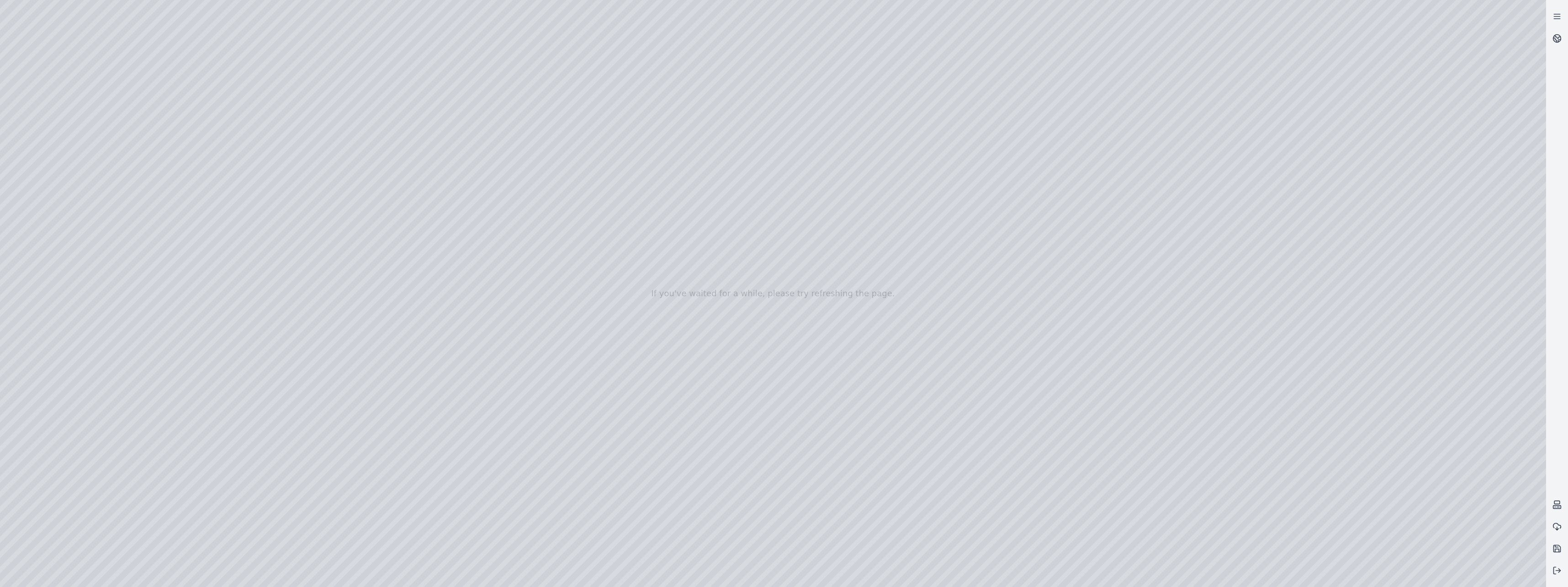
click at [370, 209] on div at bounding box center [773, 294] width 1546 height 587
click at [375, 206] on div at bounding box center [773, 294] width 1546 height 587
click at [378, 213] on div at bounding box center [773, 294] width 1546 height 587
click at [377, 211] on div at bounding box center [773, 294] width 1546 height 587
click at [376, 208] on div at bounding box center [773, 294] width 1546 height 587
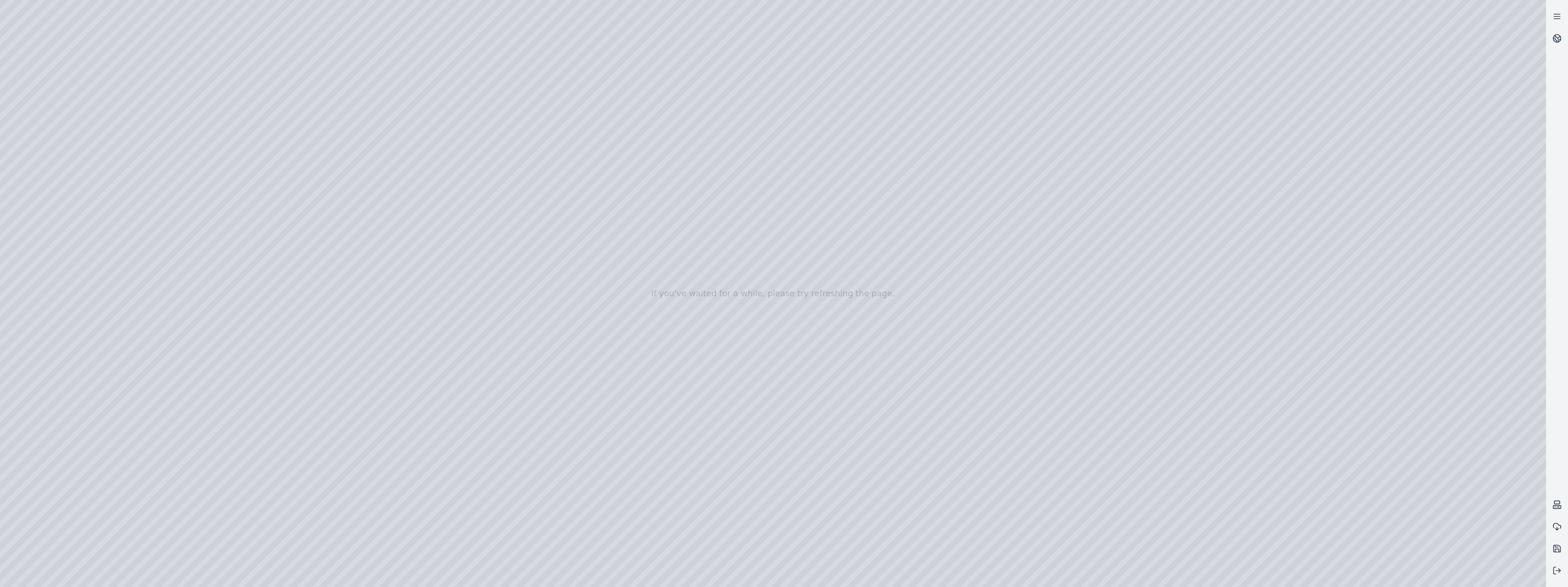
drag, startPoint x: 714, startPoint y: 195, endPoint x: 726, endPoint y: 518, distance: 323.2
click at [726, 518] on div at bounding box center [773, 294] width 1546 height 587
click at [265, 234] on div at bounding box center [773, 294] width 1546 height 587
click at [268, 239] on div at bounding box center [773, 294] width 1546 height 587
click at [237, 237] on div at bounding box center [773, 294] width 1546 height 587
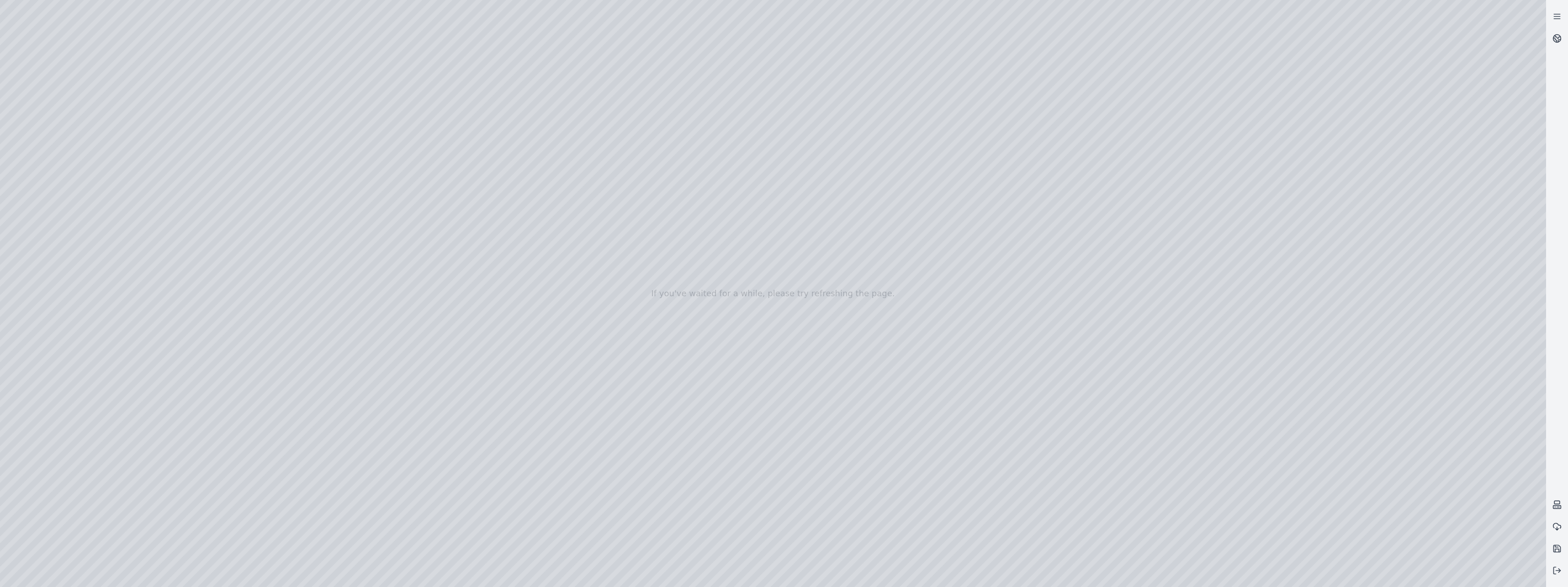
click at [232, 251] on div at bounding box center [773, 294] width 1546 height 587
click at [383, 244] on div at bounding box center [773, 294] width 1546 height 587
click at [404, 270] on div at bounding box center [773, 294] width 1546 height 587
drag, startPoint x: 476, startPoint y: 530, endPoint x: 531, endPoint y: 530, distance: 55.0
click at [531, 530] on div at bounding box center [773, 294] width 1546 height 587
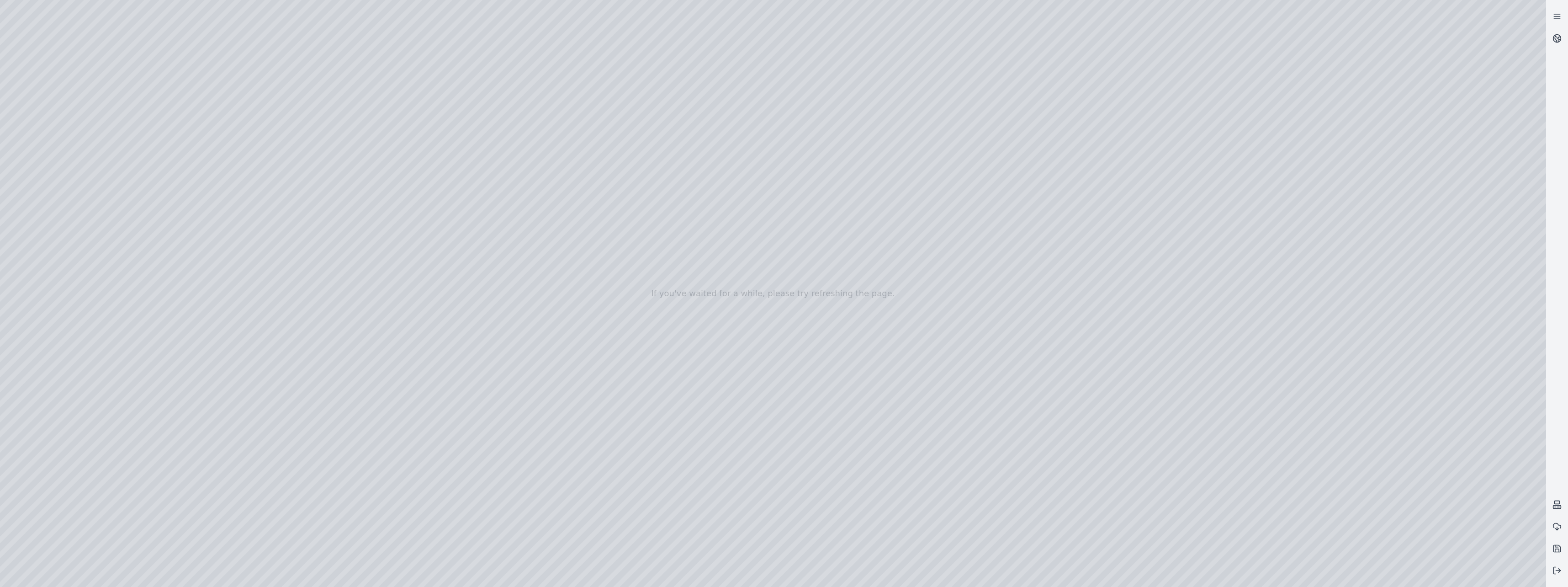
click at [386, 242] on div at bounding box center [773, 294] width 1546 height 587
click at [419, 278] on div at bounding box center [773, 294] width 1546 height 587
click at [477, 144] on div at bounding box center [773, 294] width 1546 height 587
click at [232, 259] on div at bounding box center [773, 294] width 1546 height 587
click at [219, 278] on div at bounding box center [773, 294] width 1546 height 587
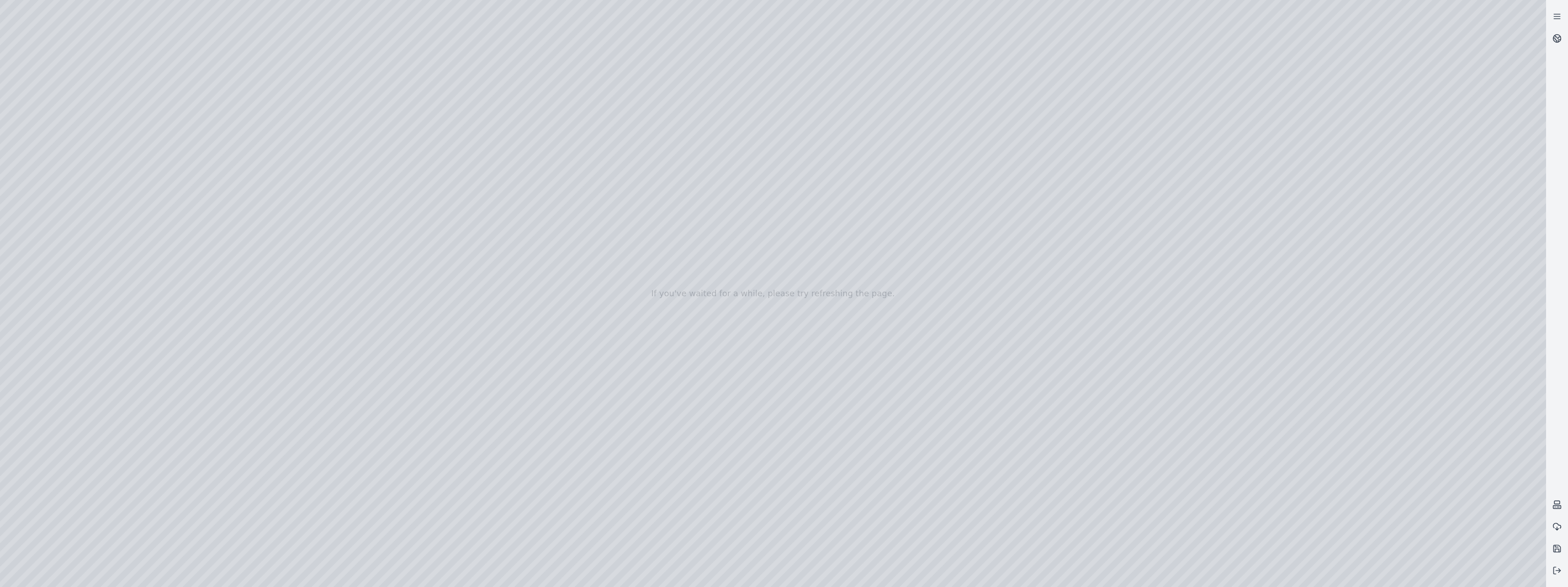
click at [240, 236] on div at bounding box center [773, 294] width 1546 height 587
click at [232, 255] on div at bounding box center [773, 294] width 1546 height 587
click at [378, 238] on div at bounding box center [773, 294] width 1546 height 587
click at [390, 276] on div at bounding box center [773, 294] width 1546 height 587
click at [243, 258] on div at bounding box center [773, 294] width 1546 height 587
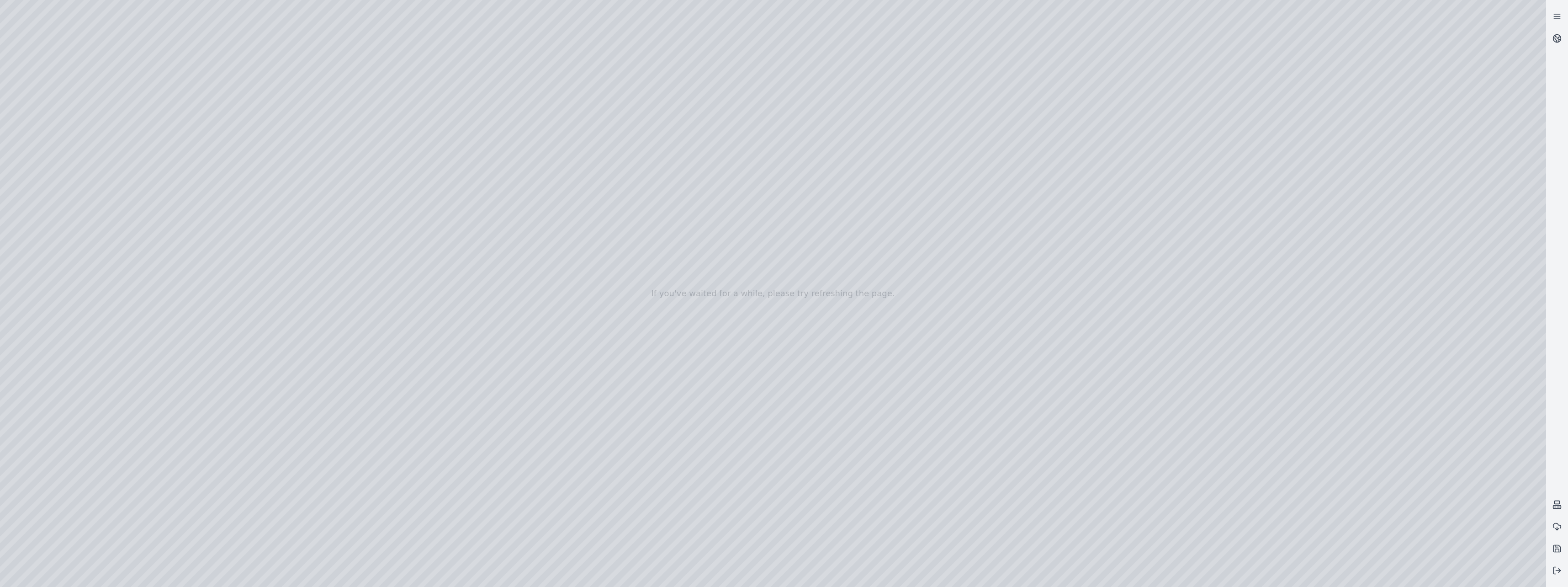
click at [236, 277] on div at bounding box center [773, 294] width 1546 height 587
click at [243, 279] on div at bounding box center [773, 294] width 1546 height 587
click at [235, 292] on div at bounding box center [773, 294] width 1546 height 587
click at [245, 301] on div at bounding box center [773, 294] width 1546 height 587
click at [227, 314] on div at bounding box center [773, 294] width 1546 height 587
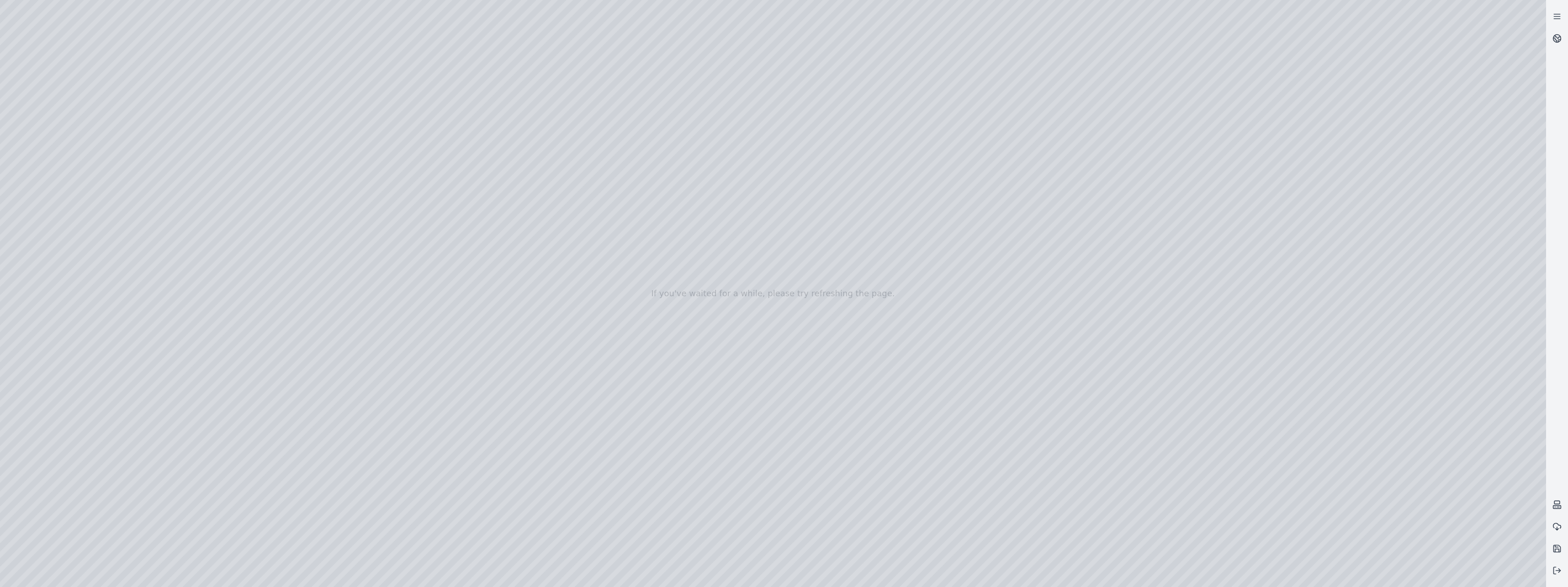
click at [241, 239] on div at bounding box center [773, 294] width 1546 height 587
click at [229, 253] on div at bounding box center [773, 294] width 1546 height 587
click at [479, 142] on div at bounding box center [773, 294] width 1546 height 587
drag, startPoint x: 874, startPoint y: 303, endPoint x: 876, endPoint y: 315, distance: 12.2
drag, startPoint x: 894, startPoint y: 206, endPoint x: 684, endPoint y: 415, distance: 296.3
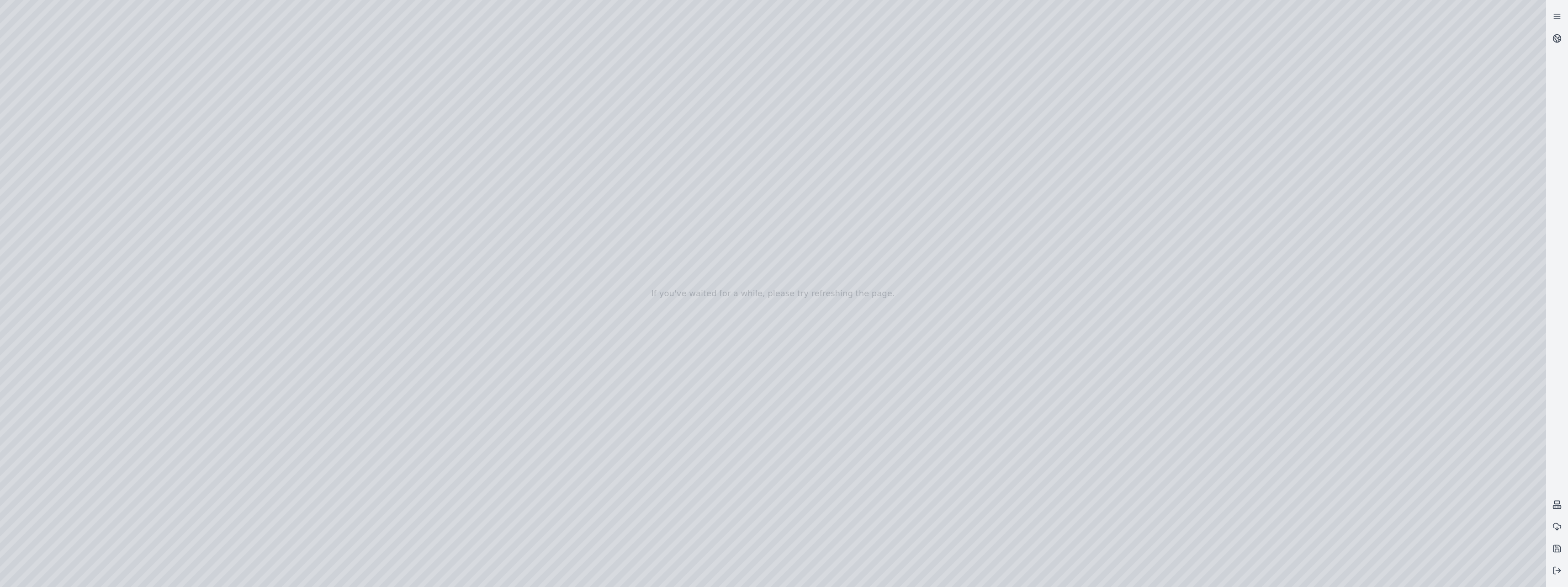
drag, startPoint x: 532, startPoint y: 527, endPoint x: 545, endPoint y: 526, distance: 13.0
click at [545, 526] on div at bounding box center [773, 294] width 1546 height 587
drag, startPoint x: 457, startPoint y: 324, endPoint x: 584, endPoint y: 314, distance: 127.4
drag, startPoint x: 710, startPoint y: 378, endPoint x: 721, endPoint y: 362, distance: 19.4
drag, startPoint x: 715, startPoint y: 375, endPoint x: 733, endPoint y: 346, distance: 34.1
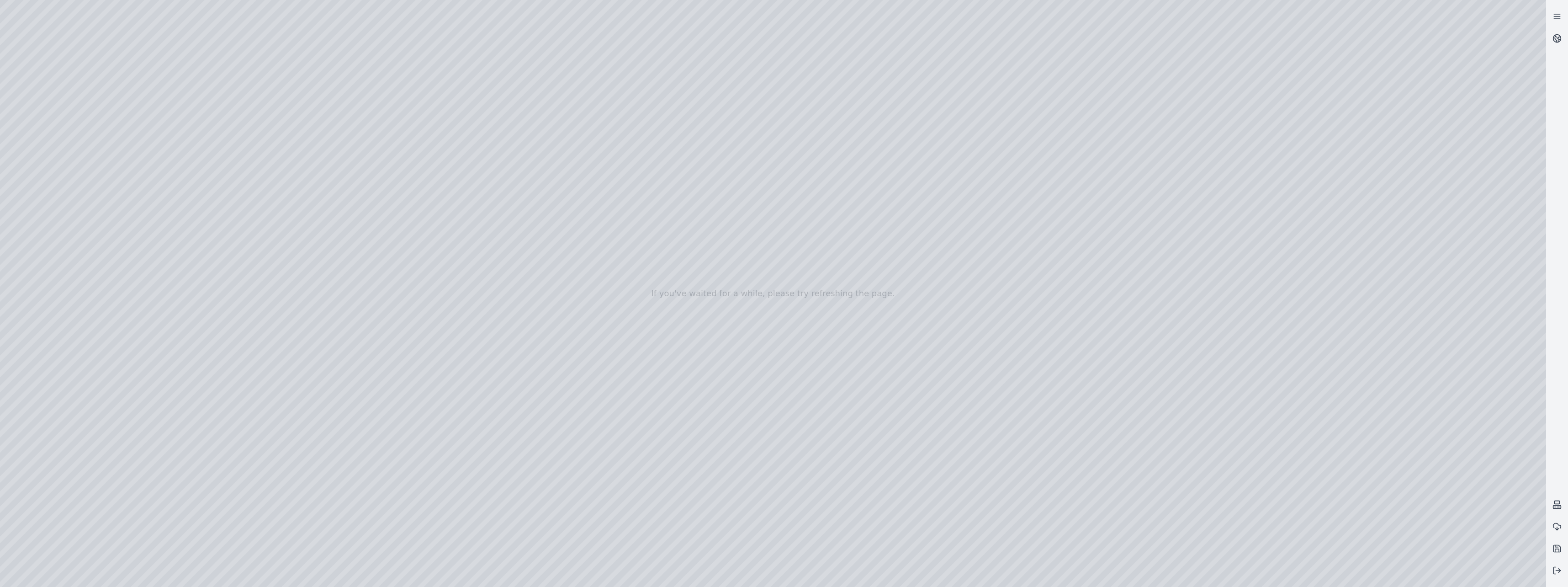
drag, startPoint x: 742, startPoint y: 324, endPoint x: 664, endPoint y: 432, distance: 133.2
drag, startPoint x: 679, startPoint y: 409, endPoint x: 699, endPoint y: 338, distance: 73.8
drag, startPoint x: 668, startPoint y: 415, endPoint x: 649, endPoint y: 457, distance: 46.1
drag, startPoint x: 827, startPoint y: 167, endPoint x: 503, endPoint y: 359, distance: 376.6
drag, startPoint x: 666, startPoint y: 417, endPoint x: 646, endPoint y: 410, distance: 21.2
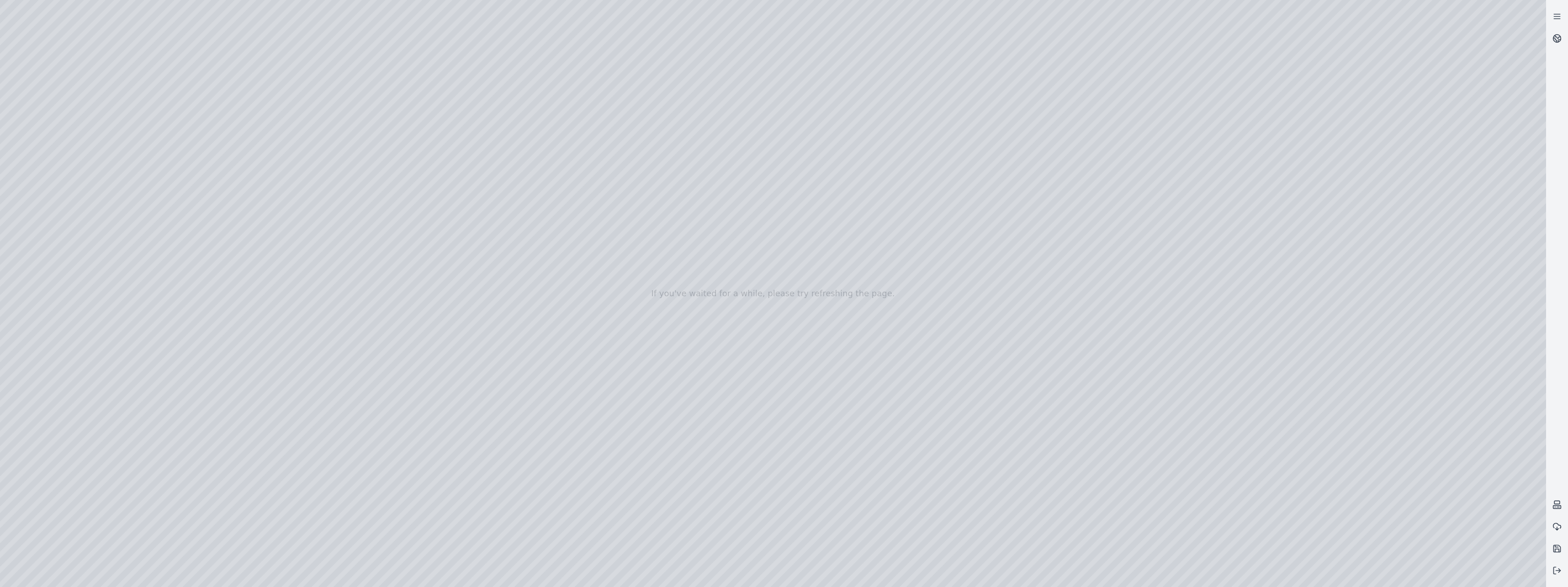
drag, startPoint x: 679, startPoint y: 398, endPoint x: 621, endPoint y: 164, distance: 241.1
drag, startPoint x: 650, startPoint y: 288, endPoint x: 681, endPoint y: 281, distance: 31.8
drag, startPoint x: 615, startPoint y: 326, endPoint x: 619, endPoint y: 321, distance: 6.4
drag, startPoint x: 589, startPoint y: 364, endPoint x: 909, endPoint y: 273, distance: 332.7
drag, startPoint x: 835, startPoint y: 348, endPoint x: 875, endPoint y: 337, distance: 41.5
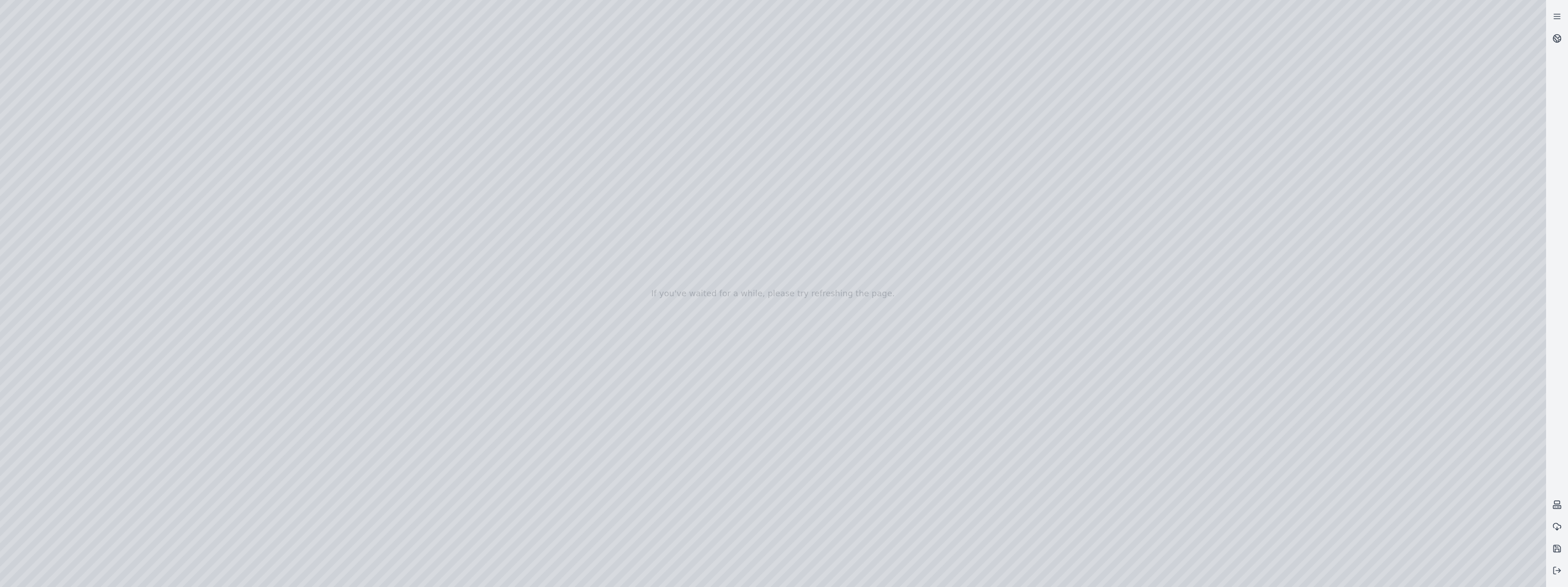
drag, startPoint x: 760, startPoint y: 351, endPoint x: 919, endPoint y: 301, distance: 166.7
click at [558, 529] on div at bounding box center [773, 294] width 1546 height 587
click at [574, 529] on div at bounding box center [773, 294] width 1546 height 587
click at [597, 529] on div at bounding box center [773, 294] width 1546 height 587
click at [614, 529] on div at bounding box center [773, 294] width 1546 height 587
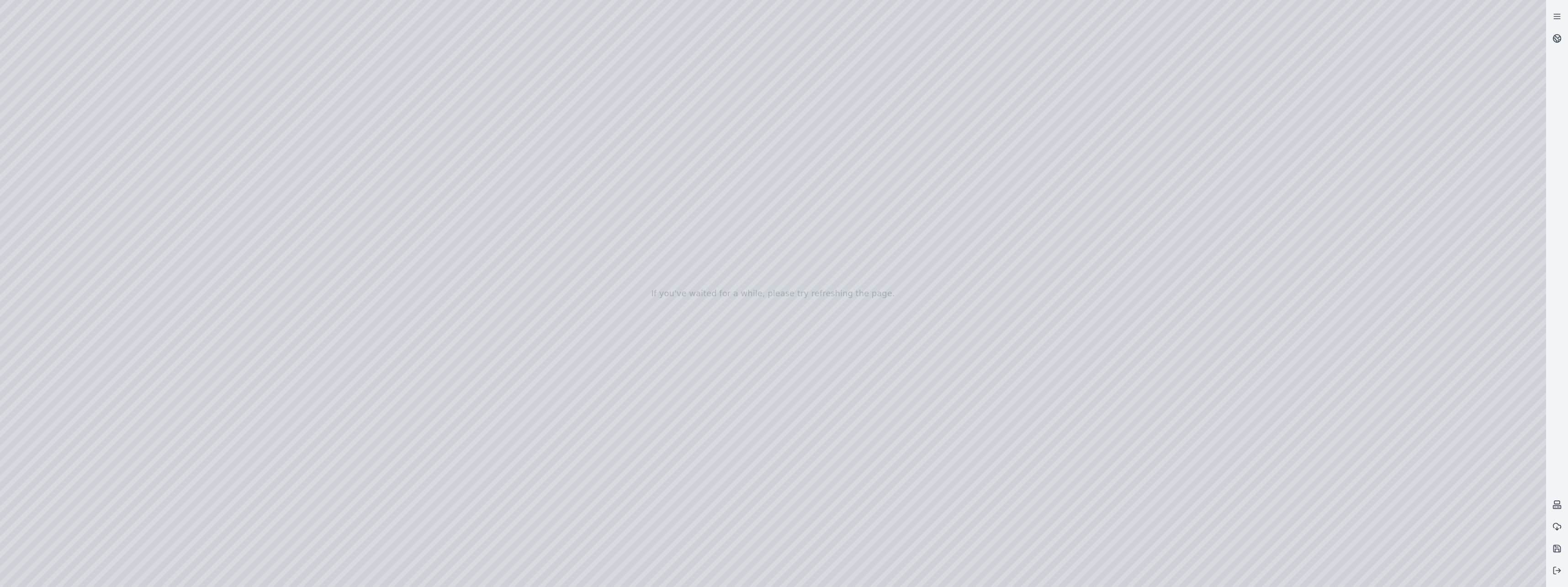
click at [593, 528] on div at bounding box center [773, 294] width 1546 height 587
click at [554, 530] on div at bounding box center [773, 294] width 1546 height 587
click at [521, 530] on div at bounding box center [773, 294] width 1546 height 587
click at [505, 529] on div at bounding box center [773, 294] width 1546 height 587
click at [494, 529] on div at bounding box center [773, 294] width 1546 height 587
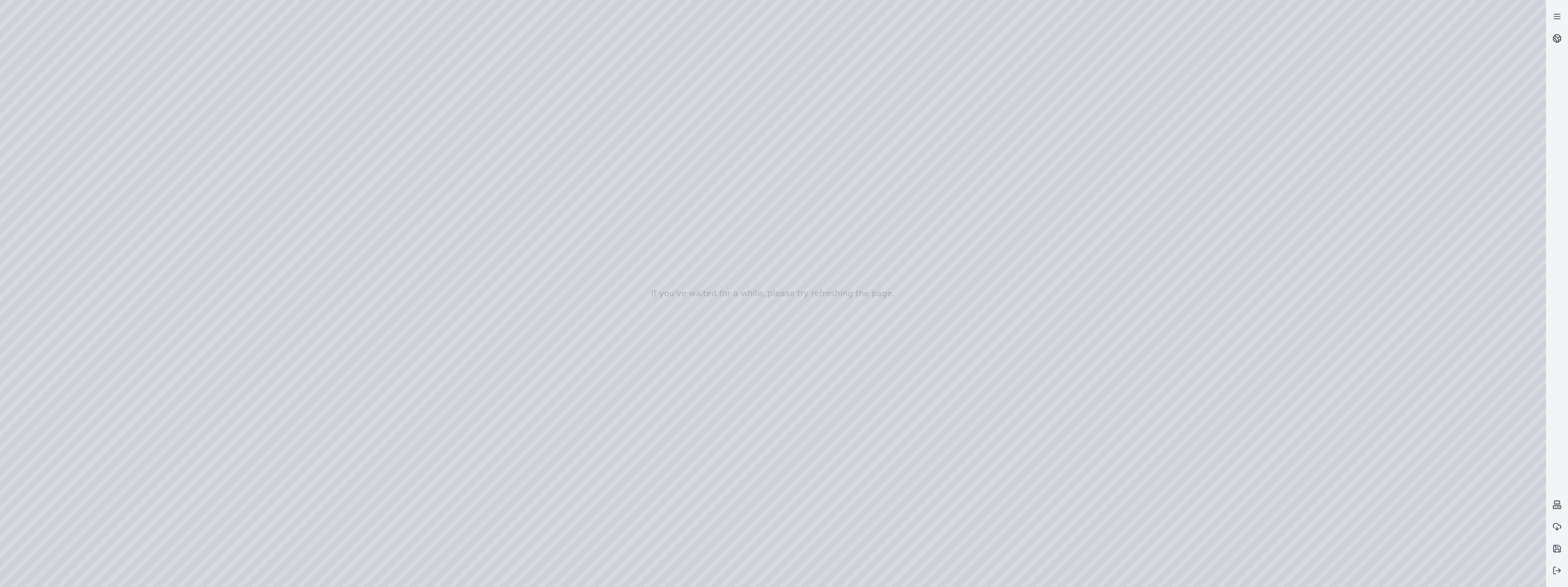
click at [265, 235] on div at bounding box center [773, 294] width 1546 height 587
click at [268, 259] on div at bounding box center [773, 294] width 1546 height 587
click at [265, 281] on div at bounding box center [773, 294] width 1546 height 587
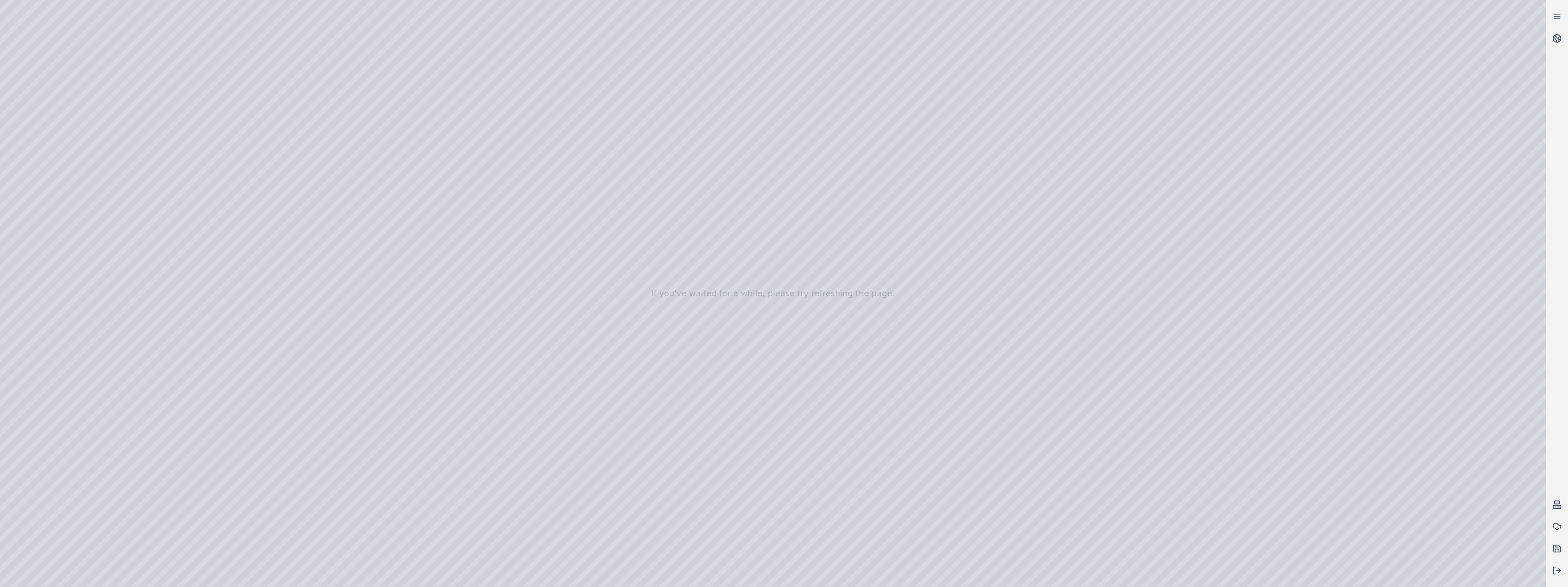
click at [265, 281] on div at bounding box center [773, 294] width 1546 height 587
click at [262, 299] on div at bounding box center [773, 294] width 1546 height 587
drag, startPoint x: 794, startPoint y: 331, endPoint x: 786, endPoint y: 365, distance: 34.9
click at [226, 234] on div at bounding box center [773, 294] width 1546 height 587
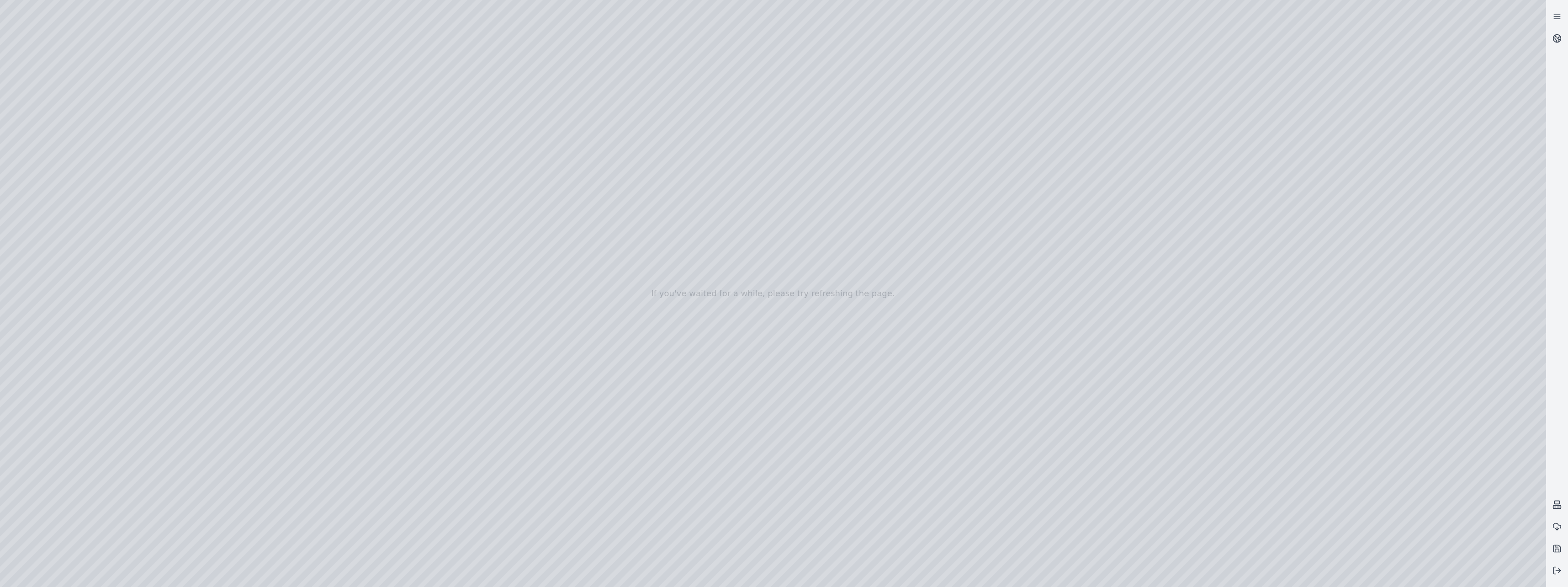
click at [235, 237] on div at bounding box center [773, 294] width 1546 height 587
click at [219, 252] on div at bounding box center [773, 294] width 1546 height 587
click at [383, 276] on div at bounding box center [773, 294] width 1546 height 587
click at [398, 237] on div at bounding box center [773, 294] width 1546 height 587
click at [234, 256] on div at bounding box center [773, 294] width 1546 height 587
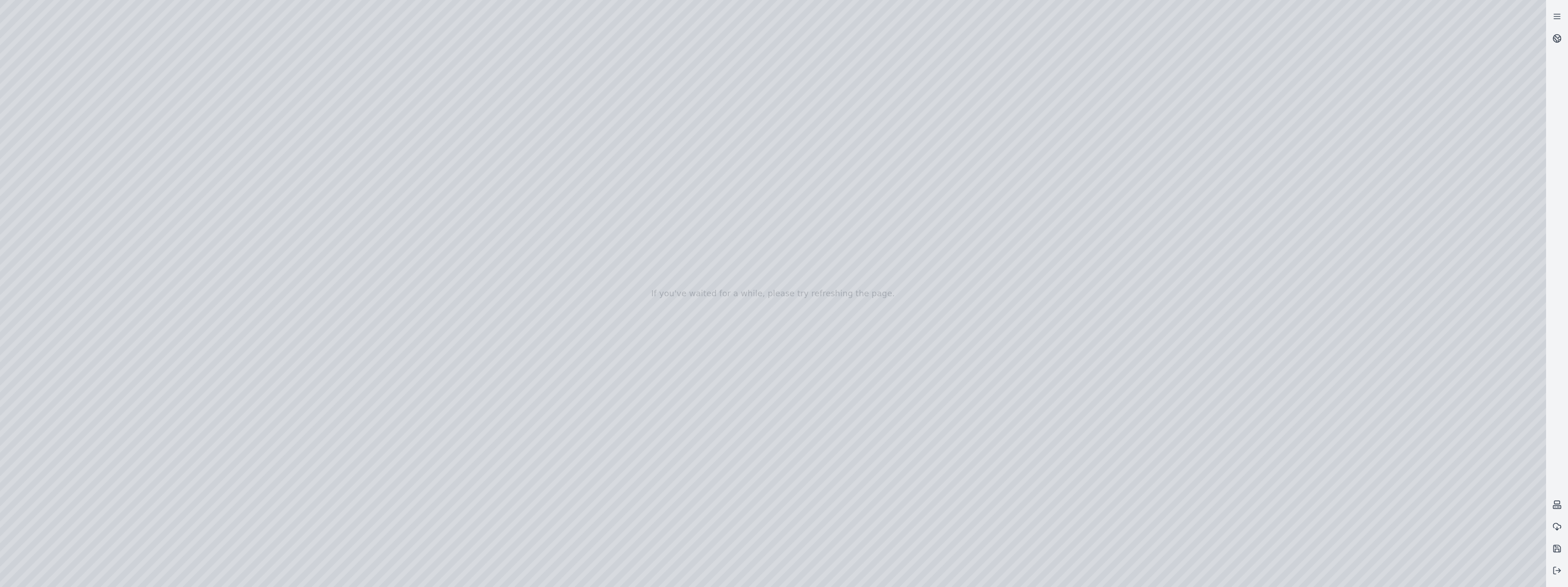
click at [235, 276] on div at bounding box center [773, 294] width 1546 height 587
click at [383, 275] on div at bounding box center [773, 294] width 1546 height 587
click at [239, 278] on div at bounding box center [773, 294] width 1546 height 587
click at [233, 294] on div at bounding box center [773, 294] width 1546 height 587
click at [365, 279] on div at bounding box center [773, 294] width 1546 height 587
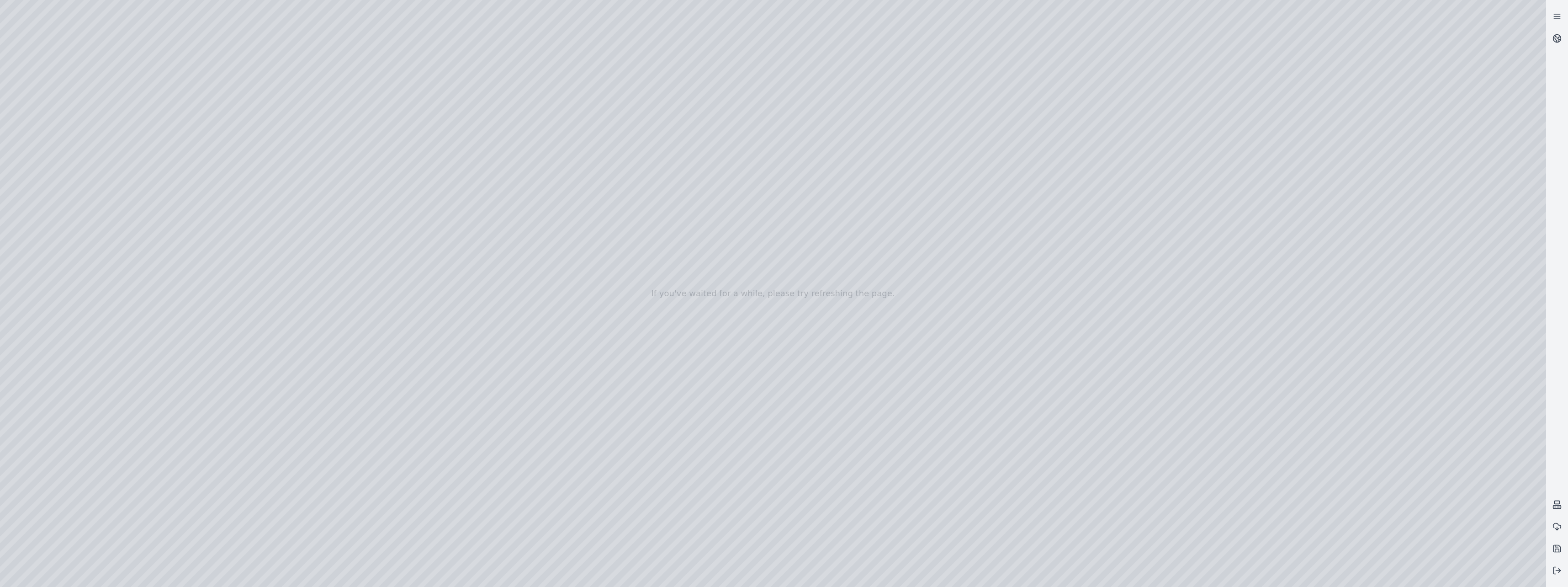
click at [237, 301] on div at bounding box center [773, 294] width 1546 height 587
click at [225, 316] on div at bounding box center [773, 294] width 1546 height 587
click at [368, 276] on div at bounding box center [773, 294] width 1546 height 587
click at [396, 239] on div at bounding box center [773, 294] width 1546 height 587
click at [480, 141] on div at bounding box center [773, 294] width 1546 height 587
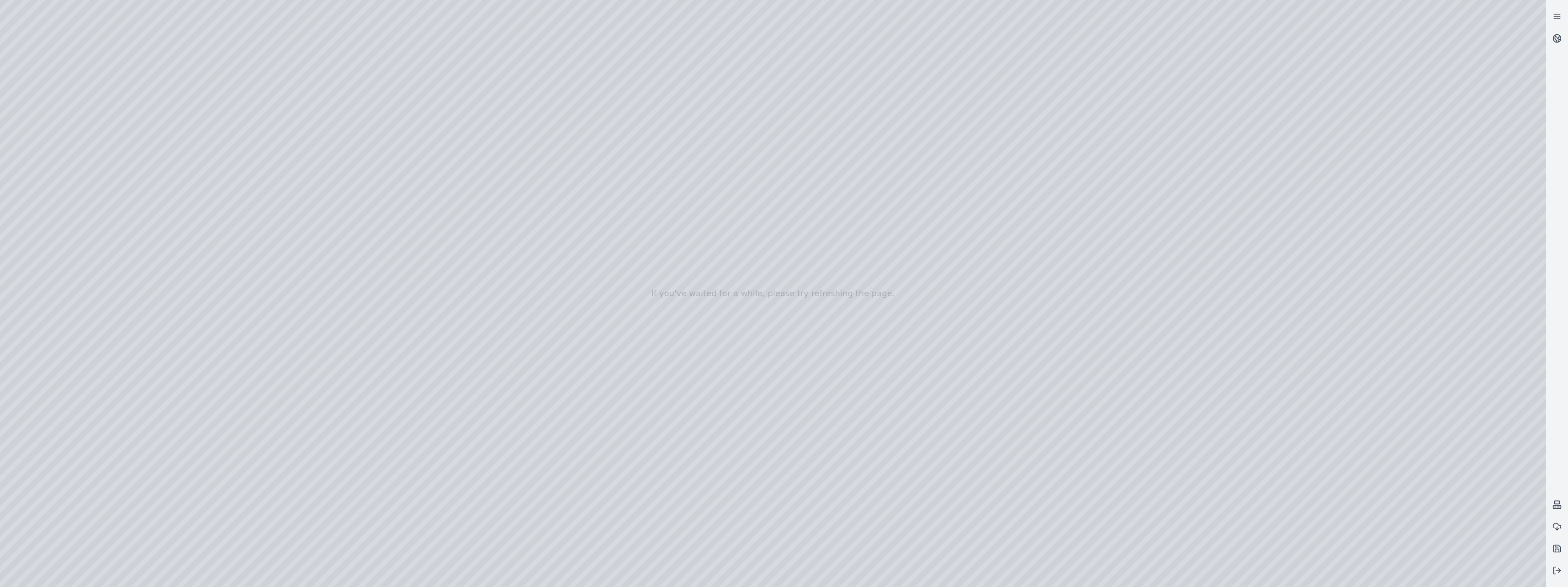
click at [516, 525] on div at bounding box center [773, 294] width 1546 height 587
click at [534, 528] on div at bounding box center [773, 294] width 1546 height 587
click at [578, 534] on div at bounding box center [773, 294] width 1546 height 587
click at [578, 529] on div at bounding box center [773, 294] width 1546 height 587
click at [602, 530] on div at bounding box center [773, 294] width 1546 height 587
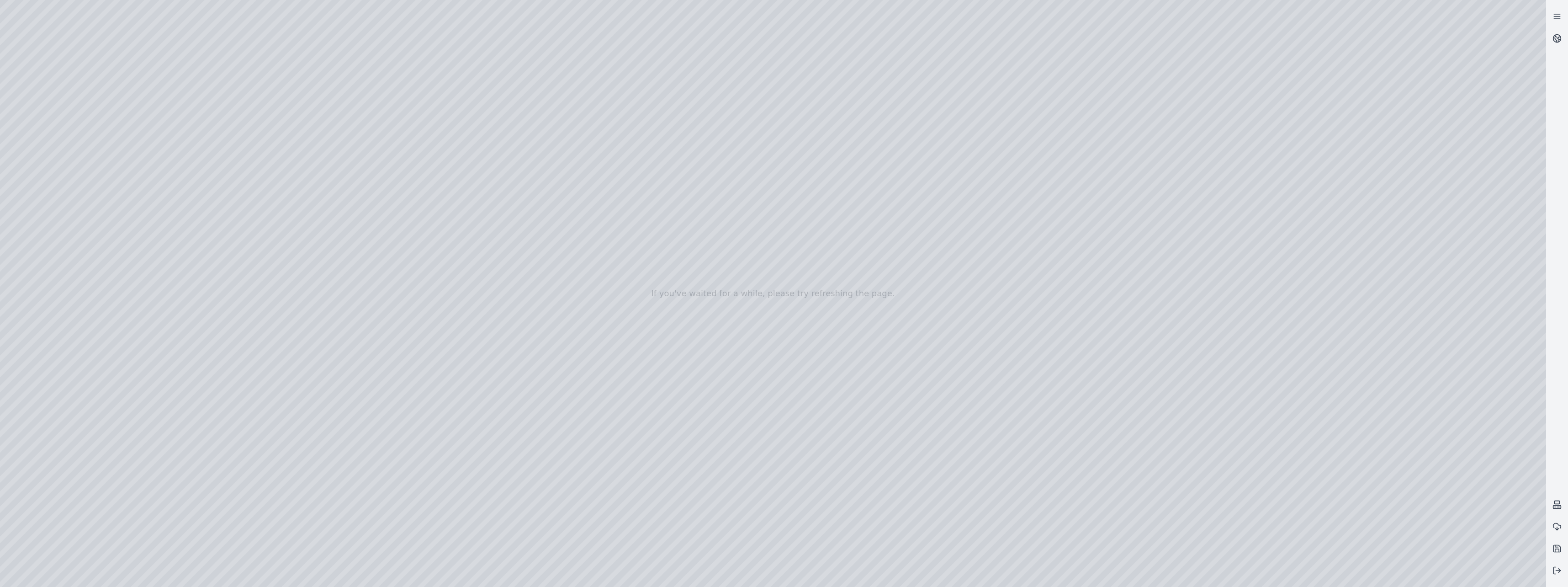
click at [621, 527] on div at bounding box center [773, 294] width 1546 height 587
click at [606, 529] on div at bounding box center [773, 294] width 1546 height 587
click at [593, 530] on div at bounding box center [773, 294] width 1546 height 587
click at [570, 532] on div at bounding box center [773, 294] width 1546 height 587
click at [543, 528] on div at bounding box center [773, 294] width 1546 height 587
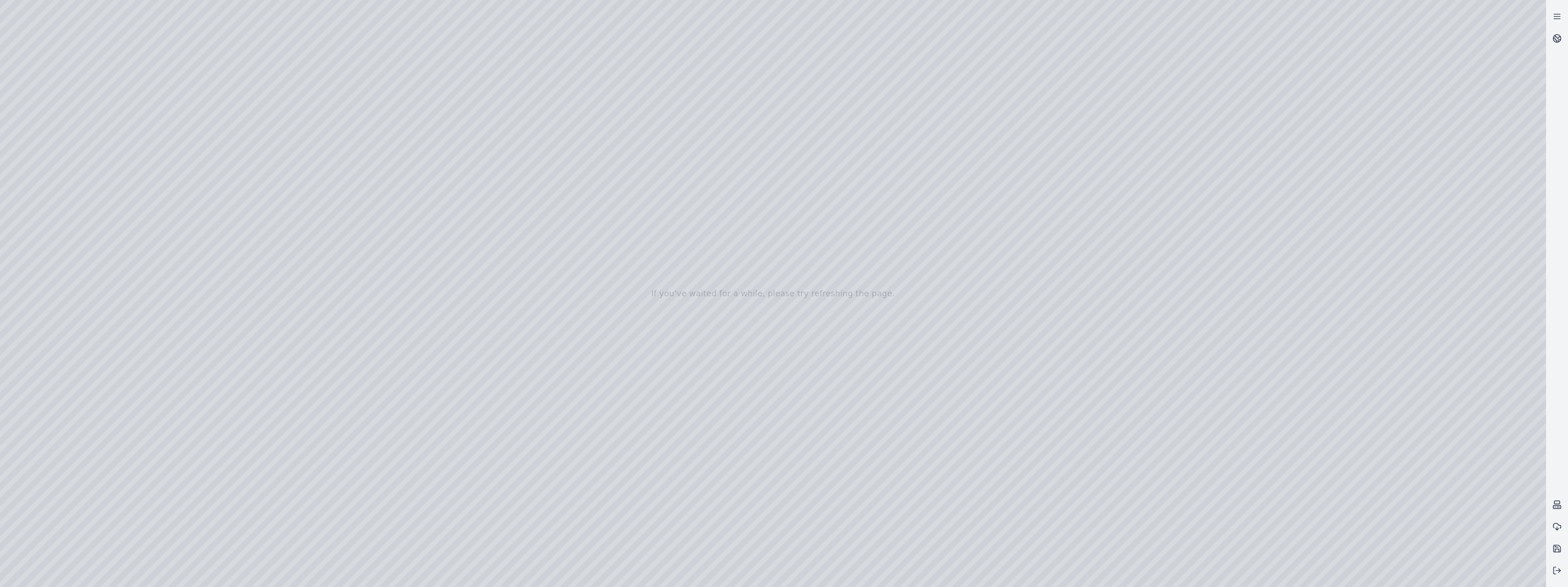
drag, startPoint x: 573, startPoint y: 442, endPoint x: 556, endPoint y: 433, distance: 19.2
drag, startPoint x: 689, startPoint y: 436, endPoint x: 646, endPoint y: 316, distance: 127.5
click at [464, 530] on div at bounding box center [773, 294] width 1546 height 587
click at [67, 505] on div at bounding box center [773, 294] width 1546 height 587
click at [111, 409] on div at bounding box center [773, 294] width 1546 height 587
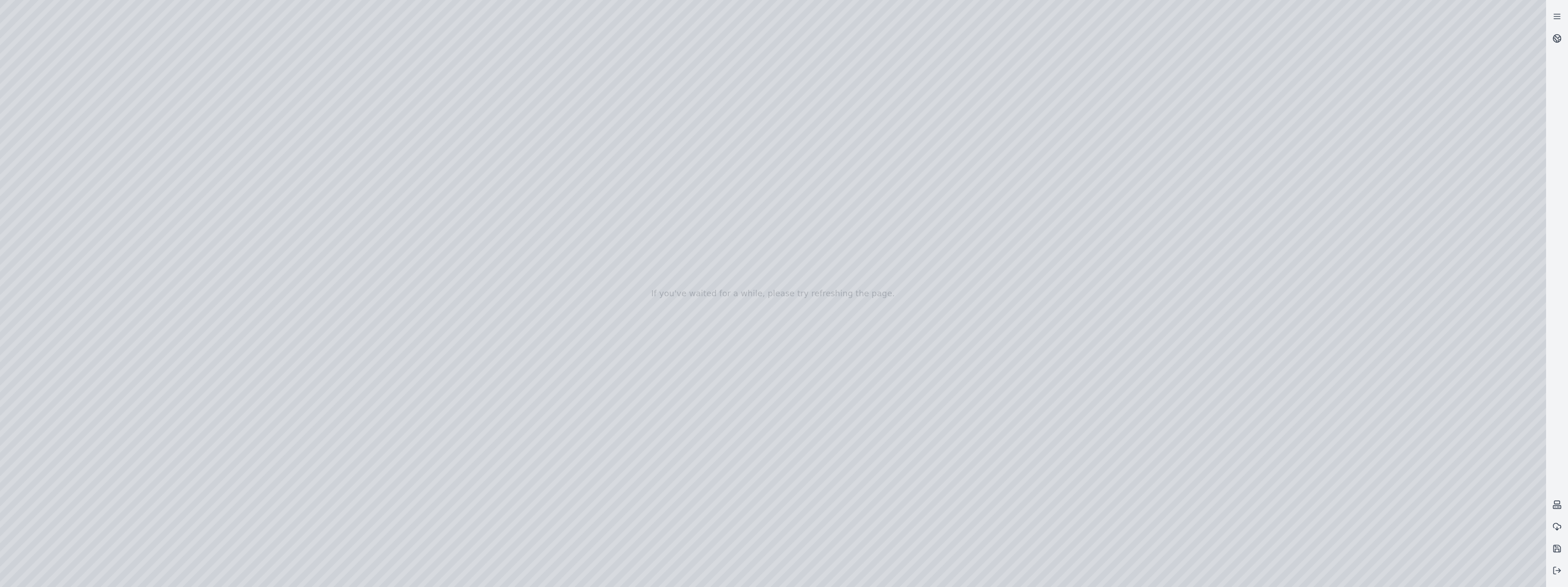
click at [32, 505] on div at bounding box center [773, 294] width 1546 height 587
click at [107, 38] on div at bounding box center [773, 294] width 1546 height 587
click at [1557, 546] on icon at bounding box center [1556, 548] width 9 height 9
drag, startPoint x: 791, startPoint y: 345, endPoint x: 657, endPoint y: 380, distance: 138.5
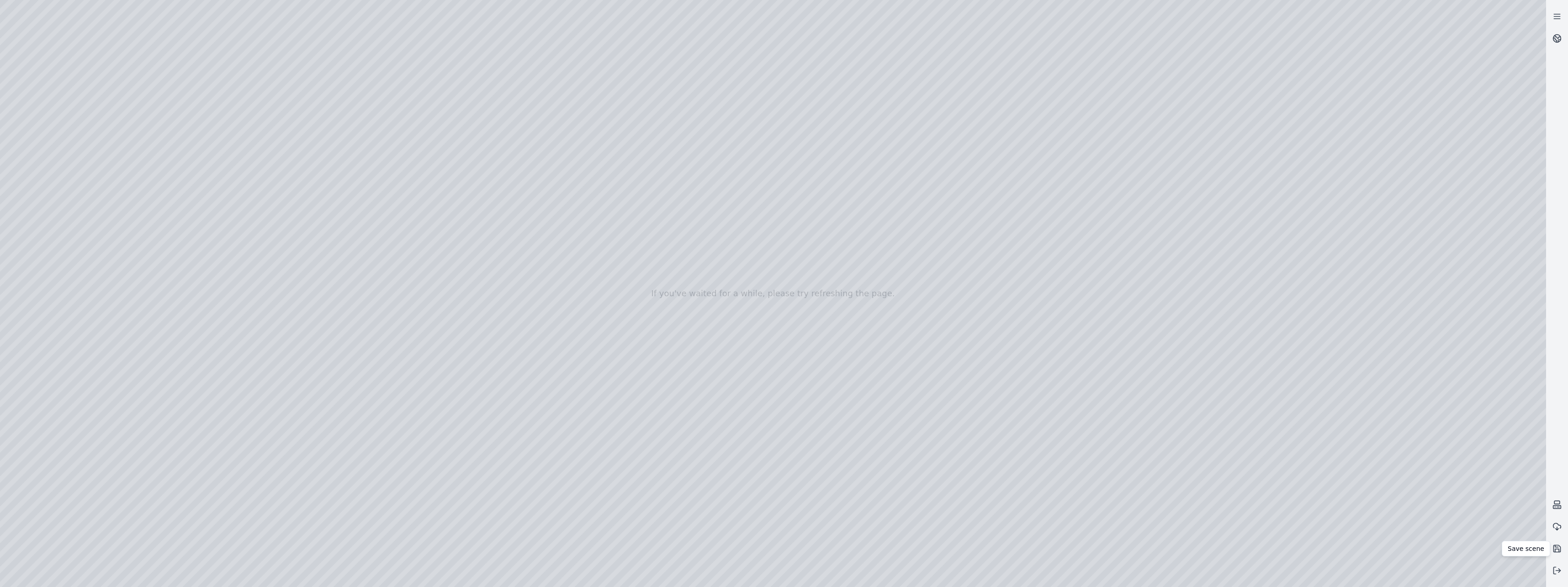
click at [774, 492] on div at bounding box center [773, 294] width 1546 height 587
drag, startPoint x: 772, startPoint y: 491, endPoint x: 817, endPoint y: 260, distance: 235.3
click at [817, 261] on div at bounding box center [773, 294] width 1546 height 587
drag, startPoint x: 648, startPoint y: 238, endPoint x: 652, endPoint y: 254, distance: 16.5
click at [592, 301] on div at bounding box center [773, 294] width 1546 height 587
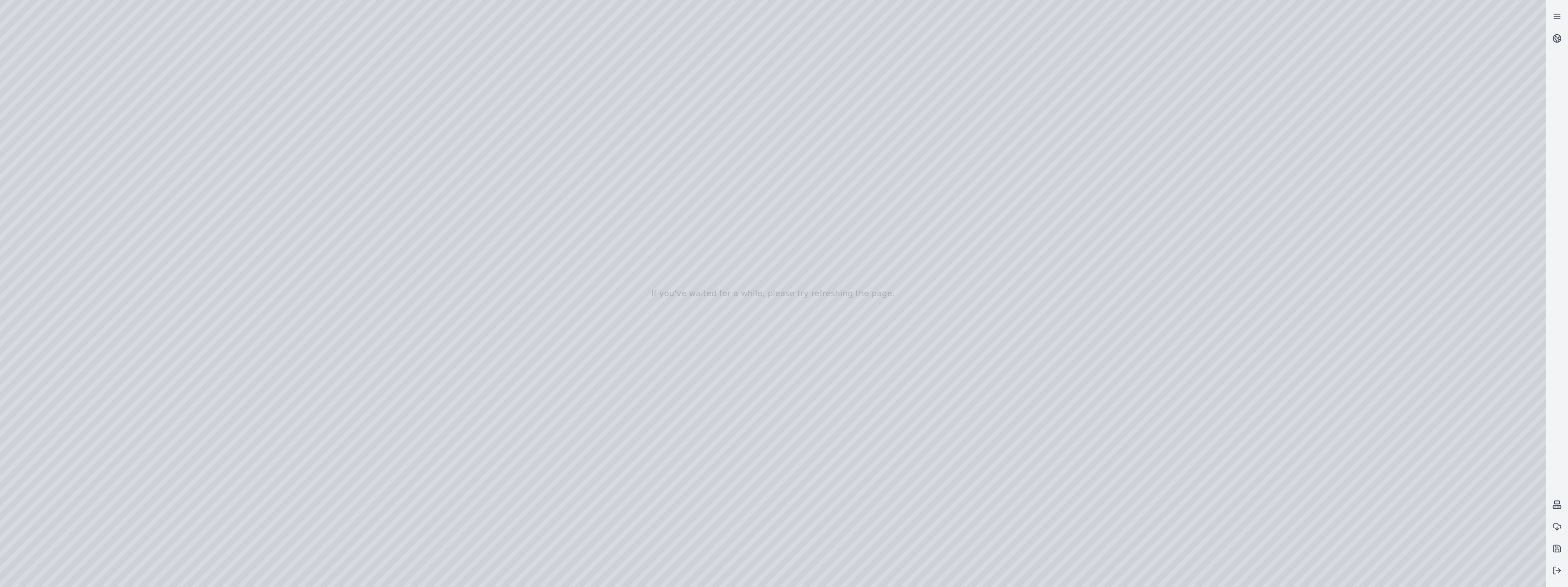
click at [562, 303] on div at bounding box center [773, 294] width 1546 height 587
click at [504, 294] on div at bounding box center [773, 294] width 1546 height 587
drag, startPoint x: 565, startPoint y: 305, endPoint x: 447, endPoint y: 301, distance: 118.1
click at [447, 301] on div at bounding box center [773, 294] width 1546 height 587
click at [27, 281] on div at bounding box center [773, 294] width 1546 height 587
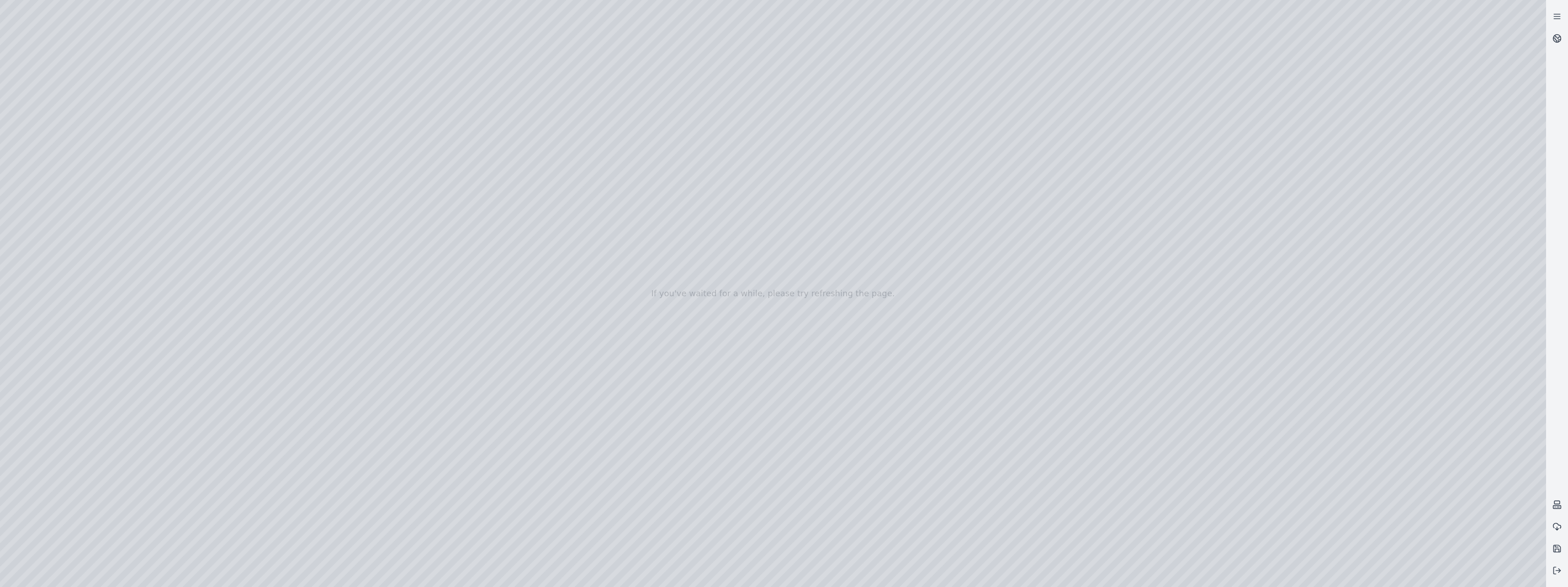
click at [29, 281] on div at bounding box center [773, 294] width 1546 height 587
click at [575, 307] on div at bounding box center [773, 294] width 1546 height 587
click at [516, 305] on div at bounding box center [773, 294] width 1546 height 587
click at [488, 308] on div at bounding box center [773, 294] width 1546 height 587
click at [495, 306] on div at bounding box center [773, 294] width 1546 height 587
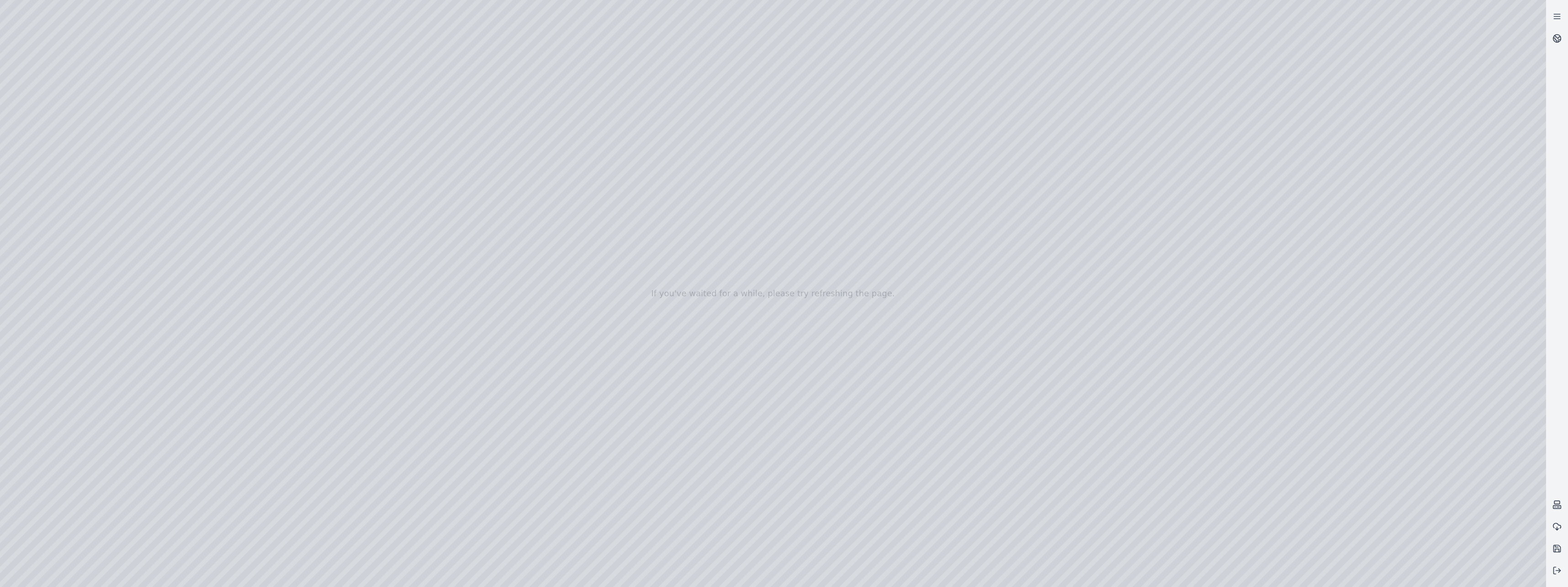
click at [519, 307] on div at bounding box center [773, 294] width 1546 height 587
click at [534, 305] on div at bounding box center [773, 294] width 1546 height 587
click at [555, 307] on div at bounding box center [773, 294] width 1546 height 587
click at [572, 307] on div at bounding box center [773, 294] width 1546 height 587
click at [603, 307] on div at bounding box center [773, 294] width 1546 height 587
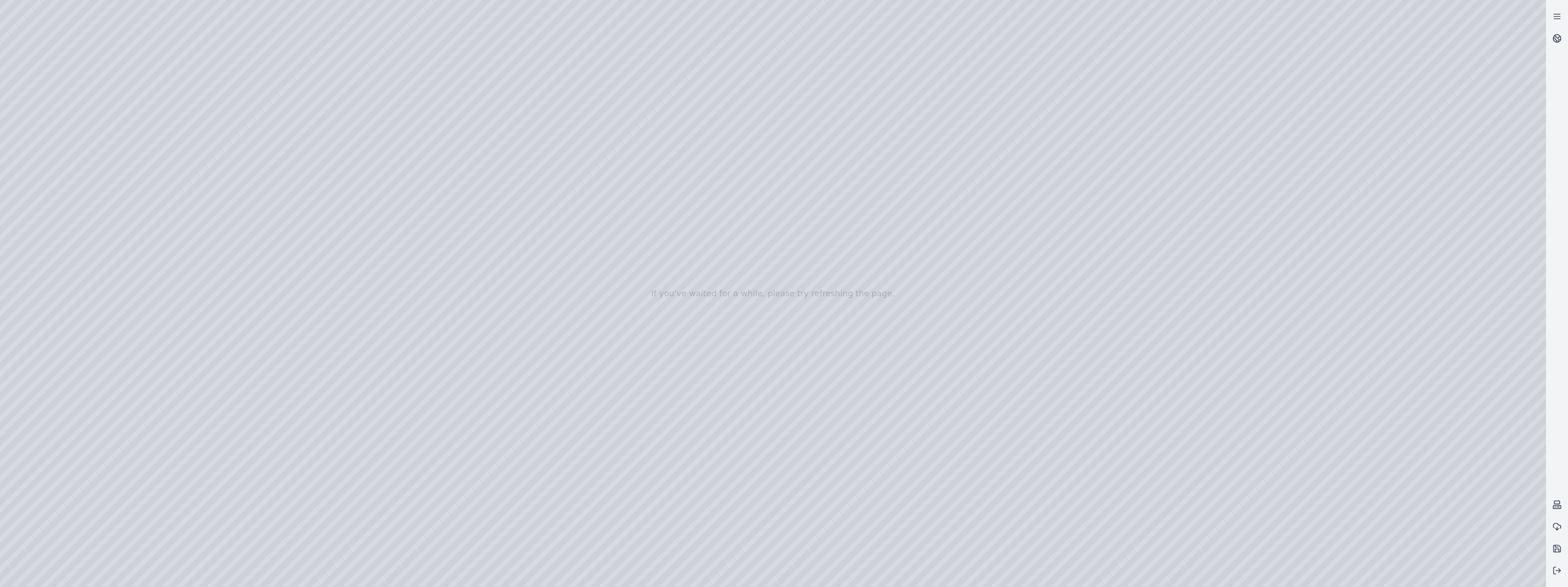
click at [613, 308] on div at bounding box center [773, 294] width 1546 height 587
click at [624, 308] on div at bounding box center [773, 294] width 1546 height 587
click at [1554, 550] on icon at bounding box center [1556, 548] width 9 height 9
drag, startPoint x: 625, startPoint y: 305, endPoint x: 460, endPoint y: 326, distance: 166.3
click at [459, 322] on div at bounding box center [773, 294] width 1546 height 587
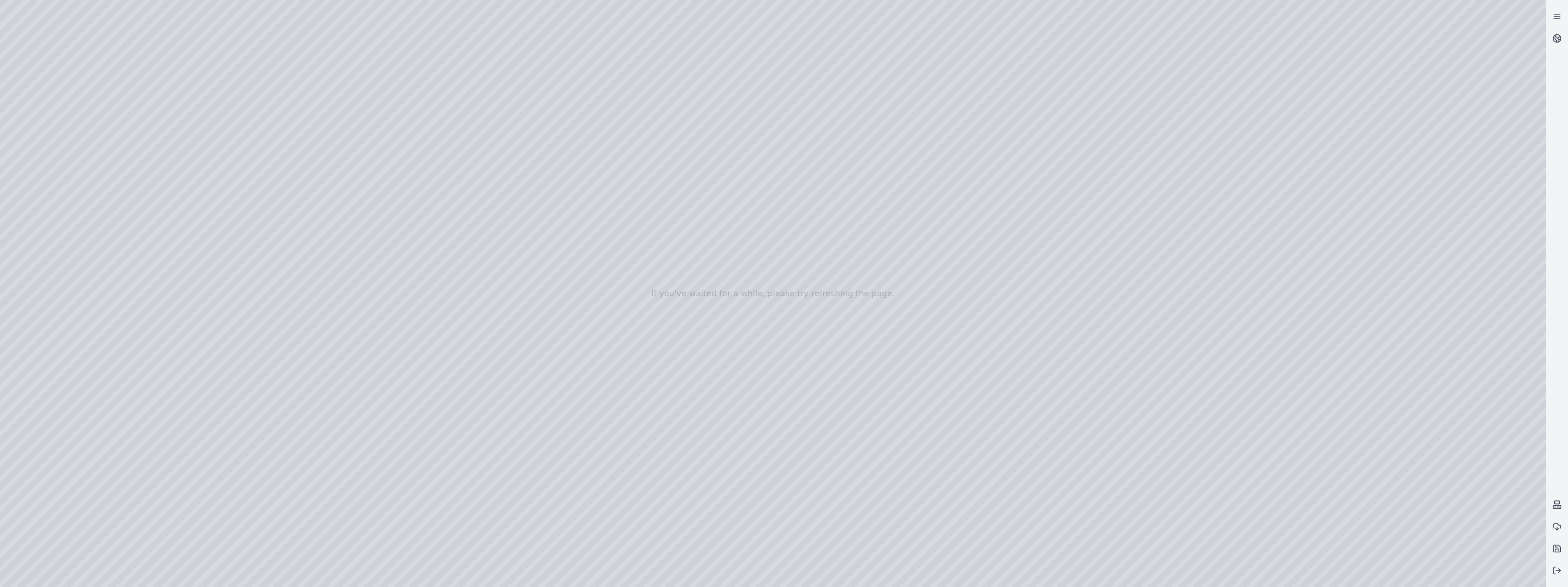
drag, startPoint x: 771, startPoint y: 269, endPoint x: 777, endPoint y: 434, distance: 165.1
click at [777, 434] on div at bounding box center [773, 294] width 1546 height 587
click at [1555, 545] on icon at bounding box center [1556, 548] width 9 height 9
click at [1552, 548] on icon "Notifications (F8)" at bounding box center [1551, 546] width 7 height 7
click at [1553, 566] on icon at bounding box center [1556, 570] width 9 height 9
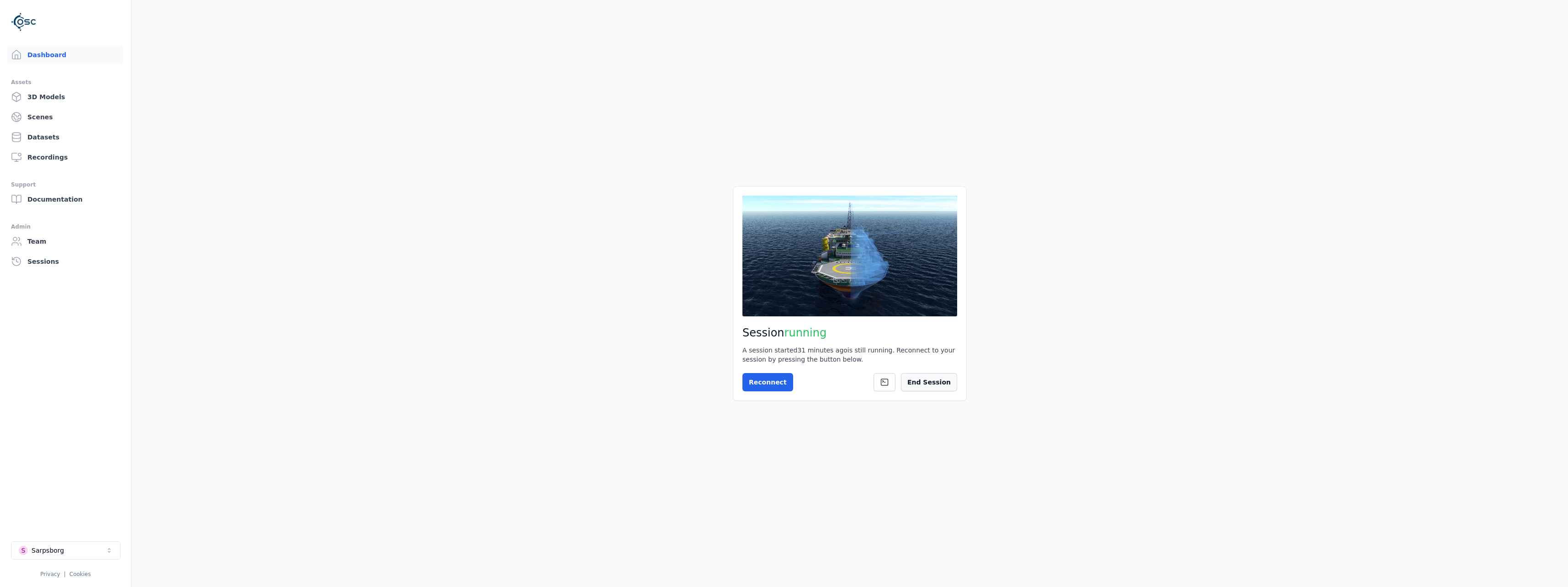
click at [948, 385] on button "End Session" at bounding box center [929, 382] width 56 height 18
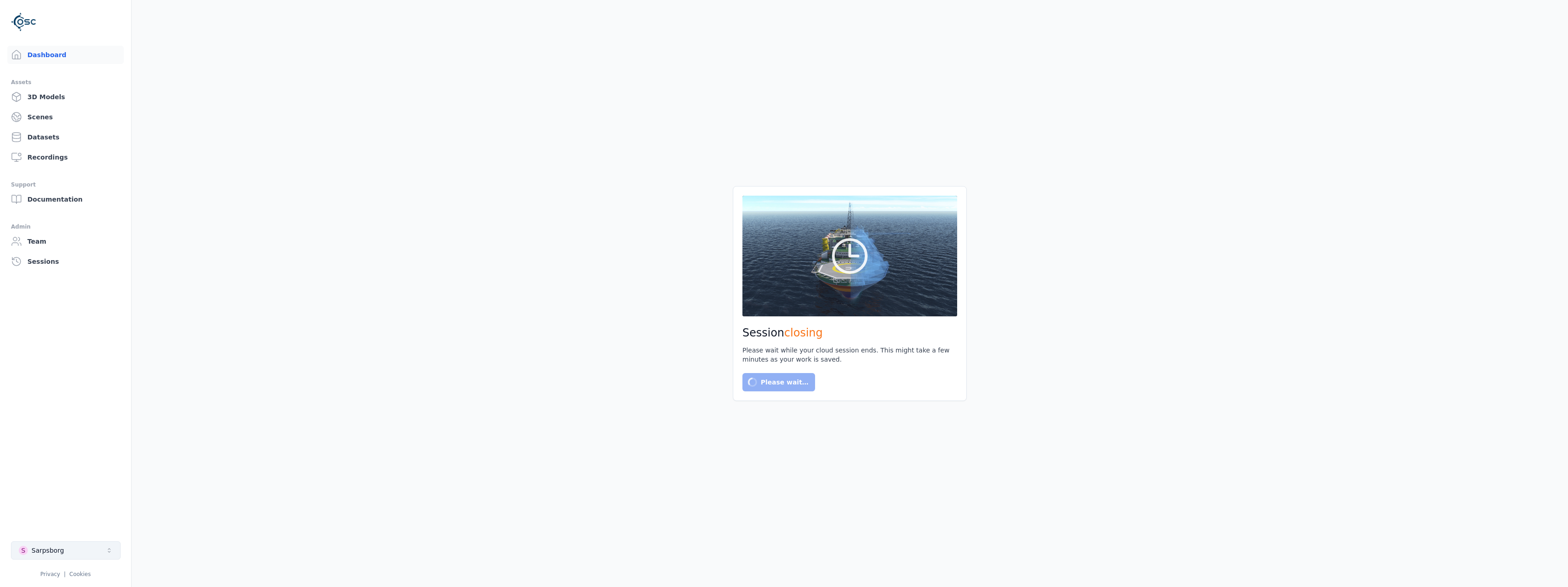
click at [71, 550] on button "S Sarpsborg" at bounding box center [66, 550] width 110 height 18
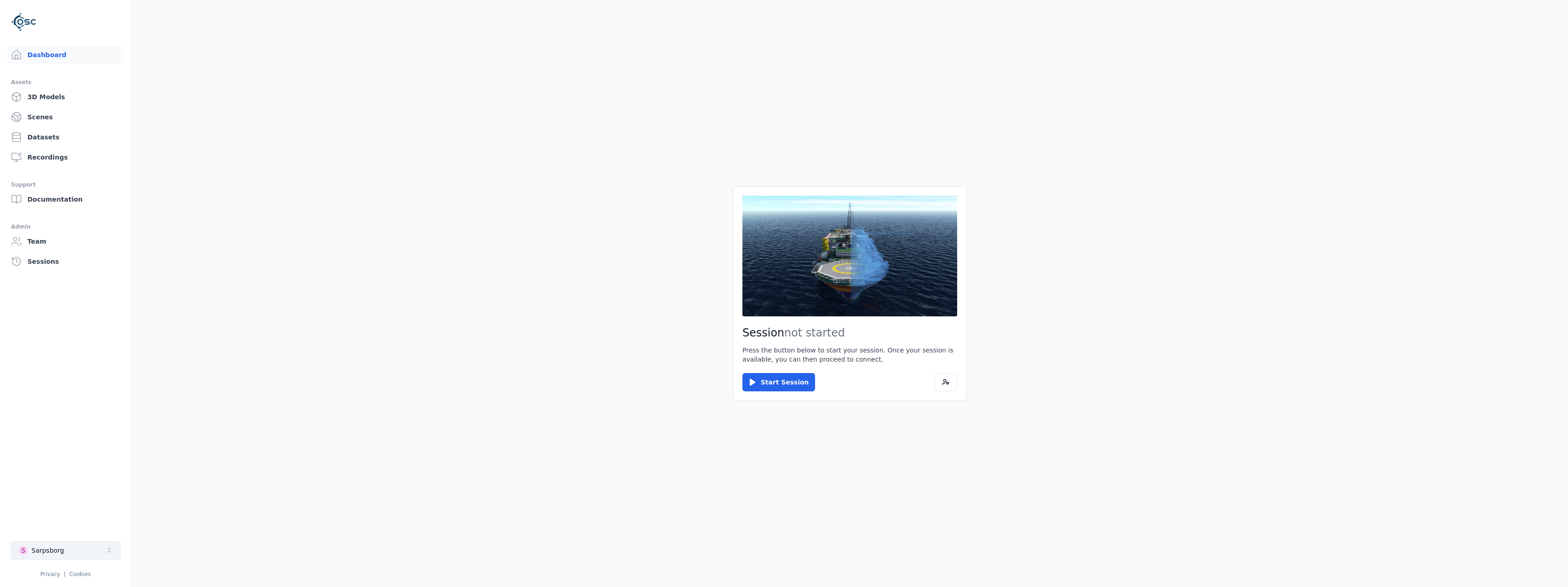
click at [80, 544] on button "S Sarpsborg" at bounding box center [66, 550] width 110 height 18
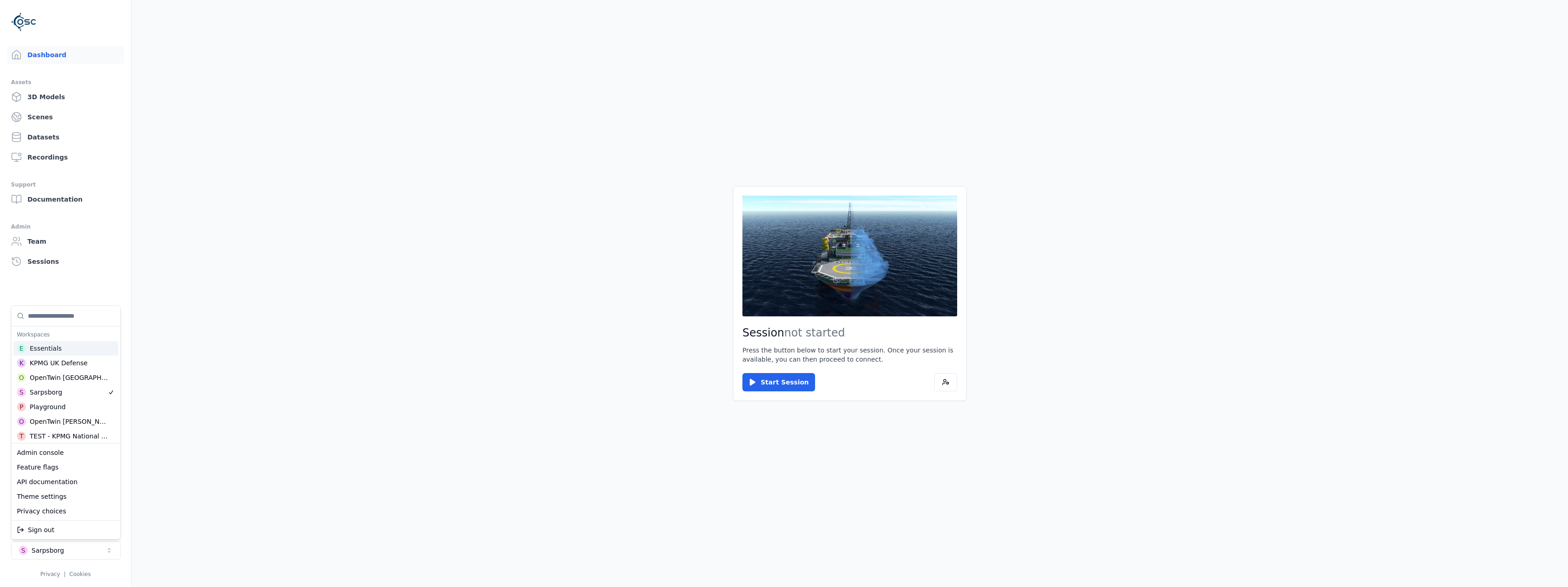
click at [53, 347] on div "Essentials" at bounding box center [46, 348] width 32 height 9
click at [765, 381] on html "Dashboard Assets 3D Models Scenes Datasets Recordings Support Documentation Adm…" at bounding box center [784, 294] width 1568 height 587
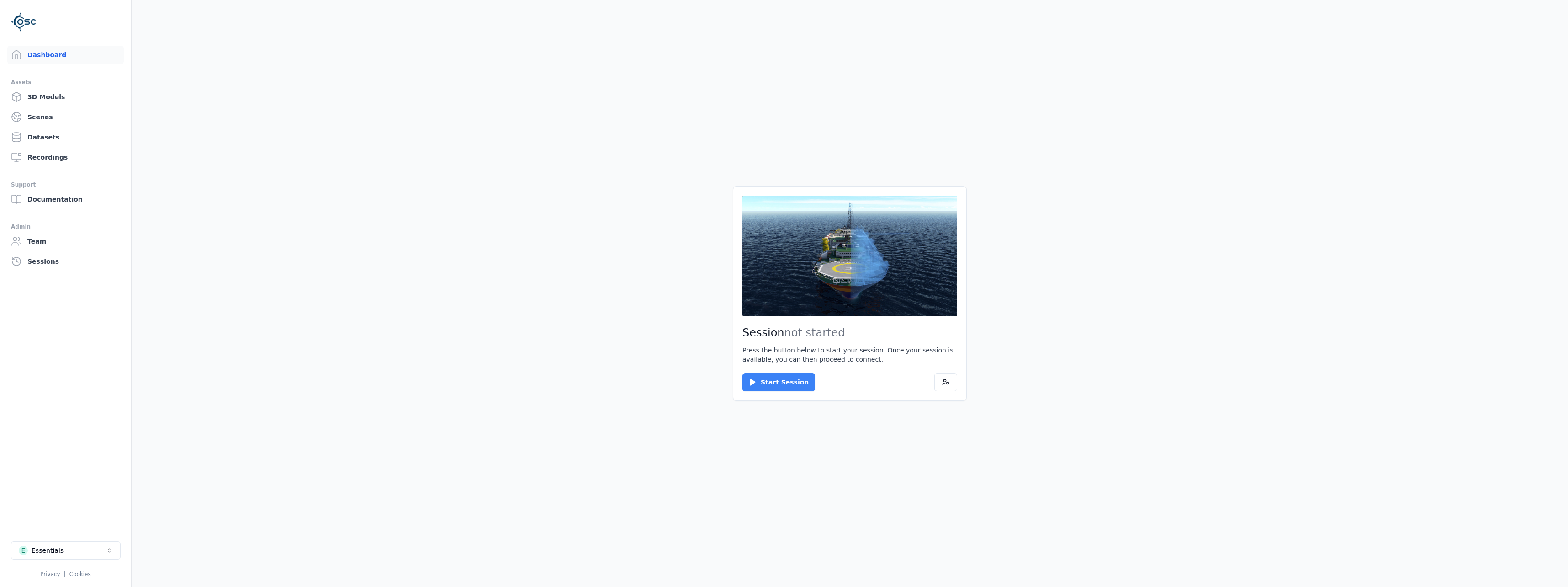
click at [781, 385] on button "Start Session" at bounding box center [779, 382] width 72 height 18
click at [771, 374] on button "Connect" at bounding box center [763, 382] width 42 height 18
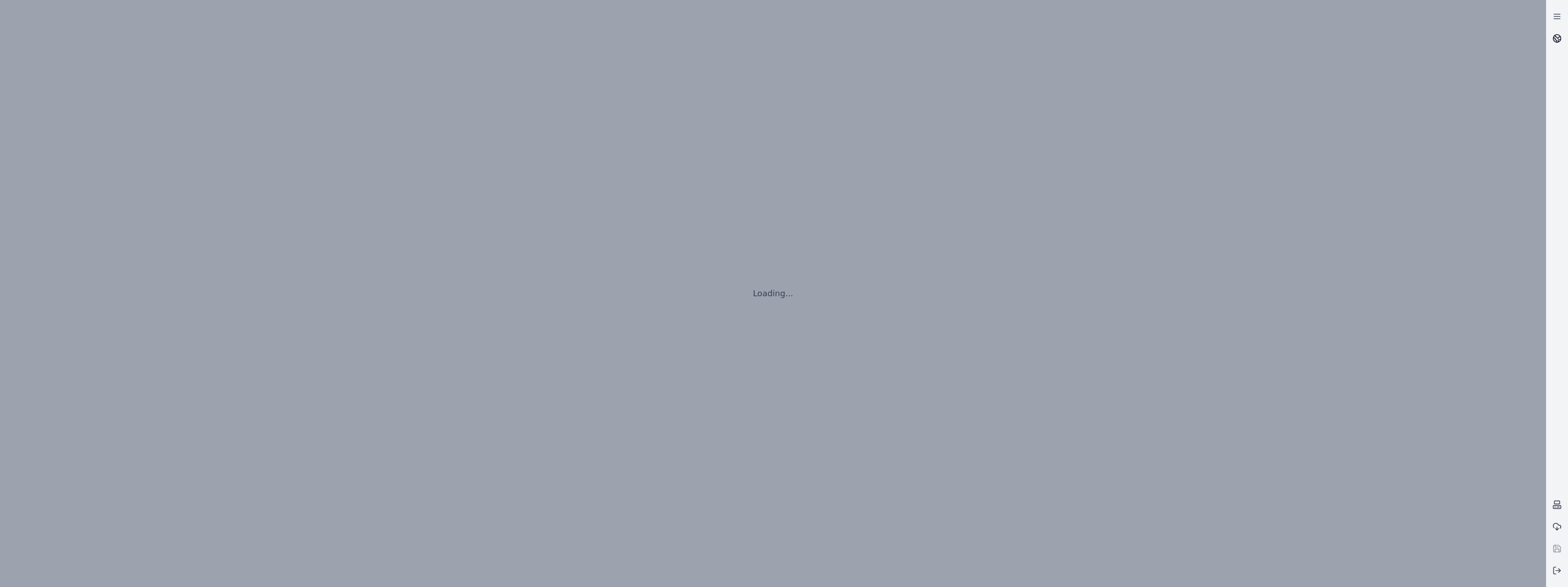
click at [1551, 43] on link at bounding box center [1557, 38] width 22 height 22
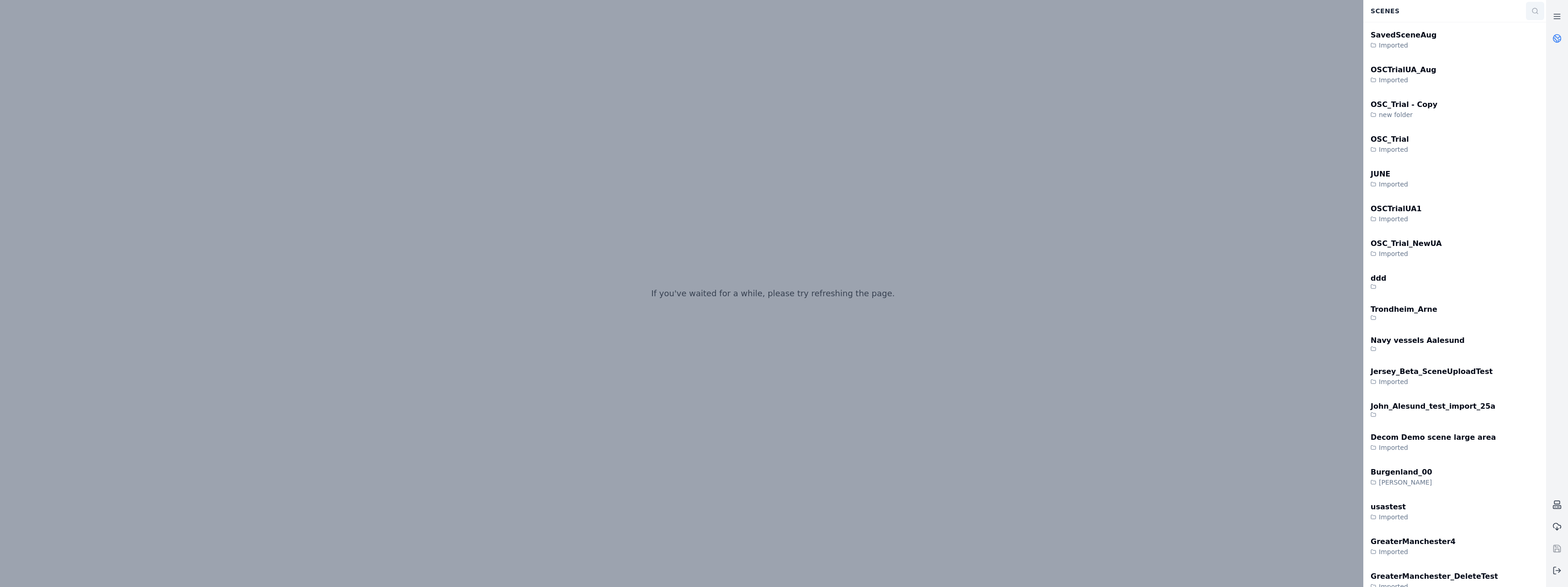
click at [1539, 14] on button at bounding box center [1535, 11] width 18 height 18
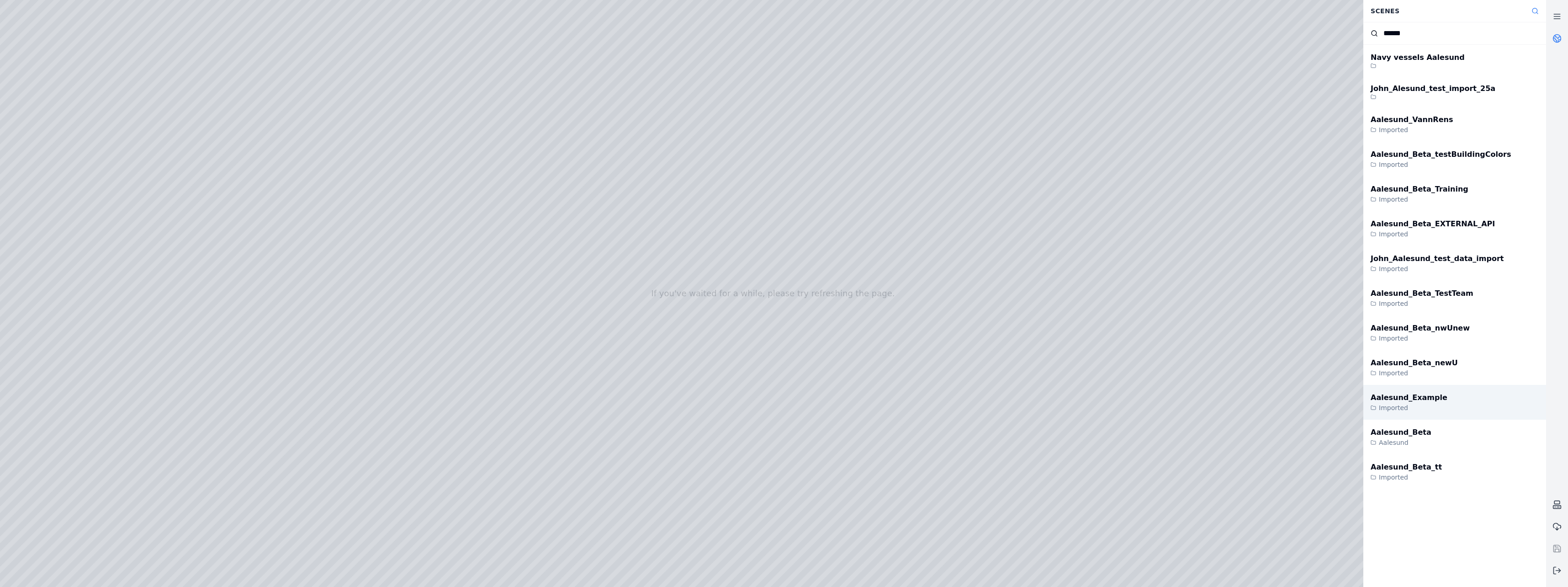
type input "******"
click at [1437, 398] on div "Aalesund_Example Imported" at bounding box center [1455, 402] width 183 height 35
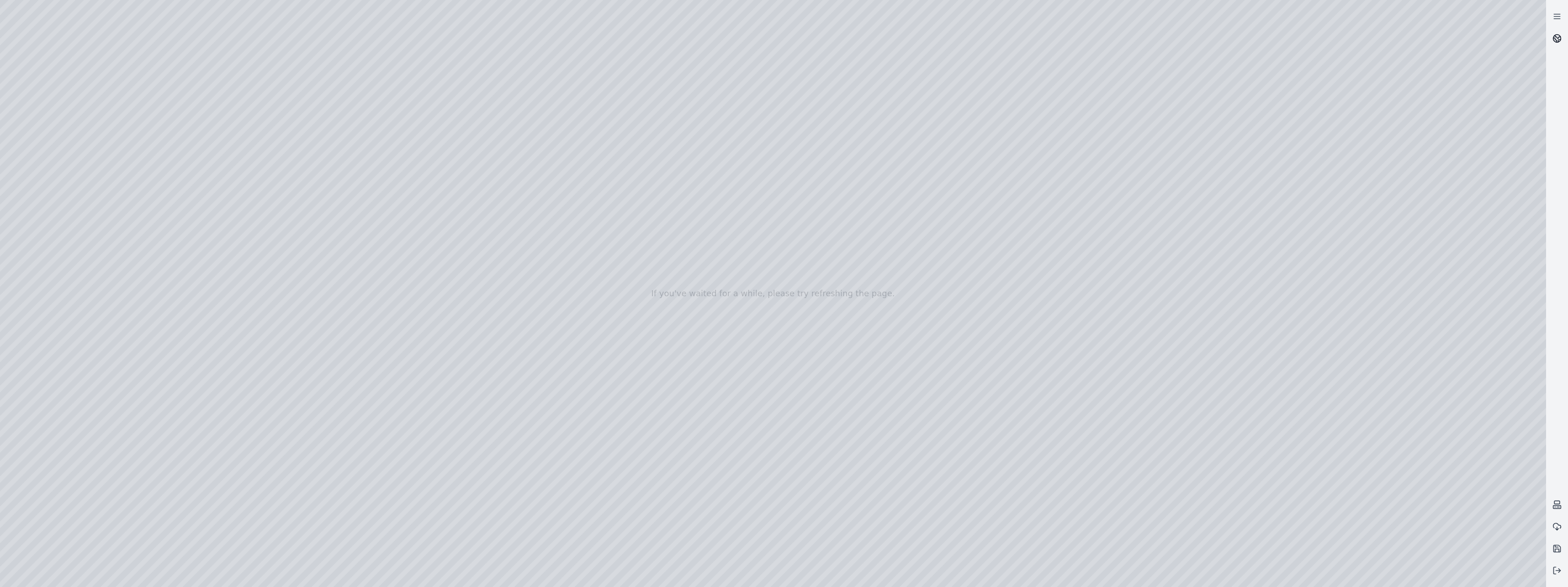
click at [1561, 41] on icon at bounding box center [1556, 38] width 9 height 9
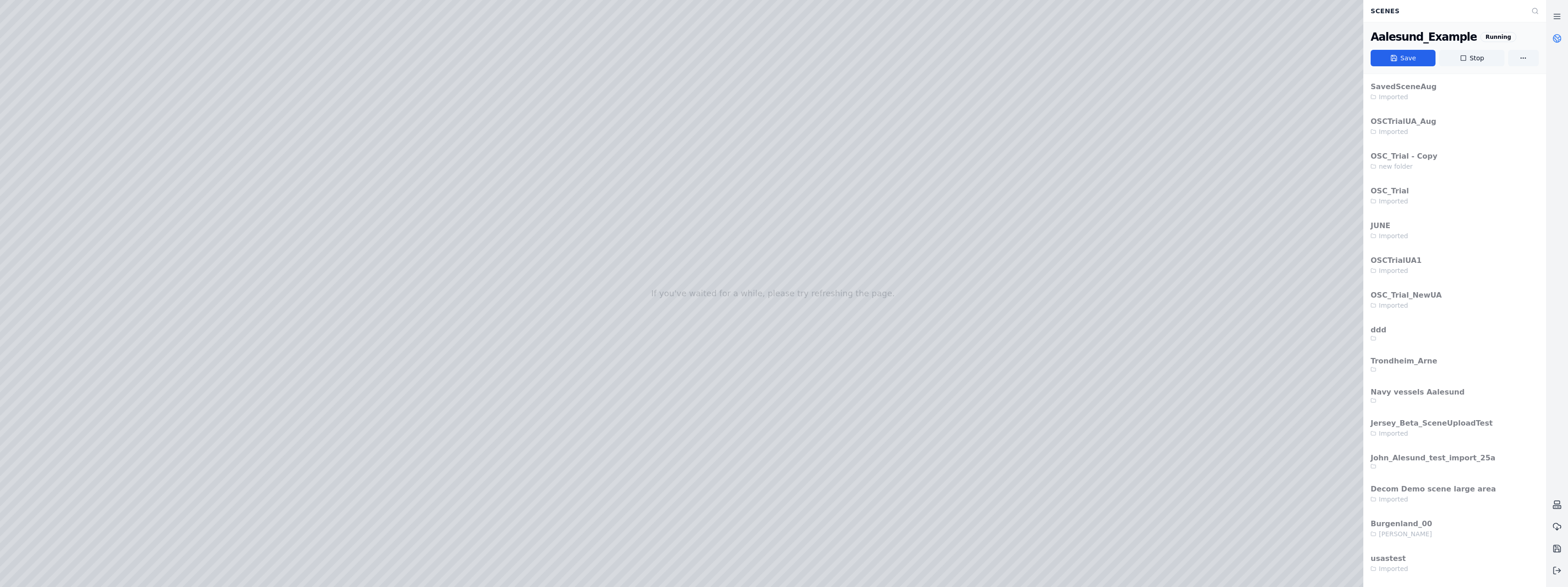
click at [1554, 37] on circle at bounding box center [1557, 38] width 8 height 8
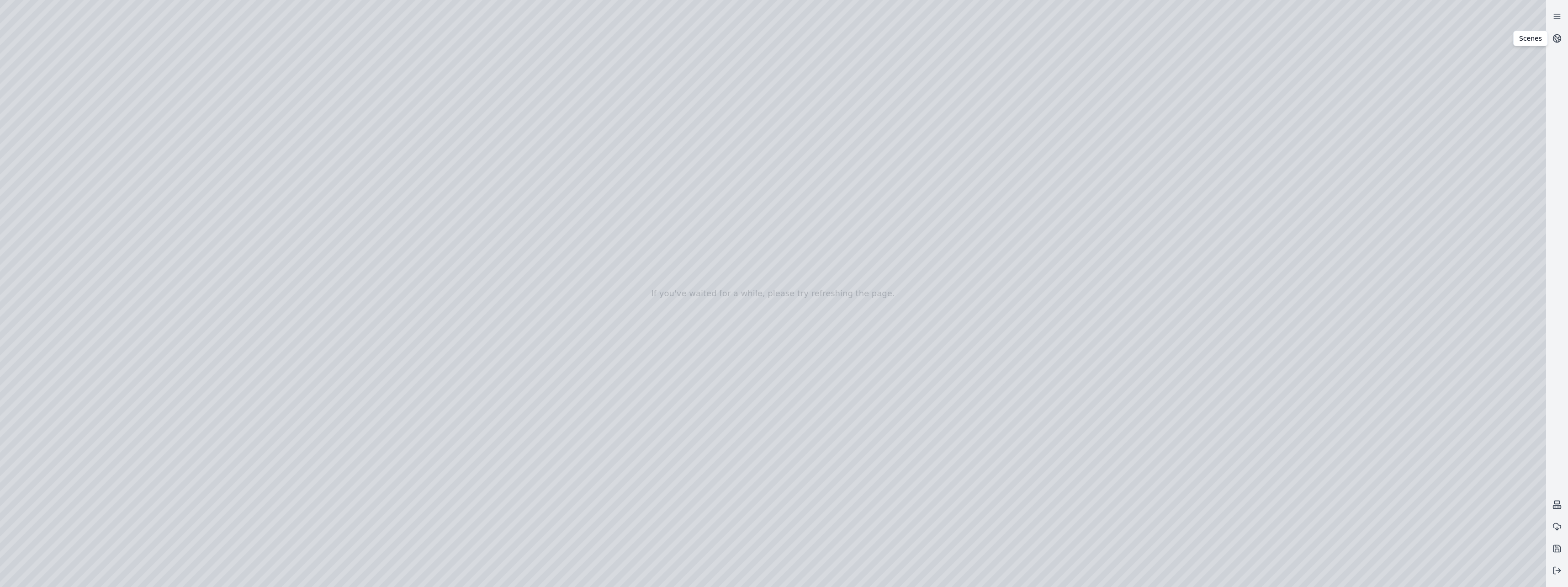
drag, startPoint x: 541, startPoint y: 368, endPoint x: 539, endPoint y: 380, distance: 12.2
click at [65, 147] on div at bounding box center [773, 294] width 1546 height 587
click at [136, 136] on div at bounding box center [773, 294] width 1546 height 587
click at [7, 44] on div at bounding box center [773, 294] width 1546 height 587
click at [137, 12] on div at bounding box center [773, 294] width 1546 height 587
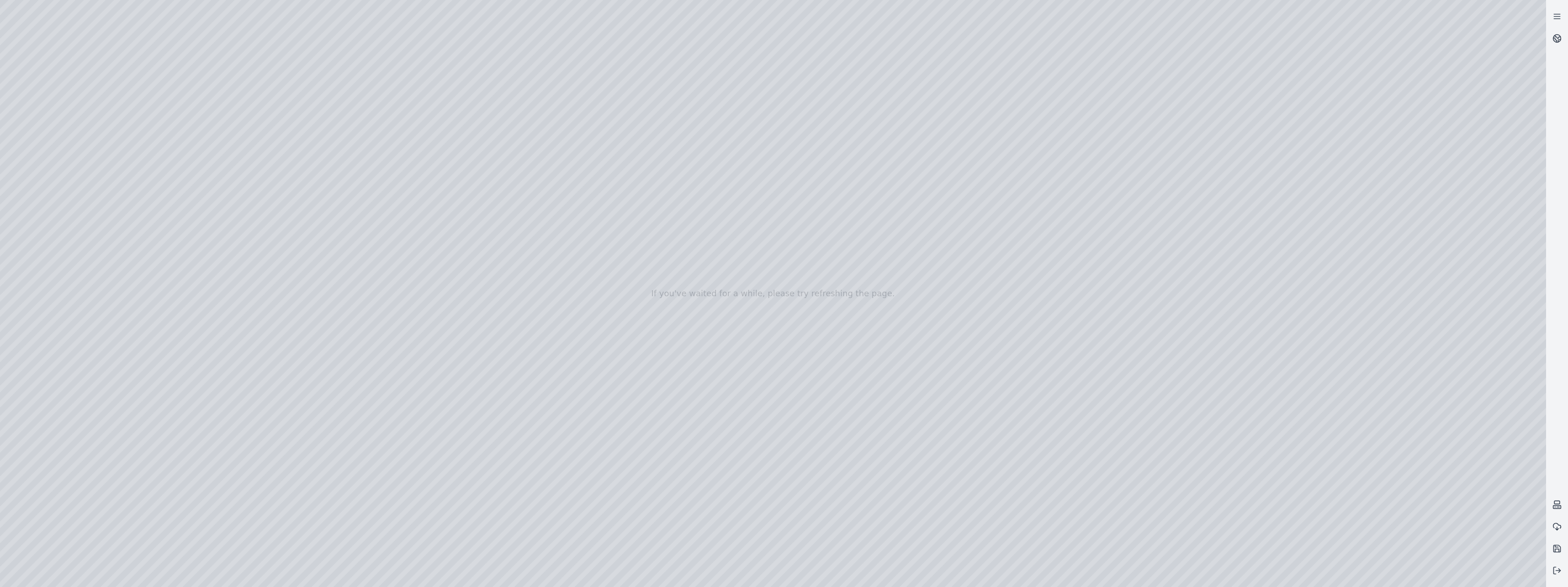
click at [10, 46] on div at bounding box center [773, 294] width 1546 height 587
click at [418, 52] on div at bounding box center [773, 294] width 1546 height 587
click at [424, 56] on div at bounding box center [773, 294] width 1546 height 587
click at [60, 325] on div at bounding box center [773, 294] width 1546 height 587
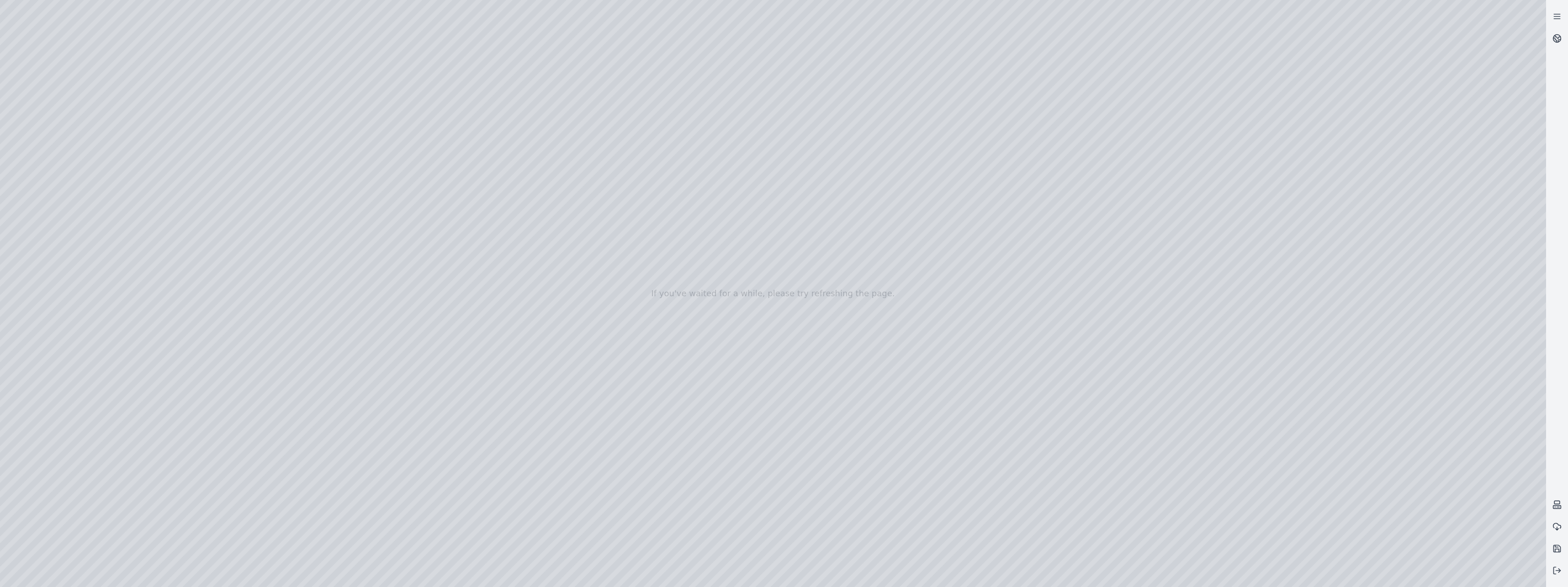
drag, startPoint x: 178, startPoint y: 168, endPoint x: 177, endPoint y: 174, distance: 6.1
click at [177, 174] on div at bounding box center [773, 294] width 1546 height 587
click at [193, 188] on div at bounding box center [773, 294] width 1546 height 587
drag, startPoint x: 524, startPoint y: 311, endPoint x: 523, endPoint y: 275, distance: 36.0
drag, startPoint x: 568, startPoint y: 389, endPoint x: 601, endPoint y: 328, distance: 69.4
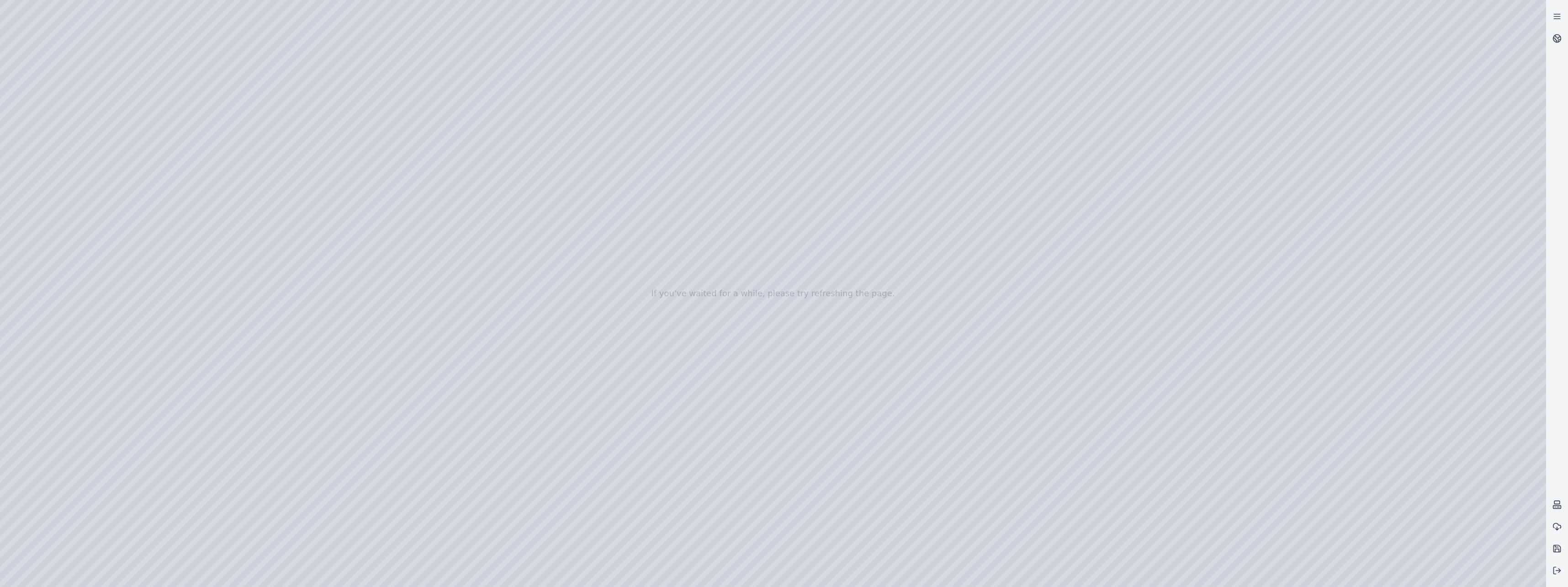
drag, startPoint x: 438, startPoint y: 216, endPoint x: 909, endPoint y: 283, distance: 475.7
drag, startPoint x: 430, startPoint y: 276, endPoint x: 963, endPoint y: 423, distance: 552.9
drag, startPoint x: 518, startPoint y: 155, endPoint x: 696, endPoint y: 406, distance: 307.7
drag, startPoint x: 547, startPoint y: 216, endPoint x: 1000, endPoint y: 171, distance: 455.2
drag, startPoint x: 597, startPoint y: 265, endPoint x: 466, endPoint y: 241, distance: 133.2
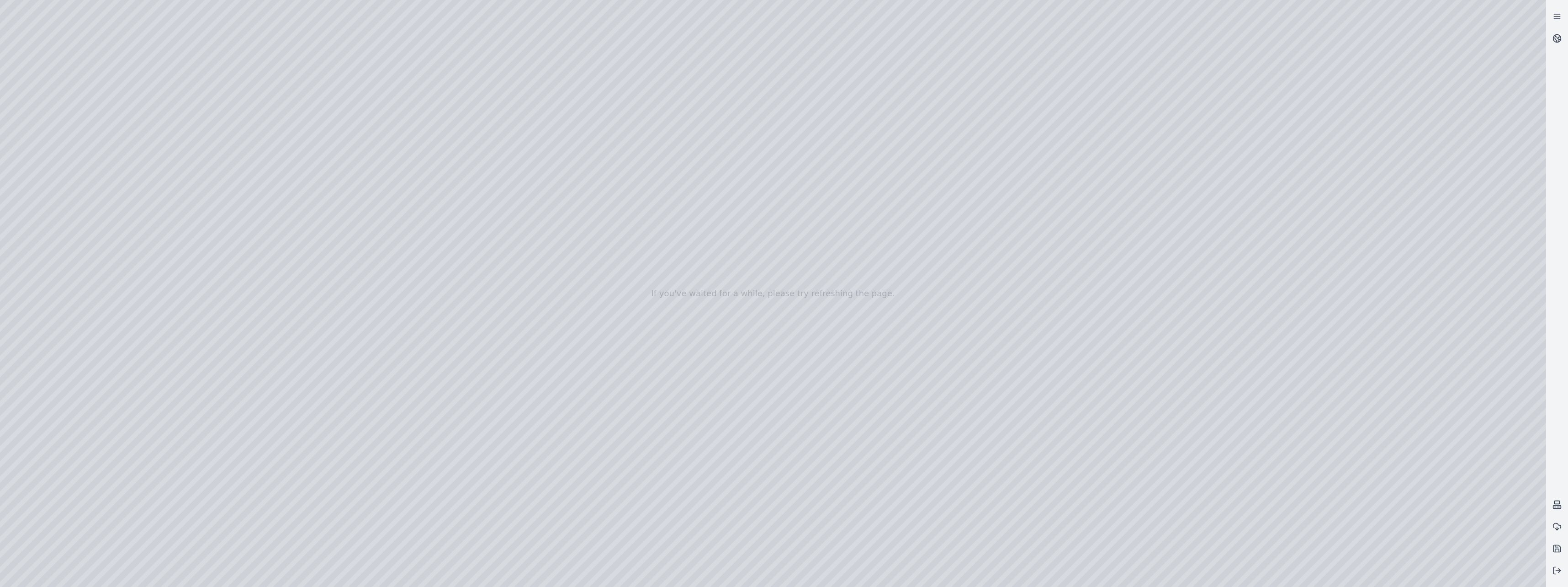
drag, startPoint x: 804, startPoint y: 290, endPoint x: 649, endPoint y: 206, distance: 176.3
drag, startPoint x: 743, startPoint y: 355, endPoint x: 515, endPoint y: 232, distance: 259.1
drag, startPoint x: 910, startPoint y: 301, endPoint x: 565, endPoint y: 234, distance: 351.4
drag, startPoint x: 864, startPoint y: 362, endPoint x: 933, endPoint y: 437, distance: 101.9
drag, startPoint x: 570, startPoint y: 213, endPoint x: 1085, endPoint y: 337, distance: 529.7
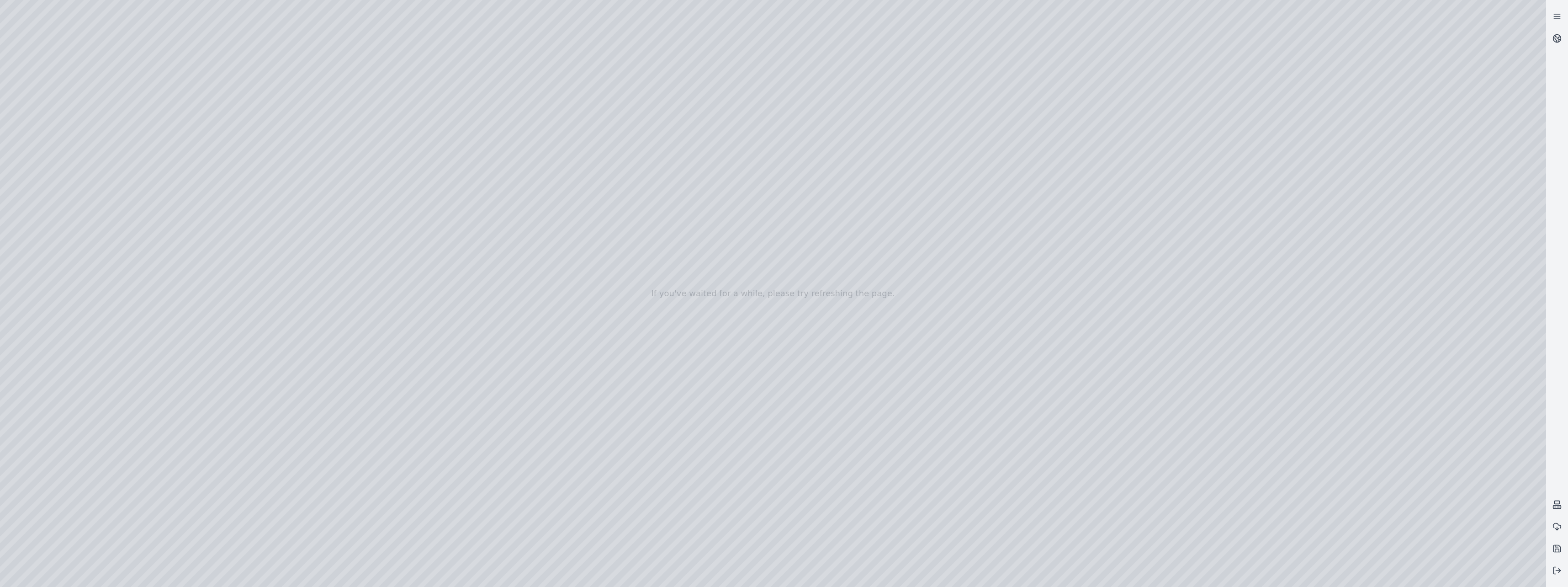
drag, startPoint x: 403, startPoint y: 123, endPoint x: 953, endPoint y: 255, distance: 565.6
drag, startPoint x: 591, startPoint y: 250, endPoint x: 1109, endPoint y: 268, distance: 518.3
drag, startPoint x: 626, startPoint y: 178, endPoint x: 990, endPoint y: 374, distance: 413.4
drag, startPoint x: 732, startPoint y: 133, endPoint x: 903, endPoint y: 413, distance: 328.1
drag, startPoint x: 668, startPoint y: 132, endPoint x: 997, endPoint y: 403, distance: 426.2
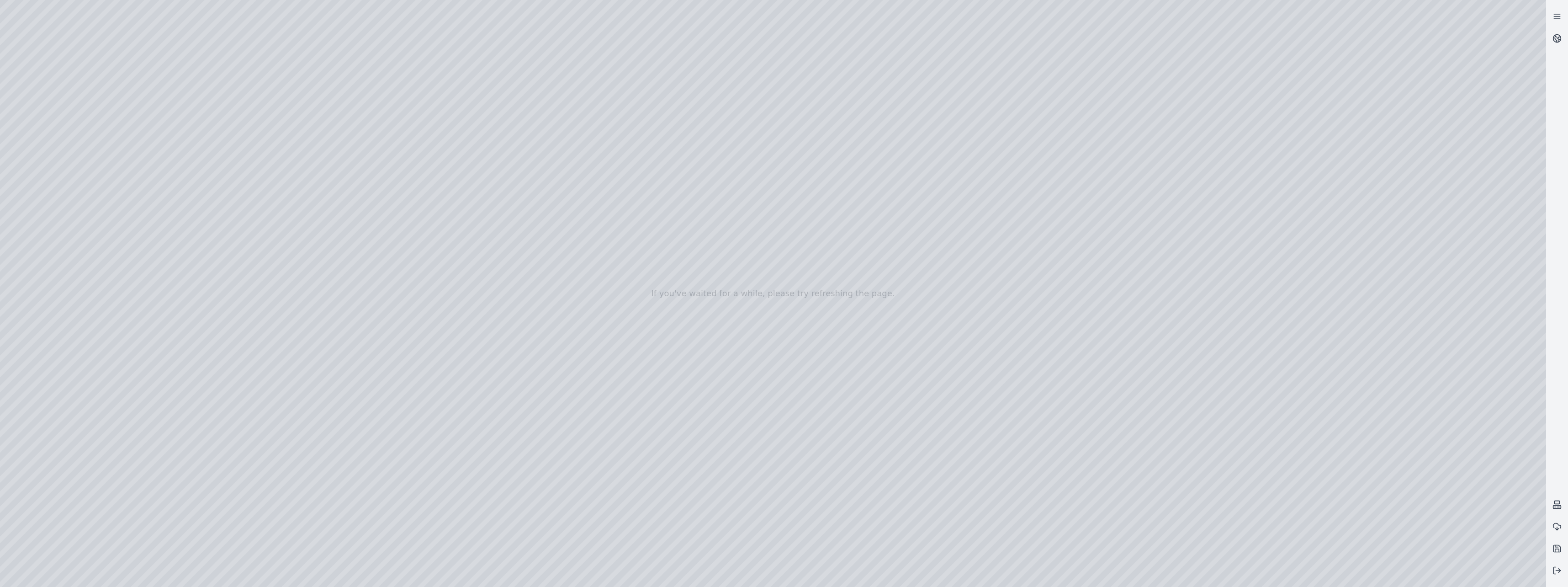
drag, startPoint x: 577, startPoint y: 151, endPoint x: 995, endPoint y: 354, distance: 464.7
drag, startPoint x: 488, startPoint y: 114, endPoint x: 975, endPoint y: 301, distance: 521.7
drag, startPoint x: 597, startPoint y: 269, endPoint x: 1012, endPoint y: 471, distance: 461.6
drag, startPoint x: 516, startPoint y: 67, endPoint x: 947, endPoint y: 320, distance: 499.8
drag, startPoint x: 930, startPoint y: 373, endPoint x: 625, endPoint y: 160, distance: 372.0
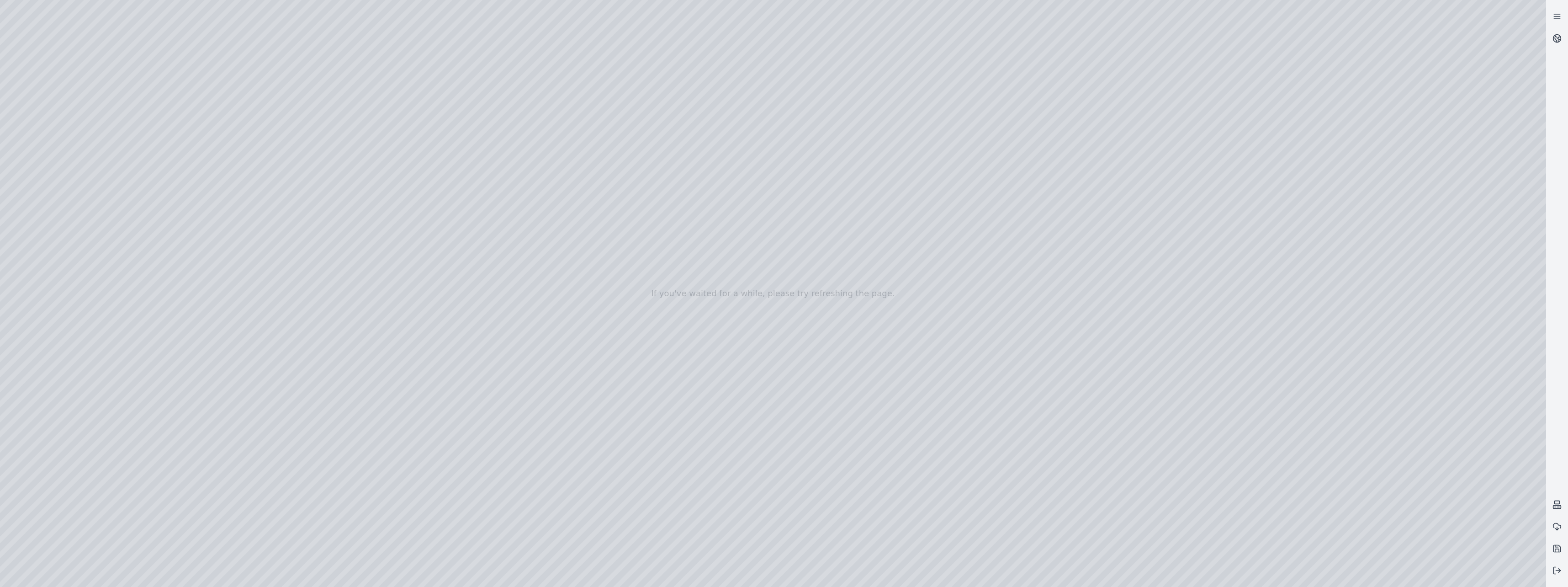
drag, startPoint x: 887, startPoint y: 327, endPoint x: 998, endPoint y: 504, distance: 208.9
drag, startPoint x: 779, startPoint y: 270, endPoint x: 730, endPoint y: 496, distance: 231.3
drag, startPoint x: 773, startPoint y: 329, endPoint x: 713, endPoint y: 492, distance: 173.7
click at [752, 263] on div at bounding box center [773, 294] width 1546 height 587
click at [644, 119] on div at bounding box center [773, 294] width 1546 height 587
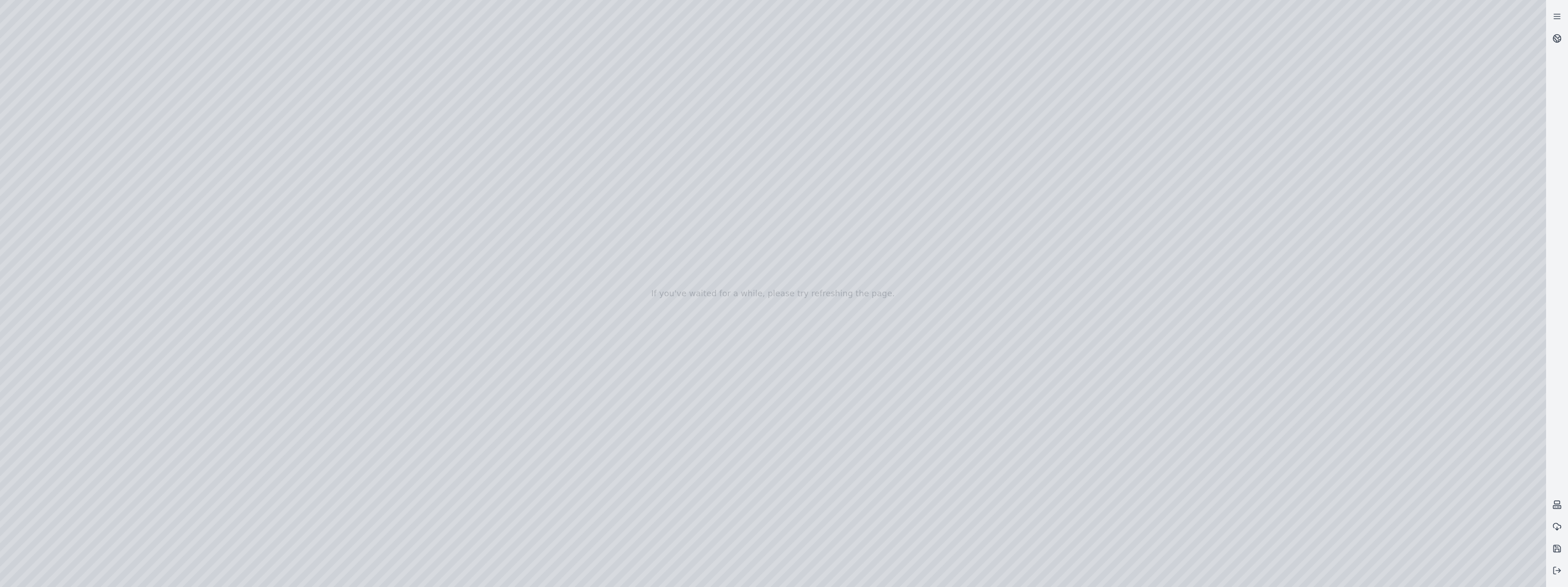
drag, startPoint x: 490, startPoint y: 296, endPoint x: 729, endPoint y: 385, distance: 255.0
drag, startPoint x: 459, startPoint y: 260, endPoint x: 460, endPoint y: 114, distance: 146.0
drag, startPoint x: 802, startPoint y: 305, endPoint x: 513, endPoint y: 170, distance: 319.0
